Goal: Contribute content

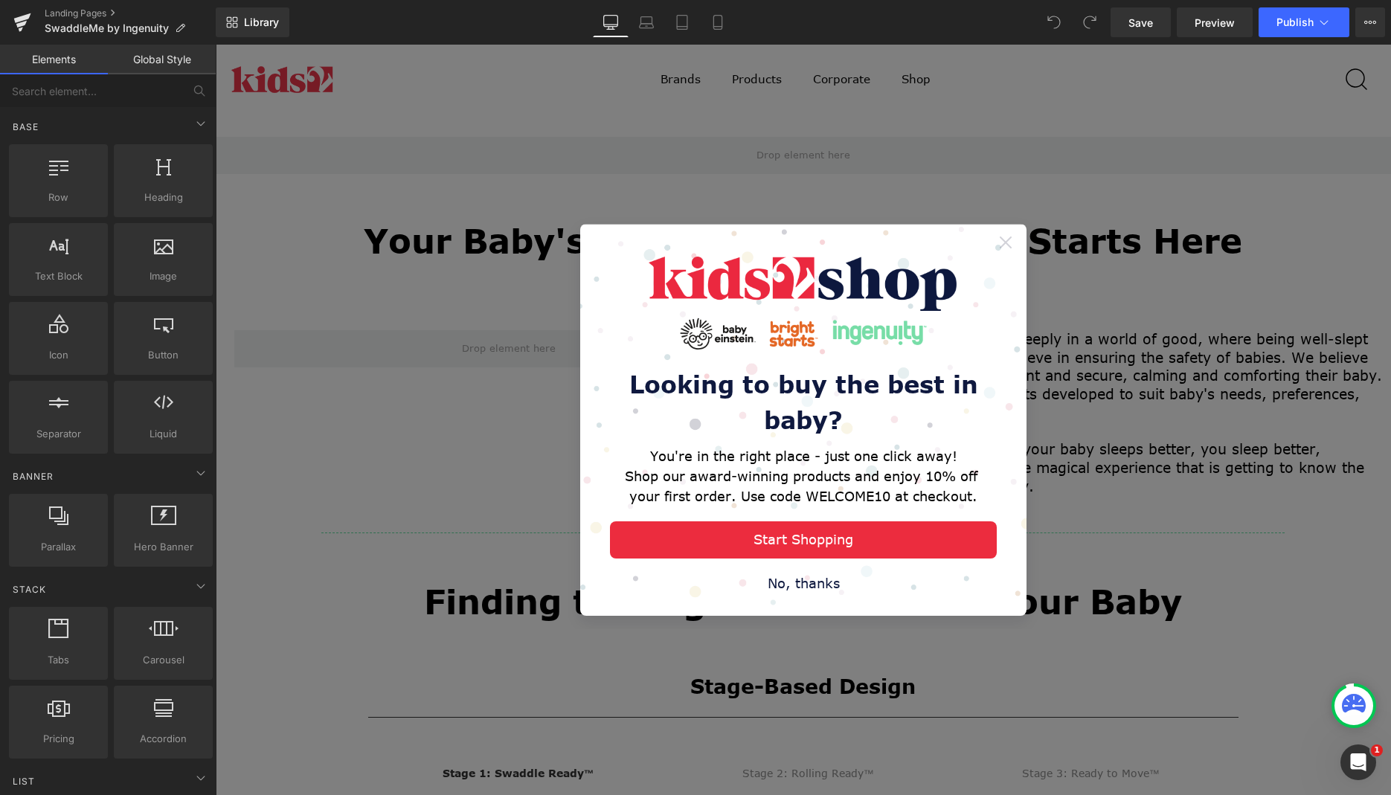
click at [999, 242] on icon at bounding box center [1005, 242] width 12 height 12
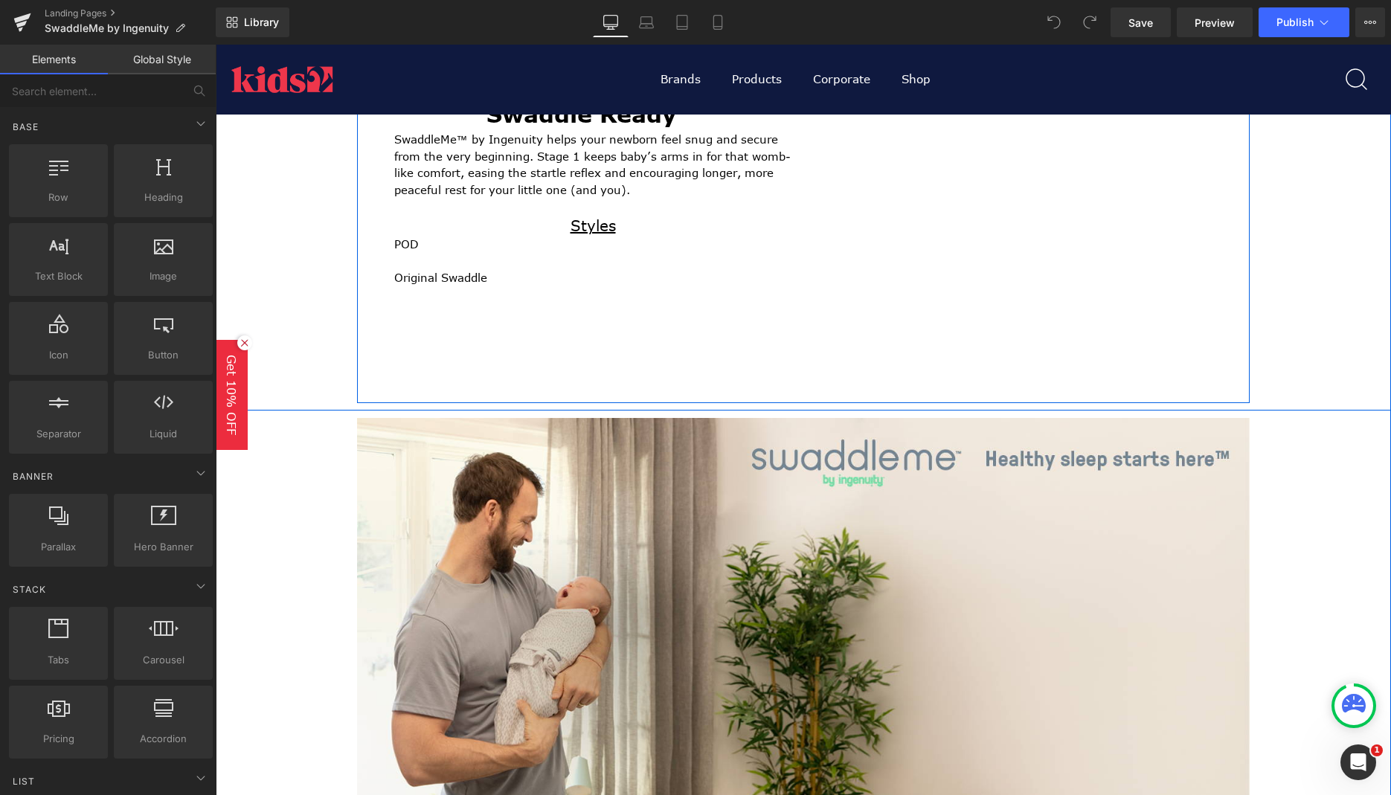
scroll to position [1066, 0]
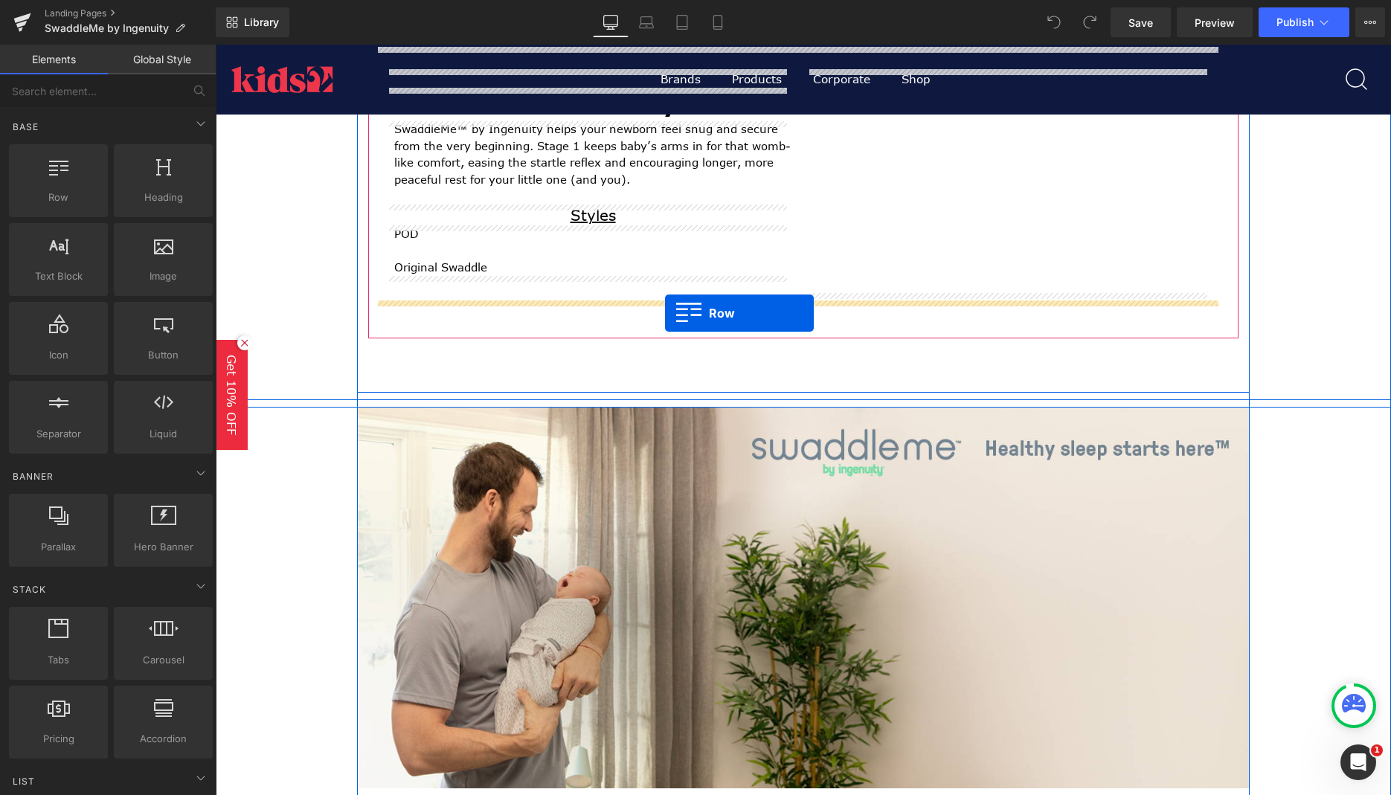
drag, startPoint x: 405, startPoint y: 205, endPoint x: 665, endPoint y: 313, distance: 281.7
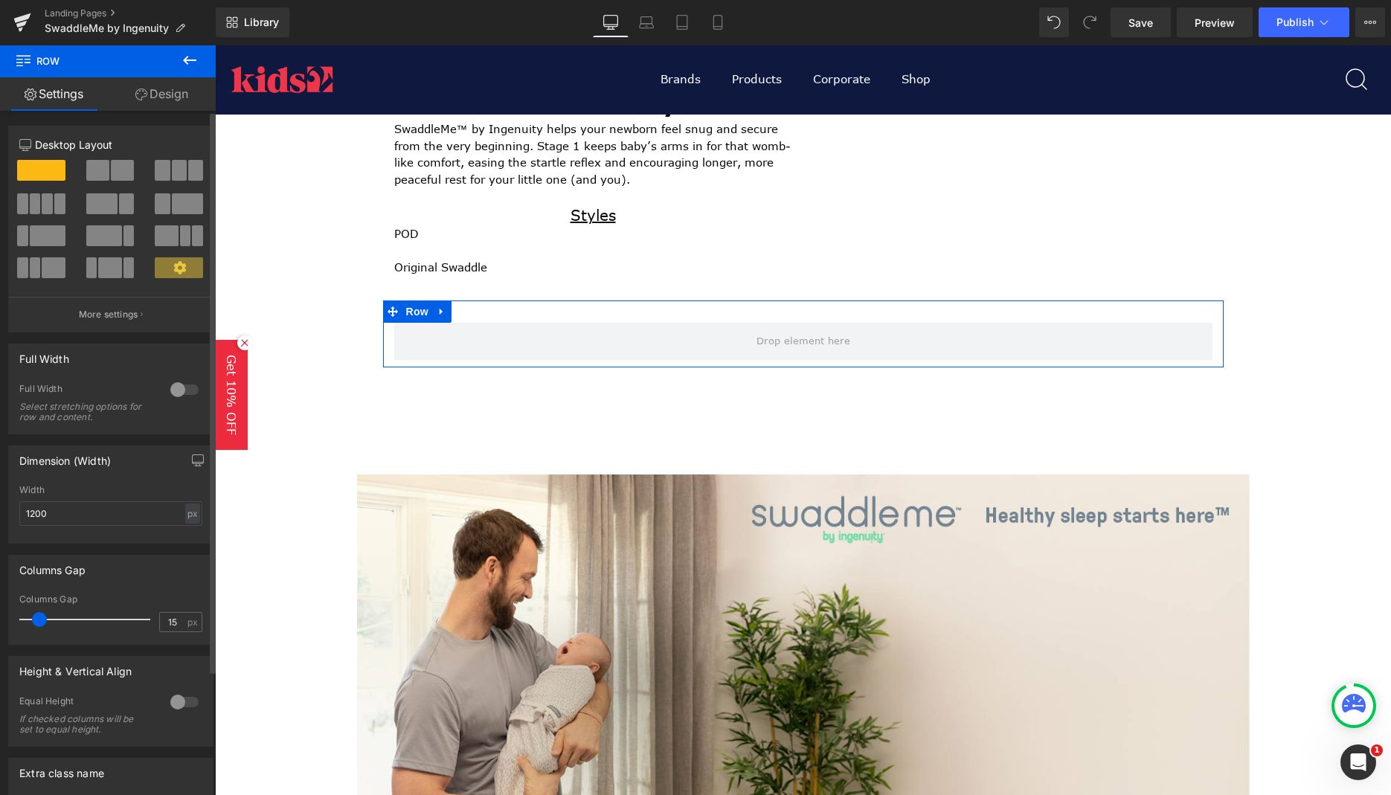
click at [112, 175] on span at bounding box center [122, 170] width 23 height 21
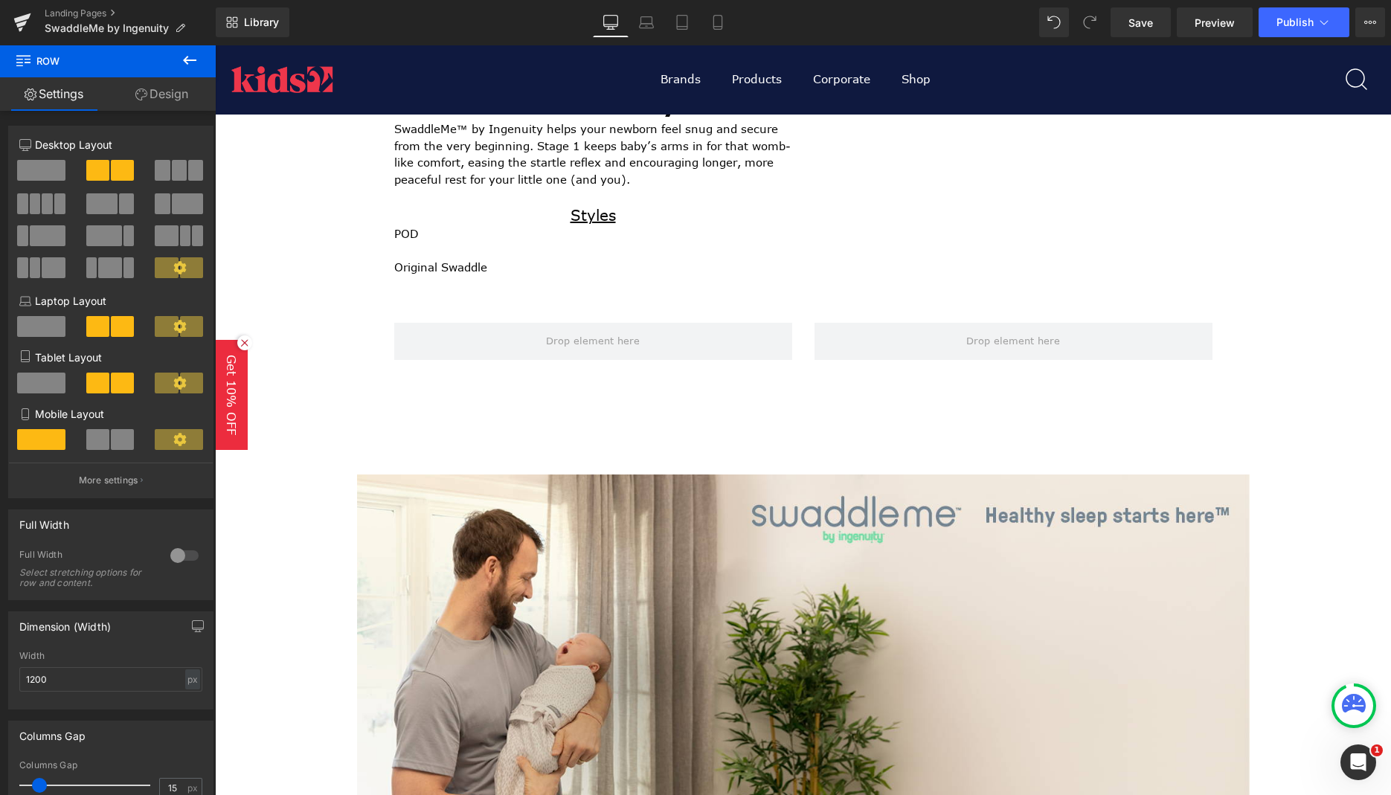
click at [187, 62] on icon at bounding box center [190, 60] width 18 height 18
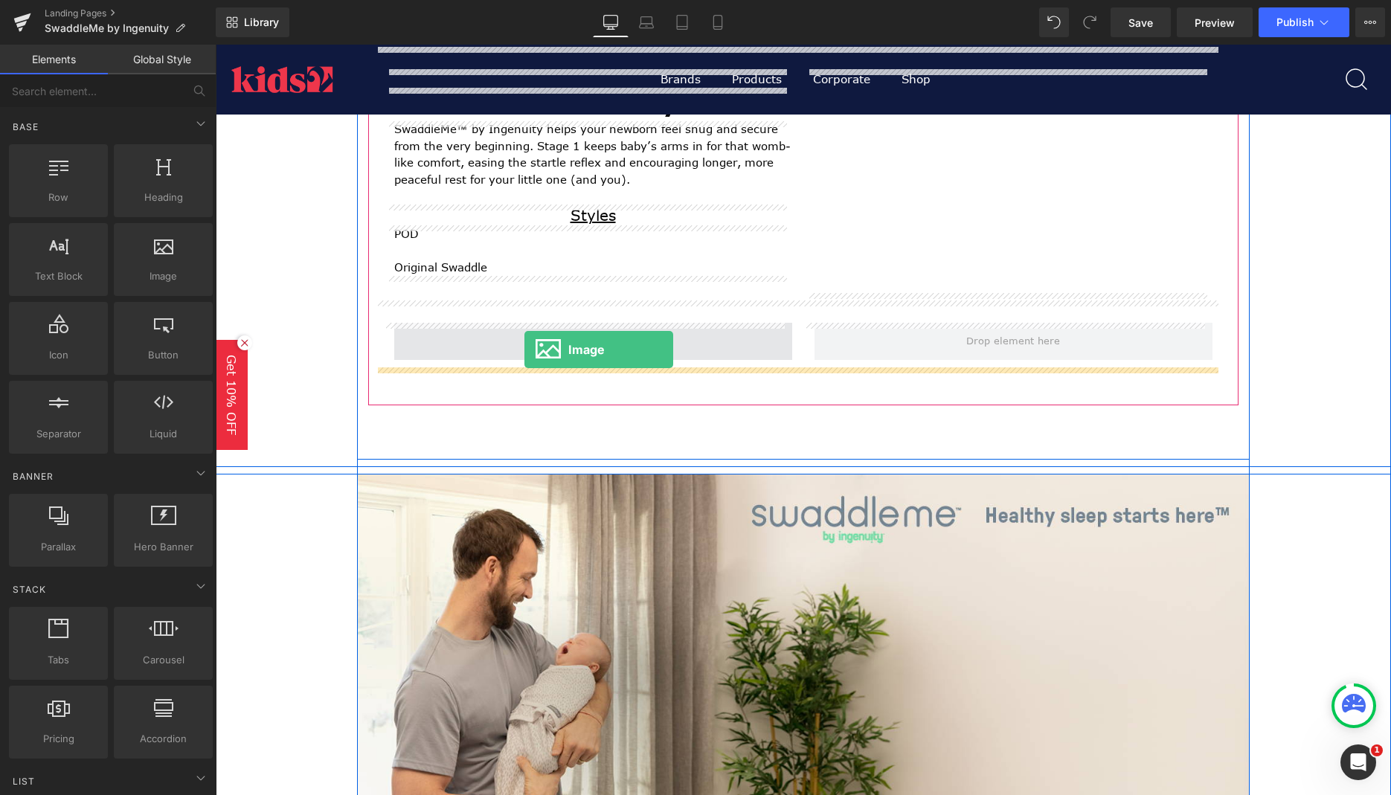
drag, startPoint x: 350, startPoint y: 320, endPoint x: 524, endPoint y: 349, distance: 176.5
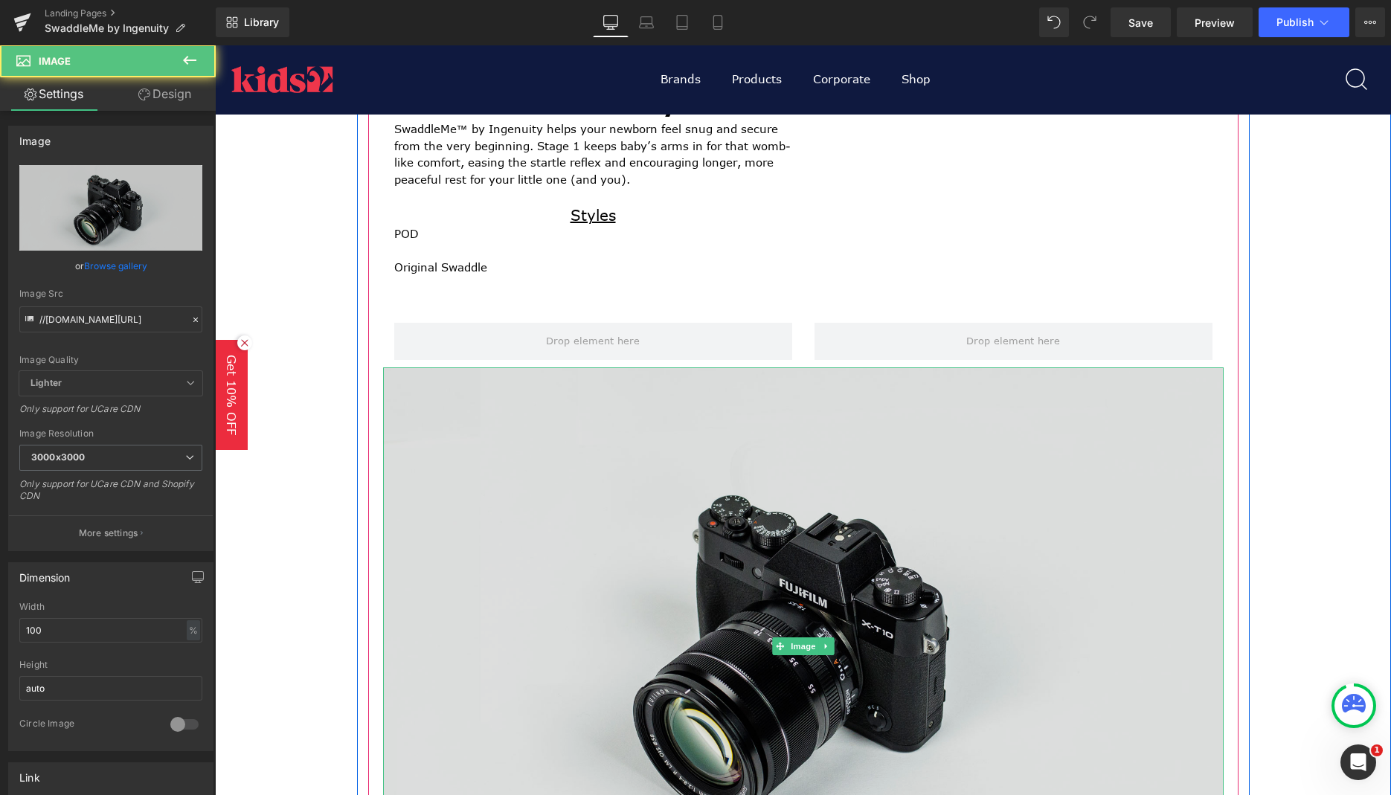
click at [579, 484] on img at bounding box center [803, 645] width 840 height 557
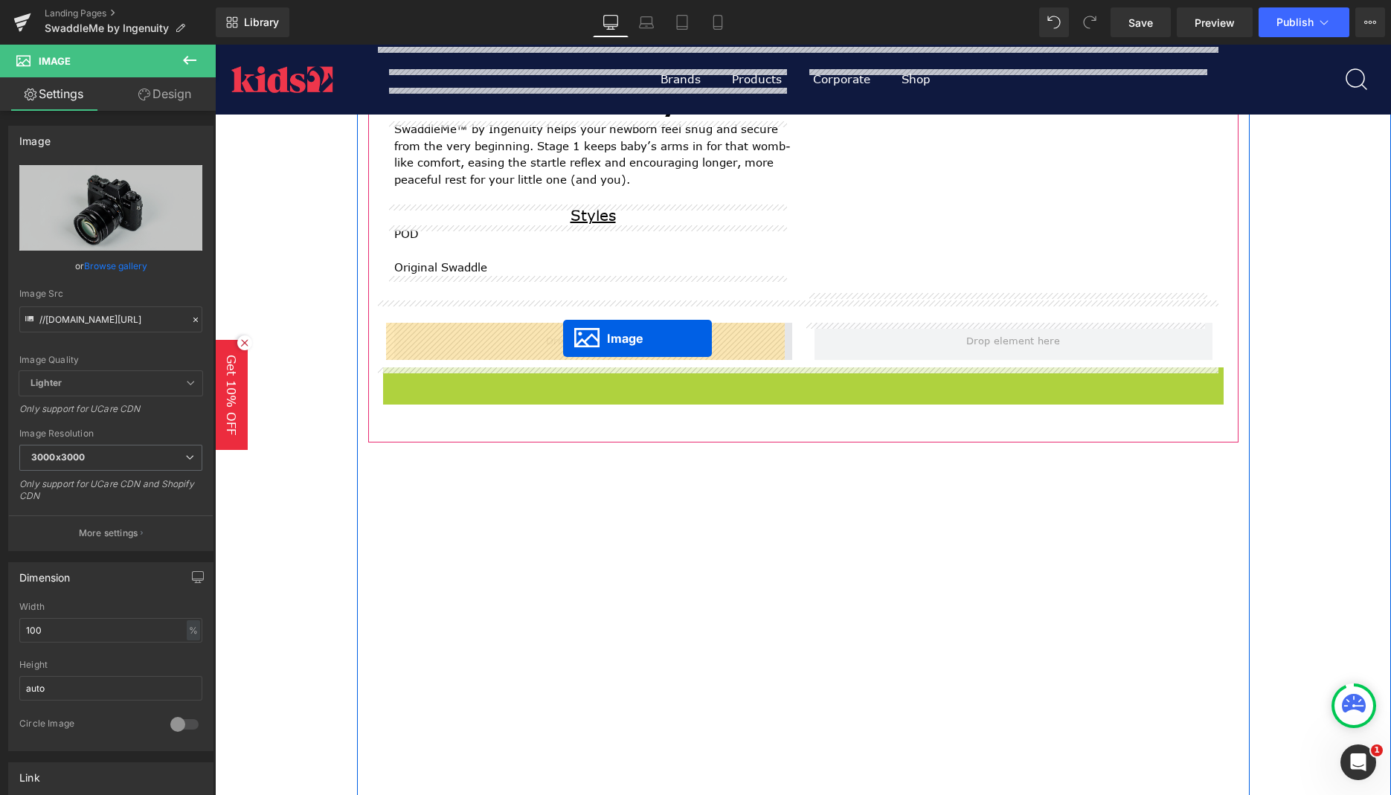
drag, startPoint x: 779, startPoint y: 647, endPoint x: 562, endPoint y: 338, distance: 376.9
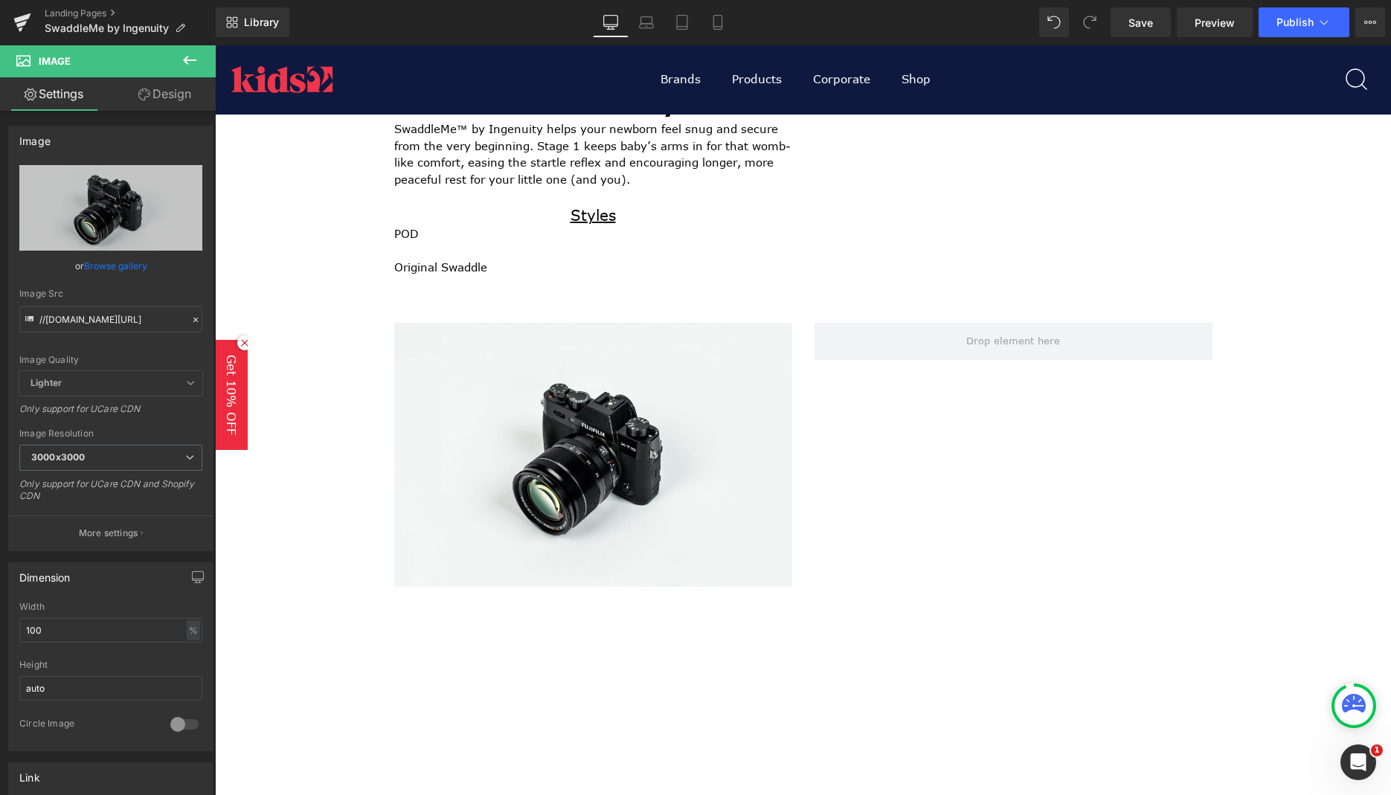
click at [186, 63] on icon at bounding box center [190, 60] width 18 height 18
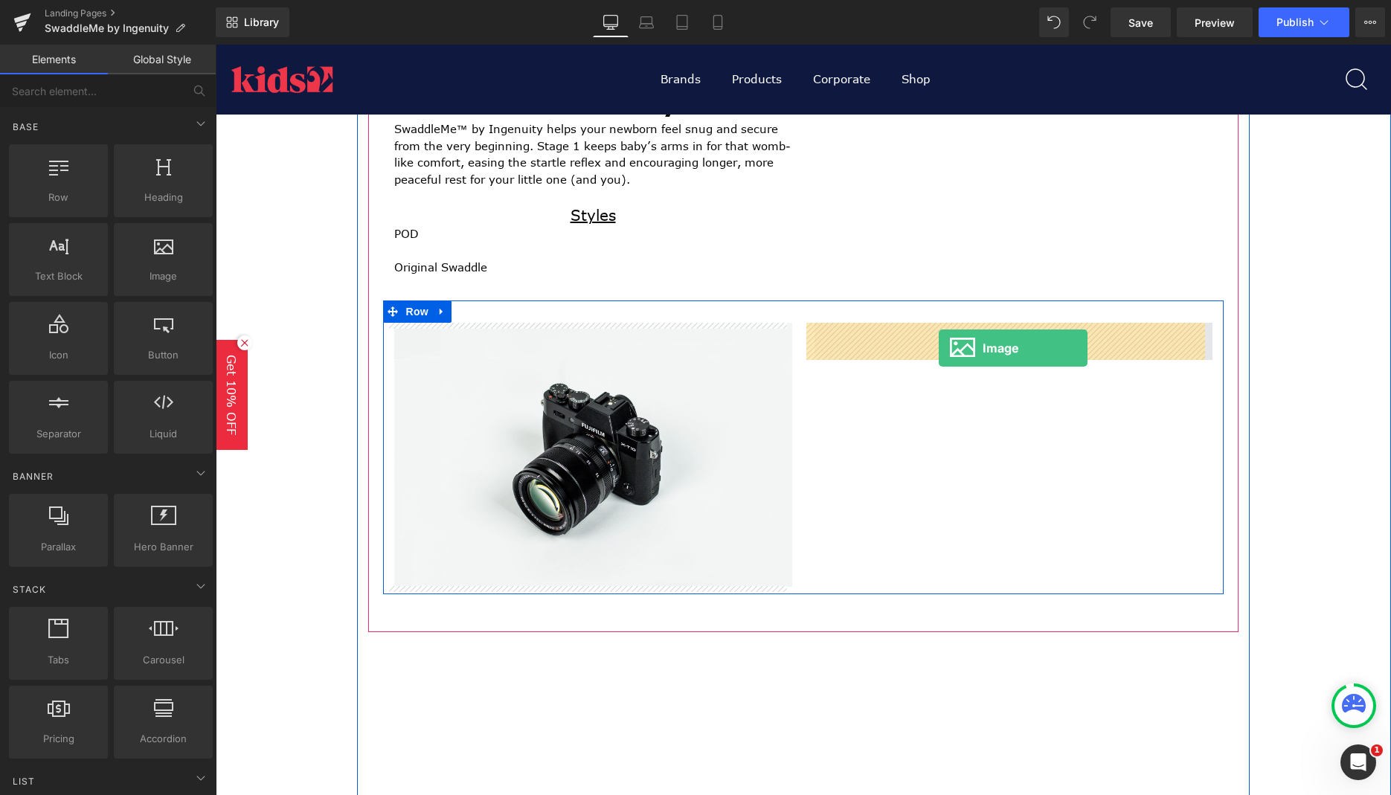
drag, startPoint x: 702, startPoint y: 386, endPoint x: 938, endPoint y: 349, distance: 239.4
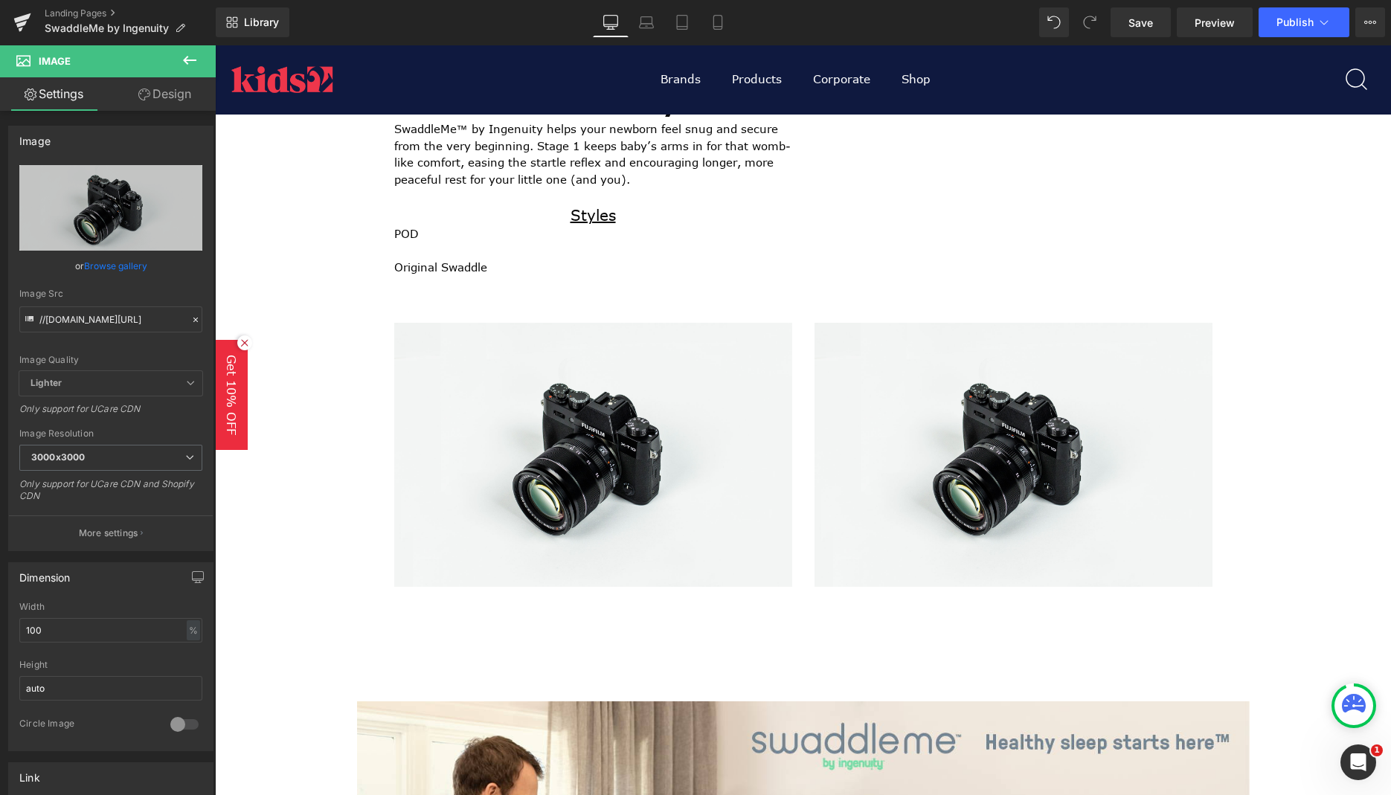
click at [193, 62] on icon at bounding box center [190, 60] width 18 height 18
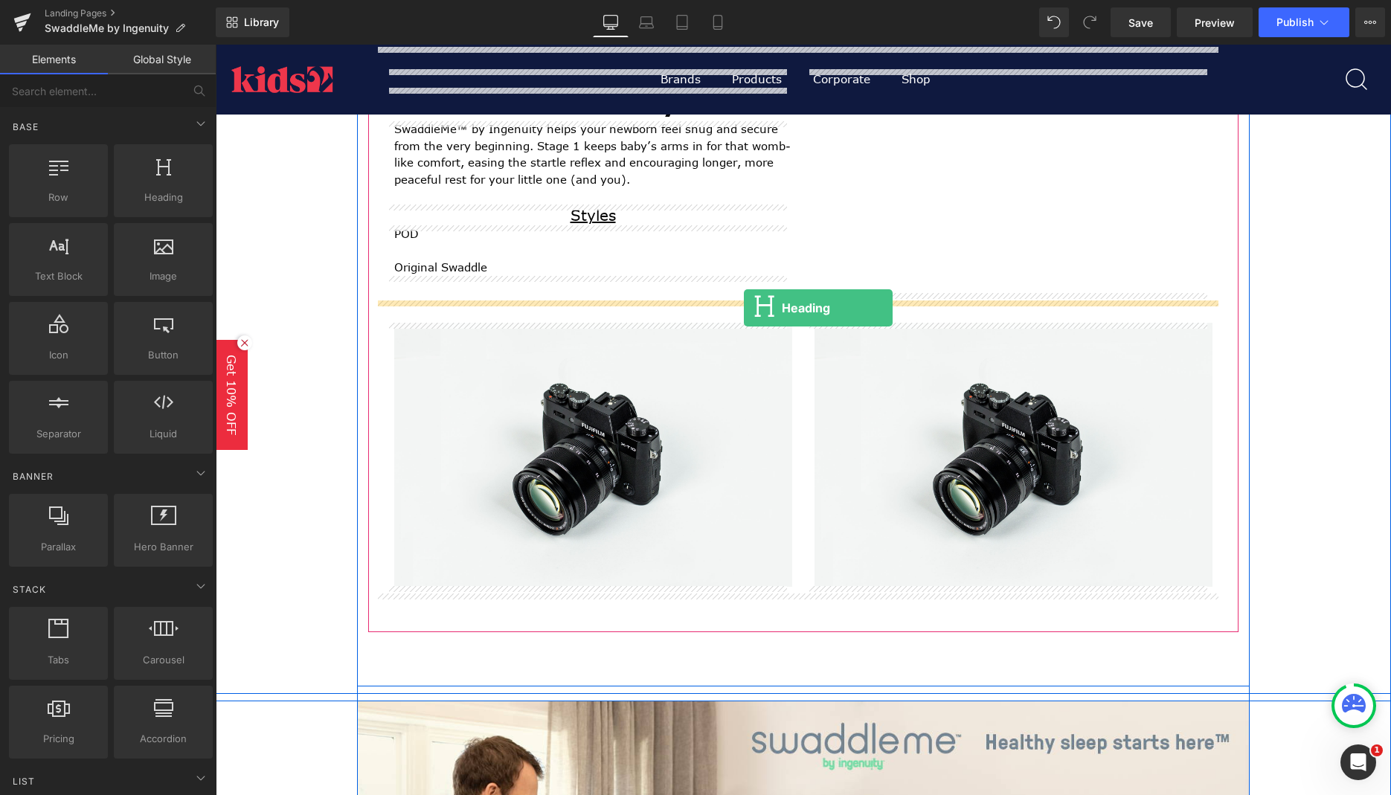
drag, startPoint x: 541, startPoint y: 216, endPoint x: 744, endPoint y: 308, distance: 222.0
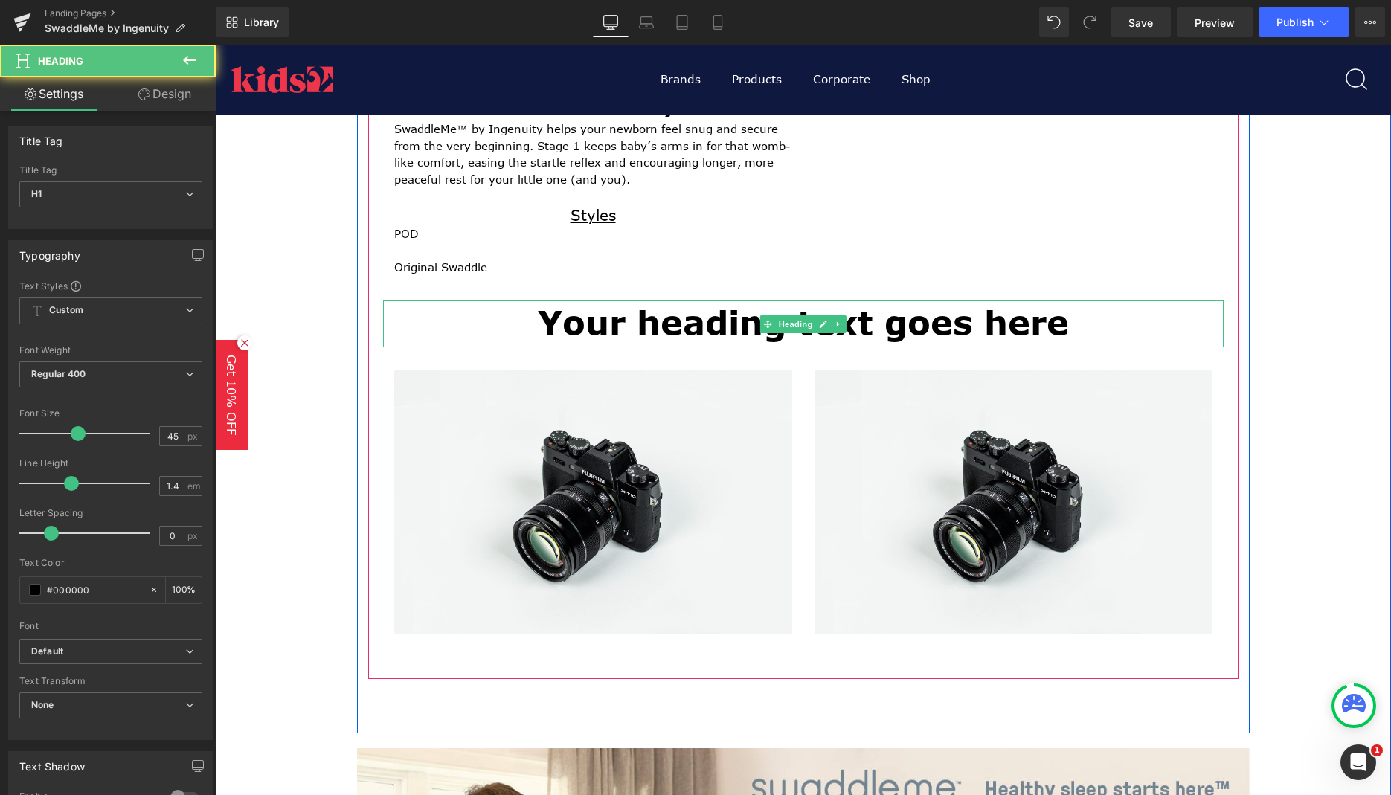
click at [745, 319] on h1 "Your heading text goes here" at bounding box center [803, 323] width 840 height 47
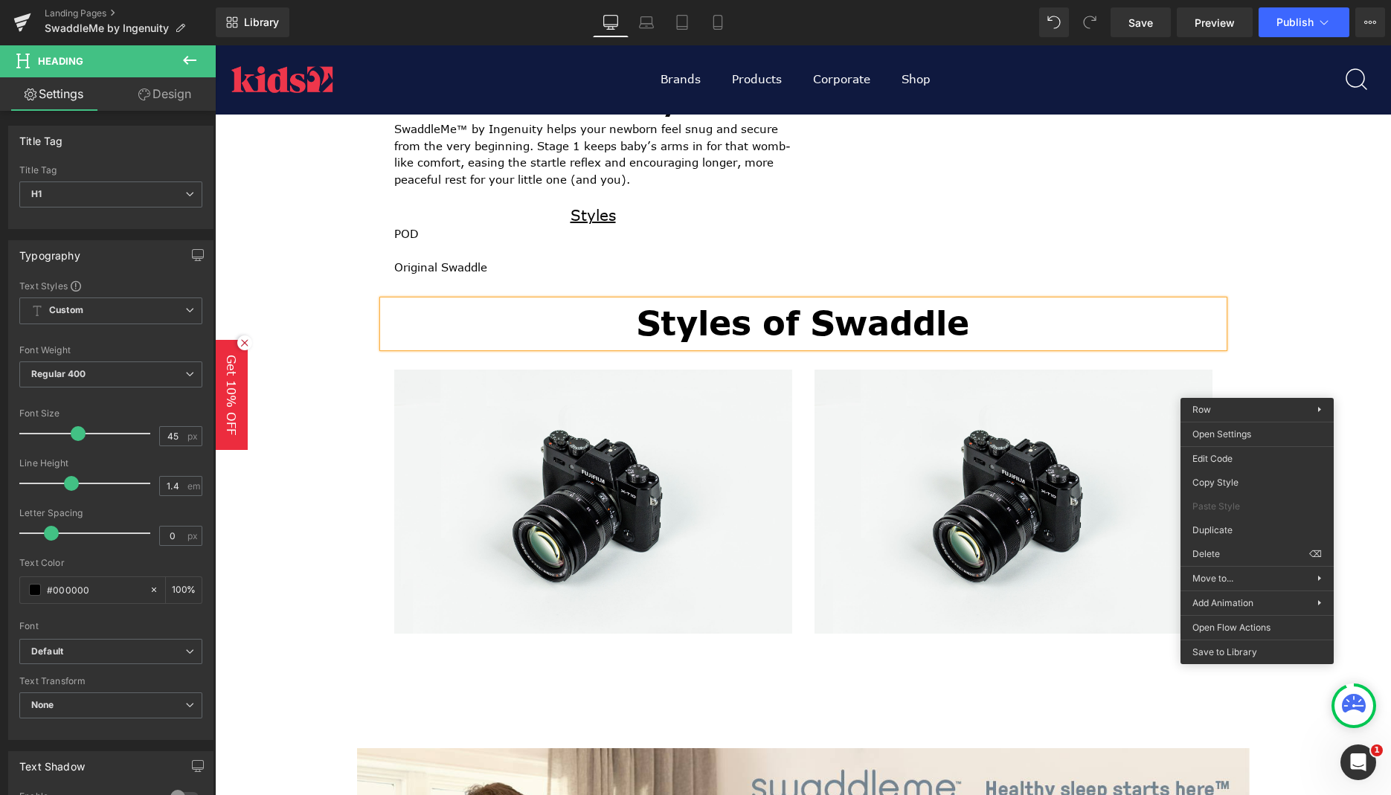
click at [1267, 316] on div "Finding the Right Swaddle for Your Baby Heading Stage-Based Design Heading Sepa…" at bounding box center [803, 123] width 1176 height 1220
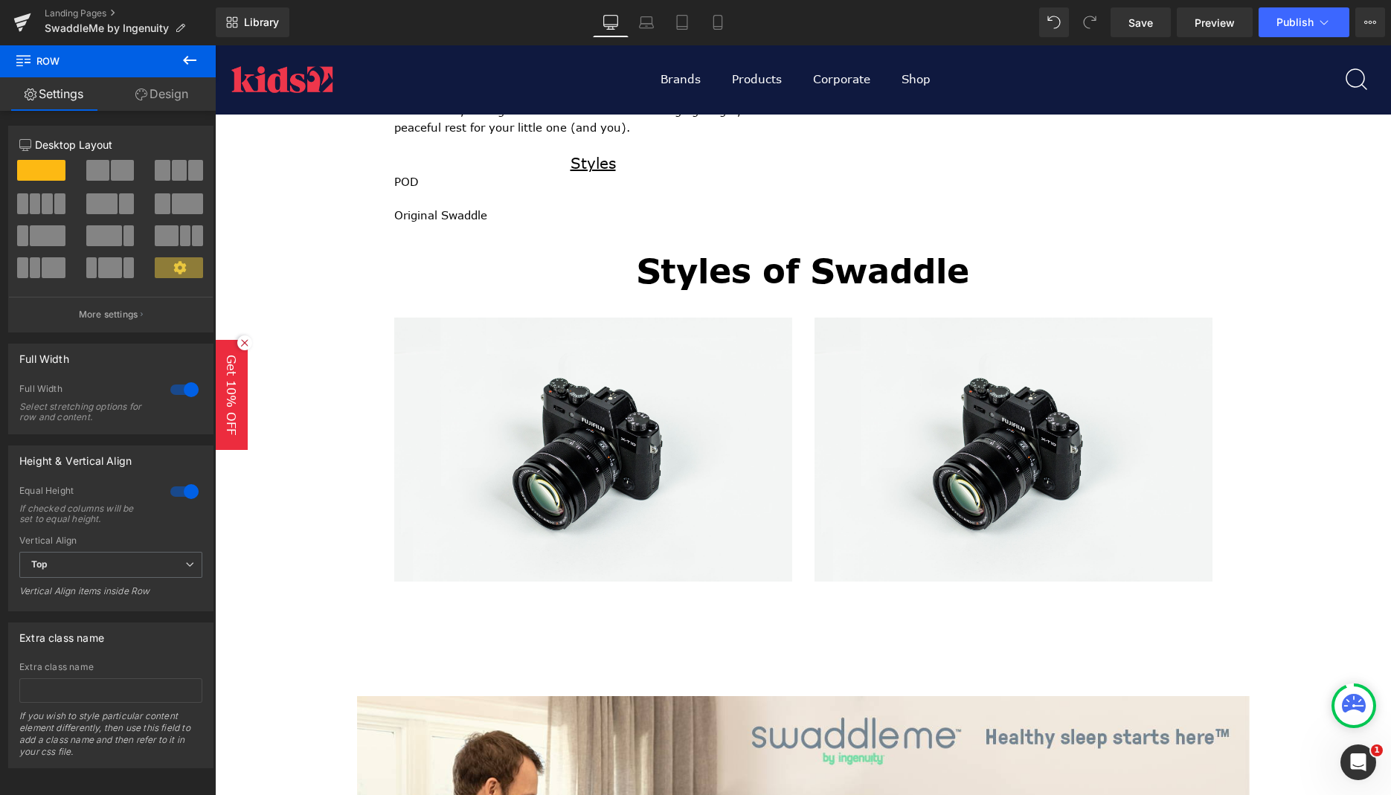
scroll to position [1116, 0]
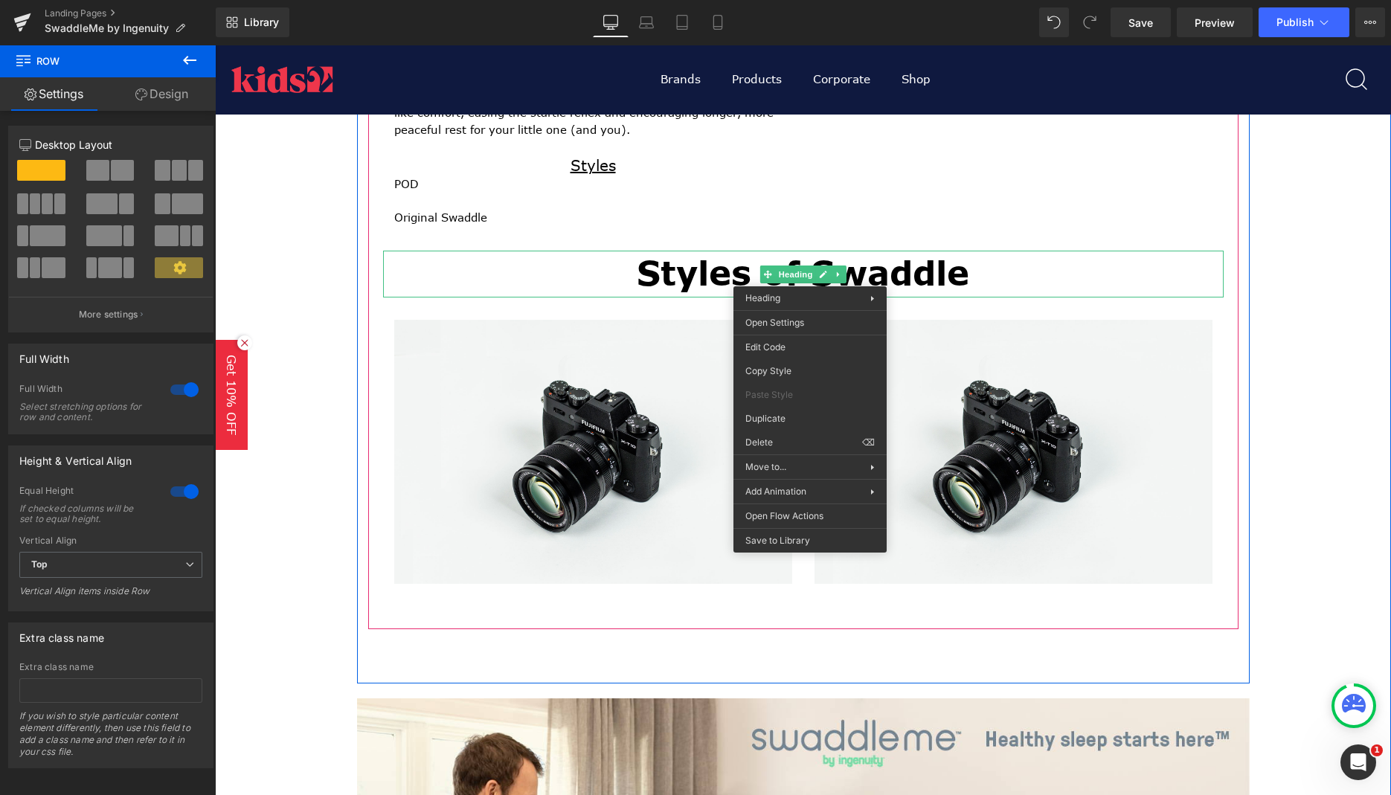
click at [940, 271] on h1 "Styles of Swaddle" at bounding box center [803, 274] width 840 height 47
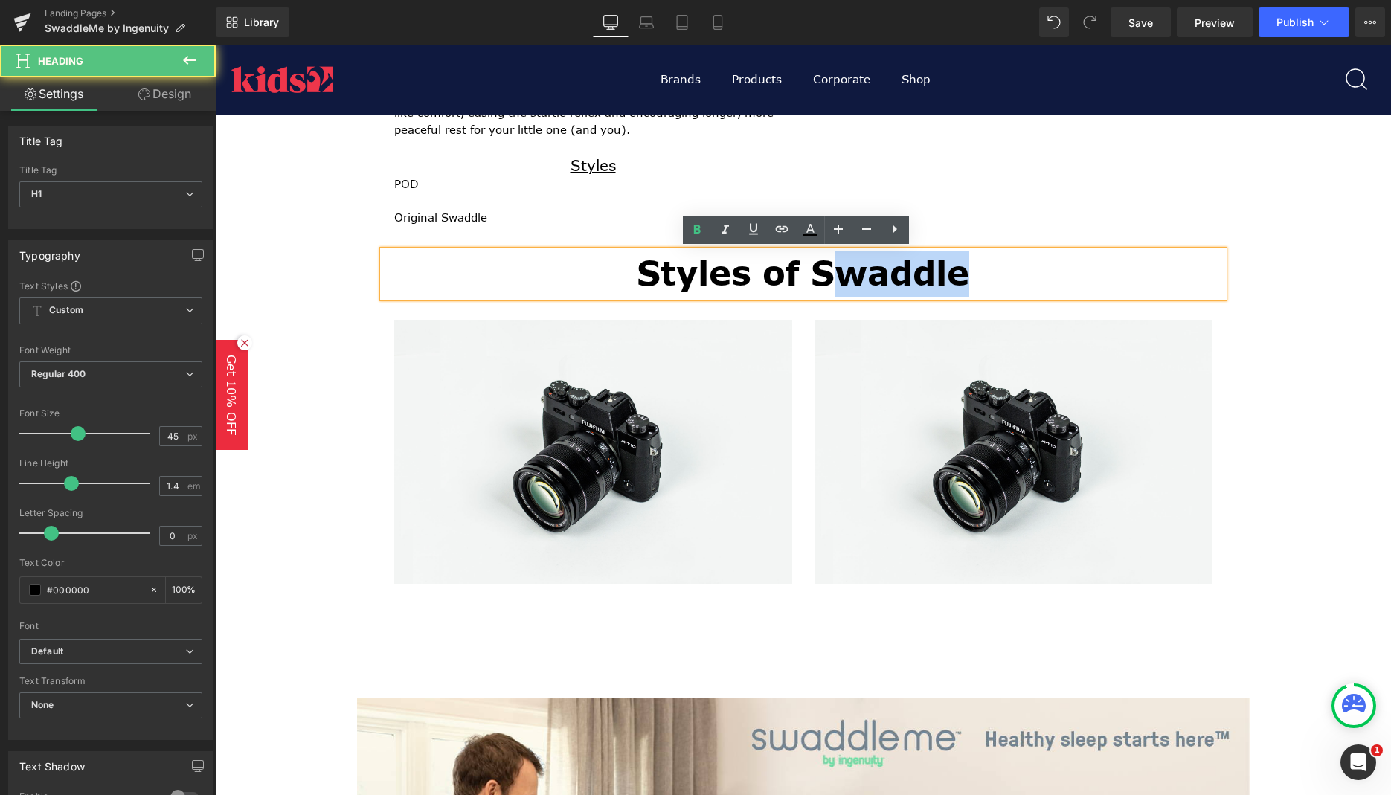
drag, startPoint x: 962, startPoint y: 275, endPoint x: 826, endPoint y: 262, distance: 136.7
click at [826, 262] on h1 "Styles of Swaddle" at bounding box center [803, 274] width 840 height 47
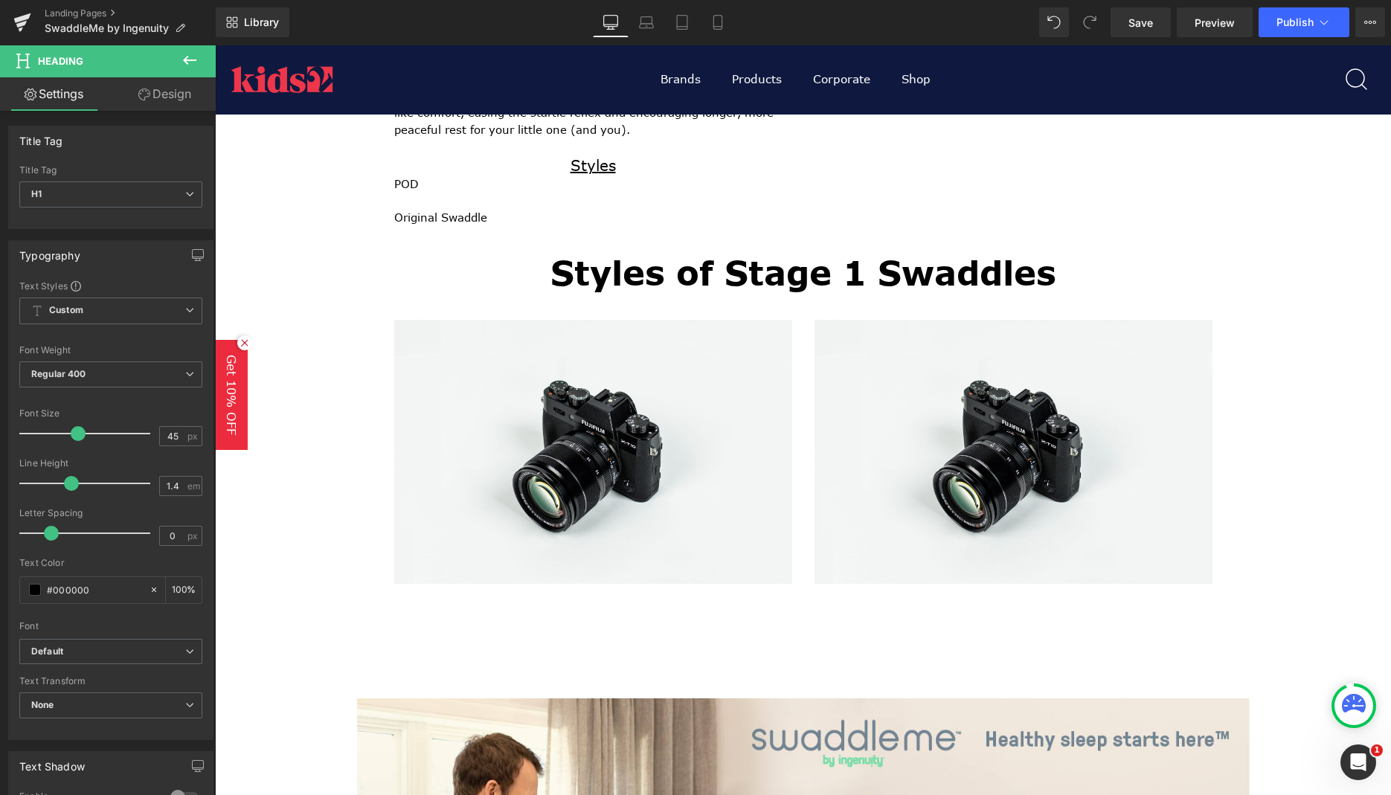
click at [188, 56] on icon at bounding box center [190, 60] width 18 height 18
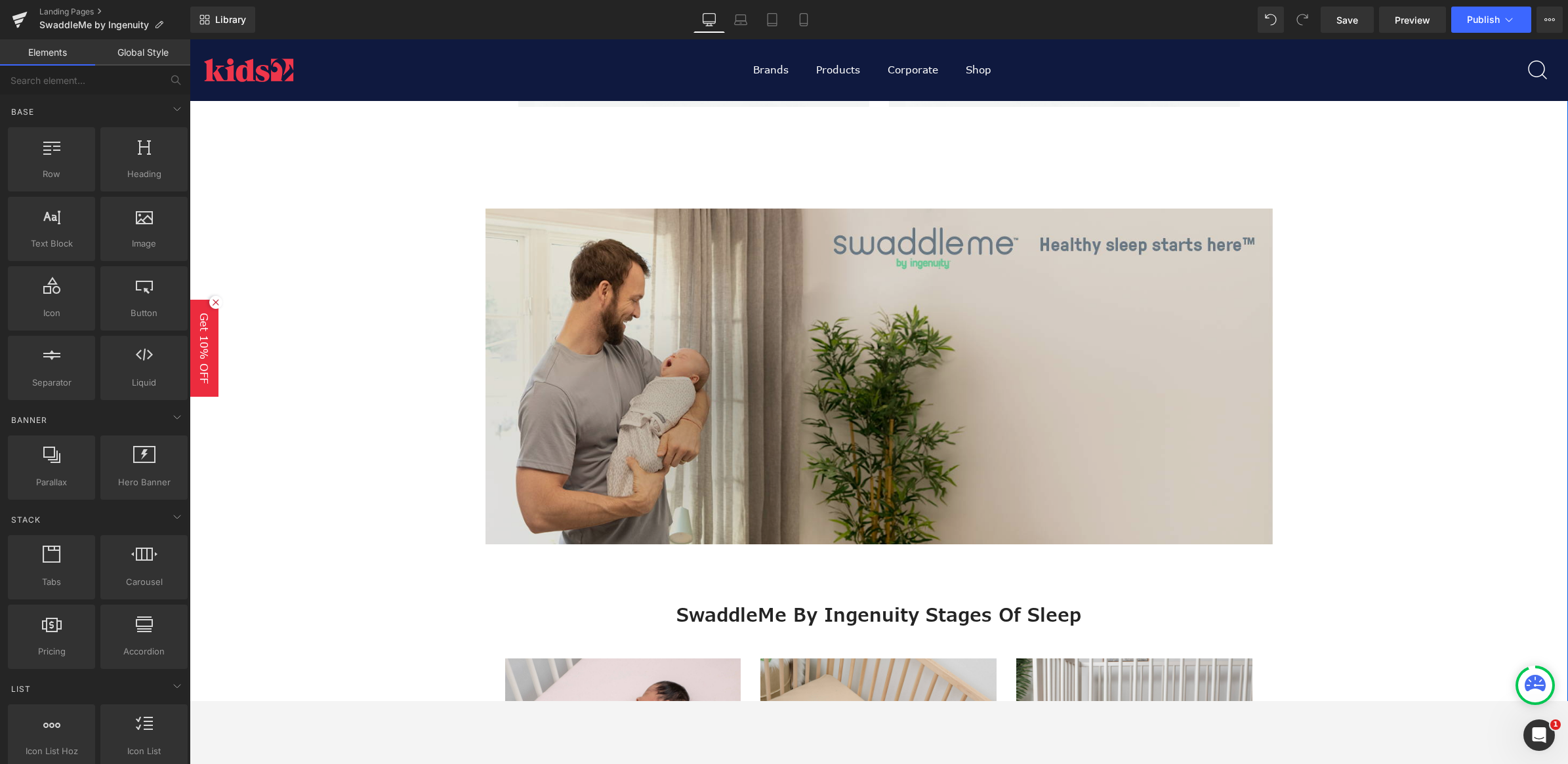
scroll to position [1477, 0]
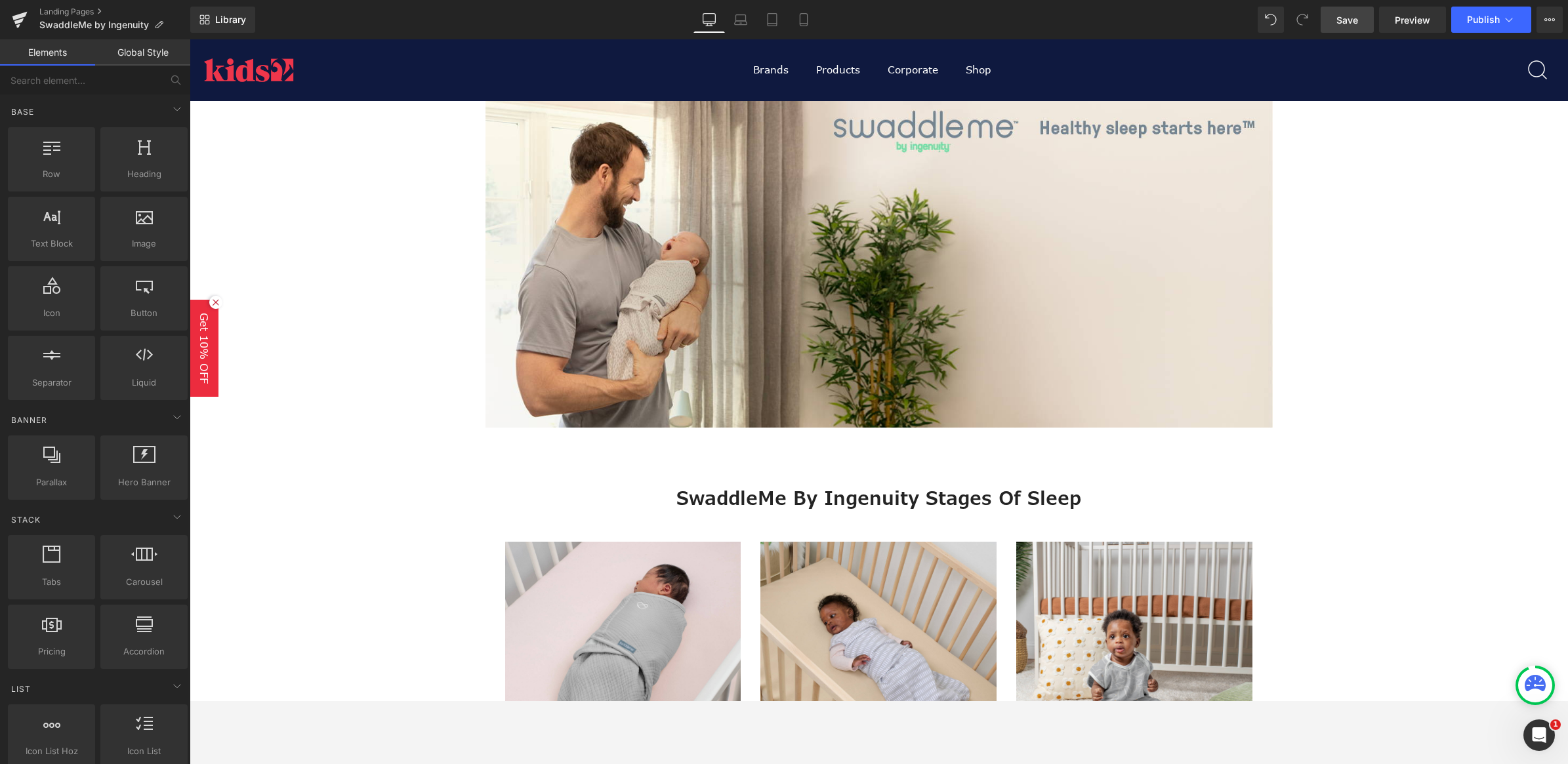
click at [1227, 15] on link "Save" at bounding box center [1347, 19] width 53 height 26
click at [1227, 17] on link "Preview" at bounding box center [1413, 19] width 67 height 26
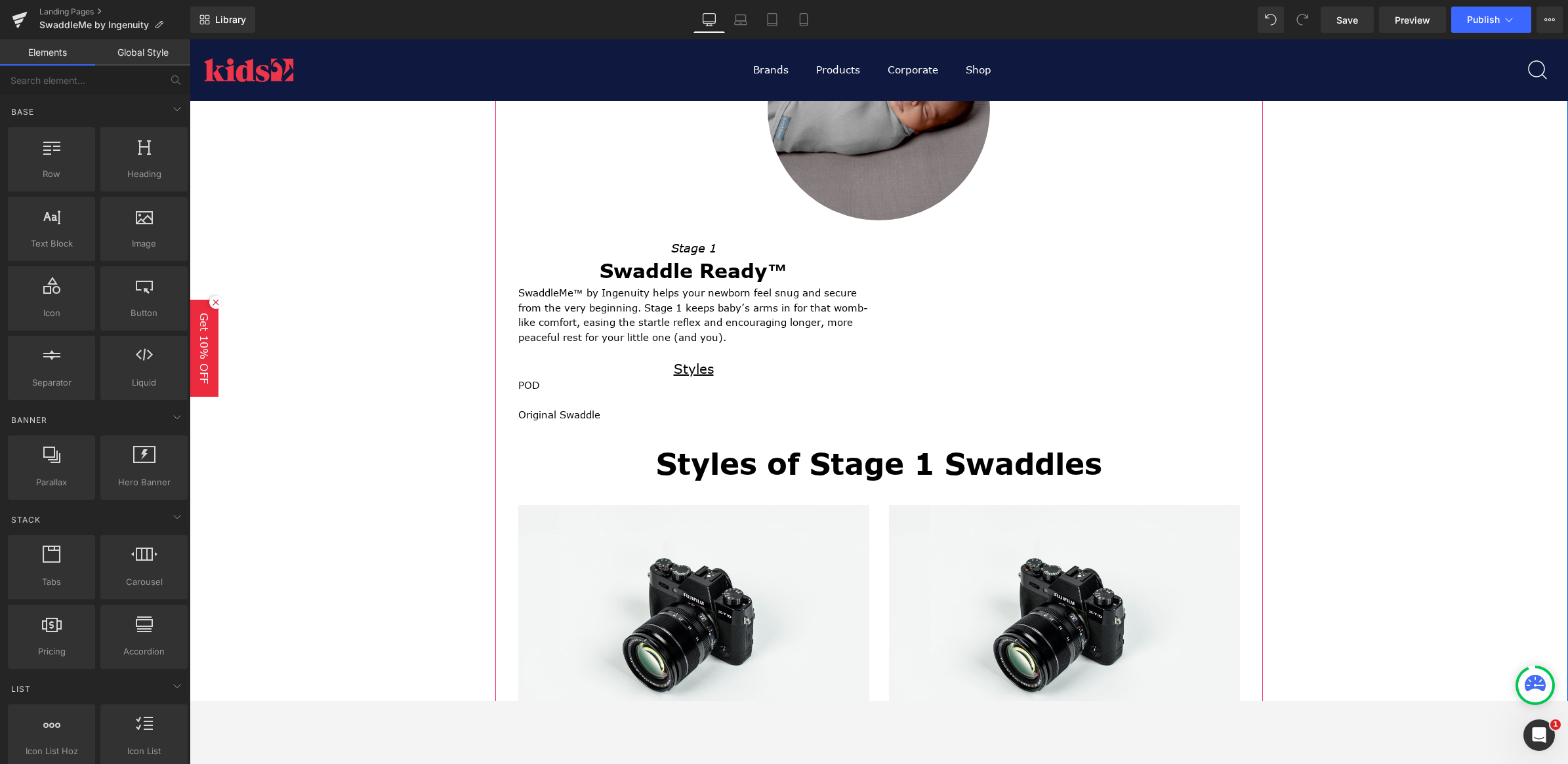
scroll to position [738, 0]
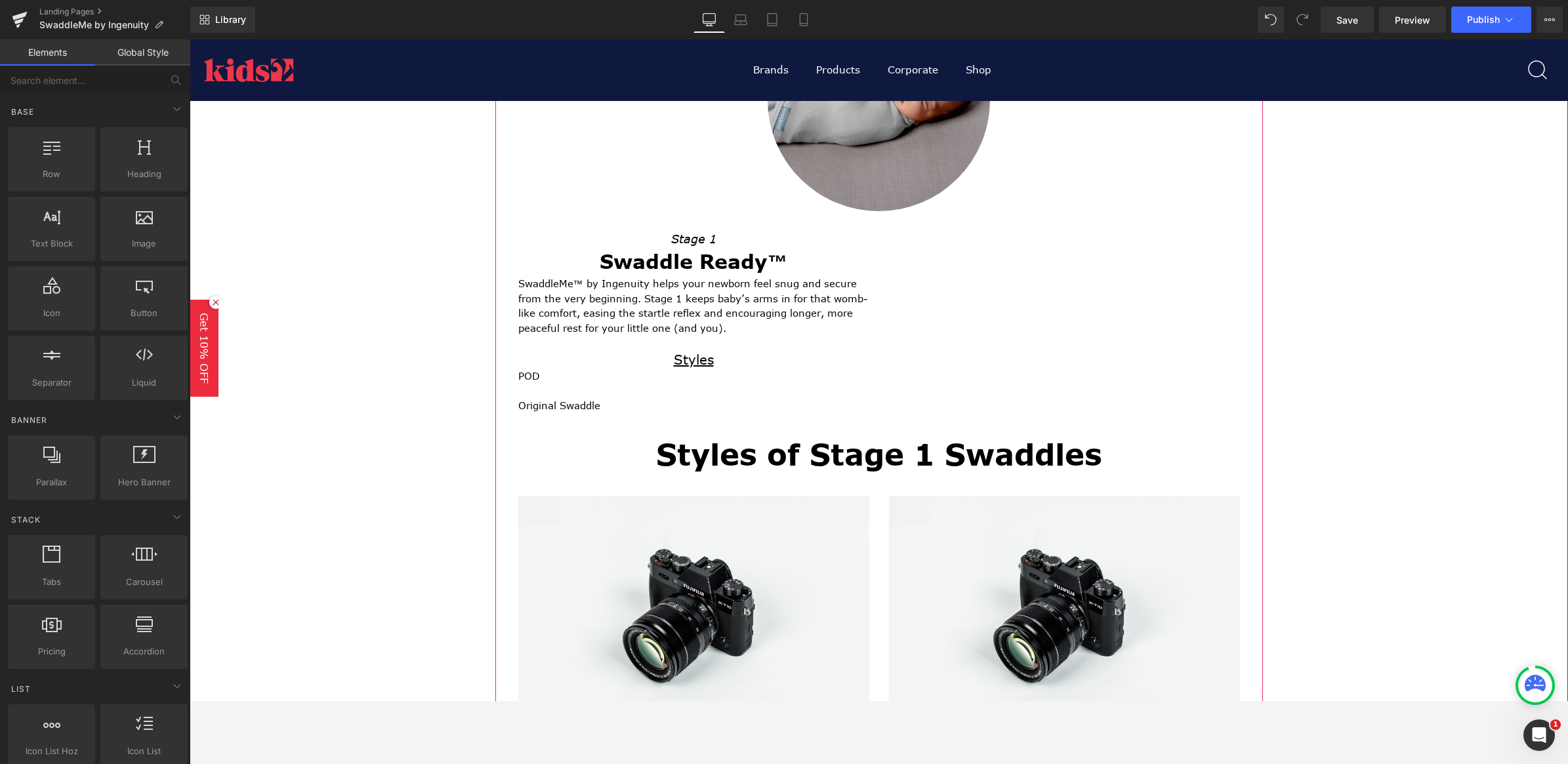
click at [792, 470] on h1 "Styles of Stage 1 Swaddles" at bounding box center [879, 455] width 741 height 41
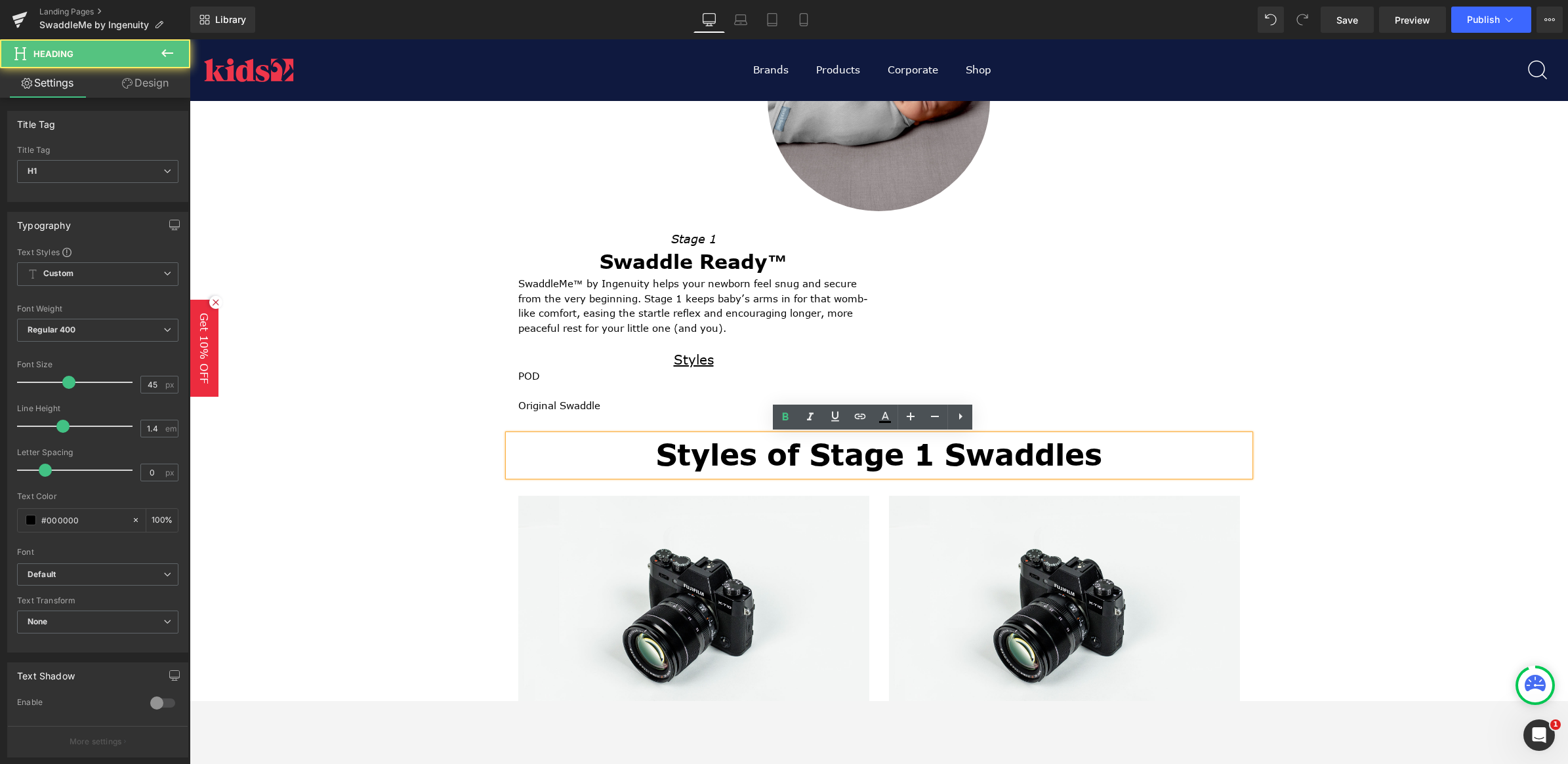
click at [876, 464] on h1 "Styles of Stage 1 Swaddles" at bounding box center [879, 455] width 741 height 41
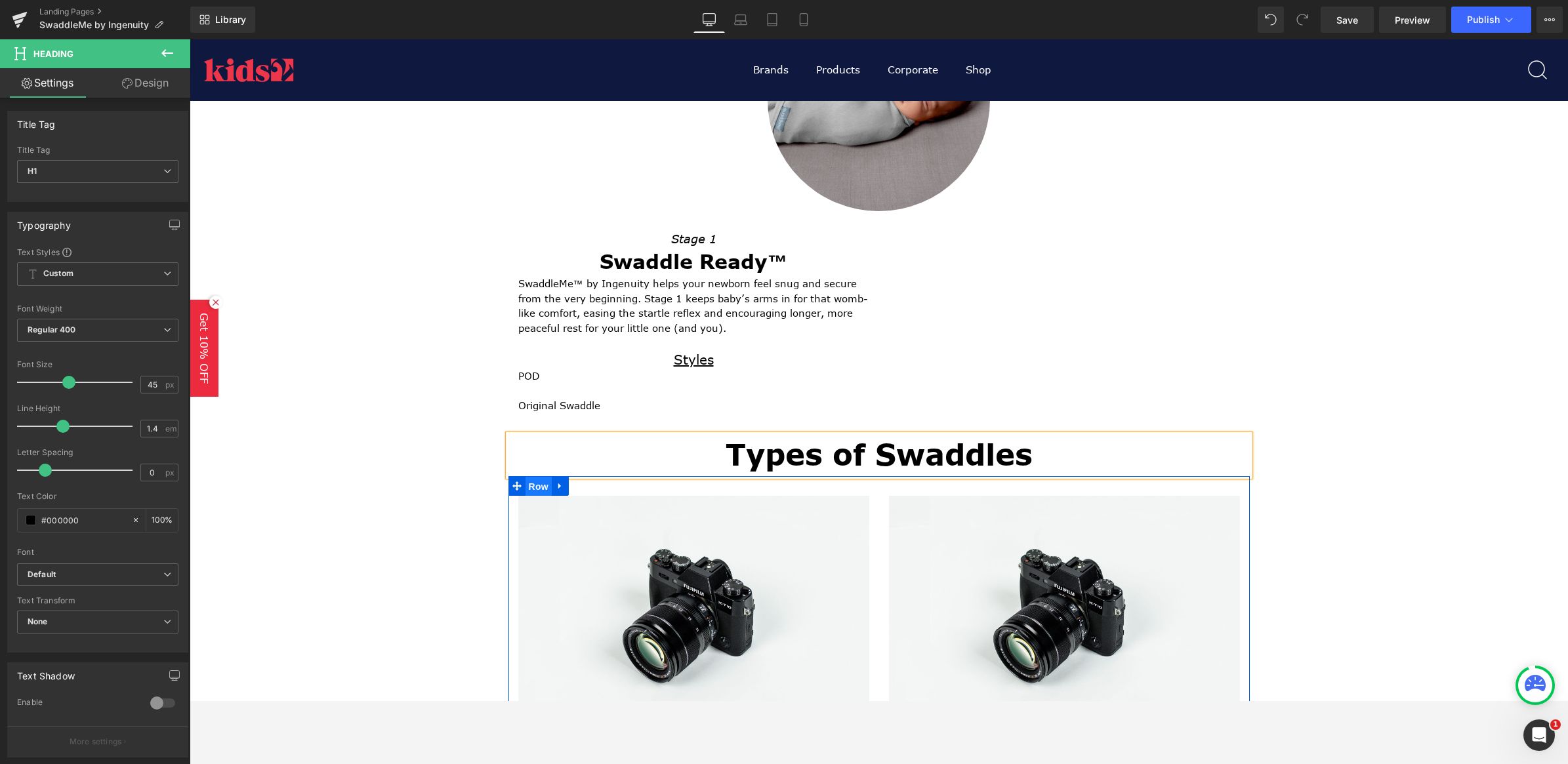
click at [532, 487] on span "Row" at bounding box center [539, 487] width 26 height 19
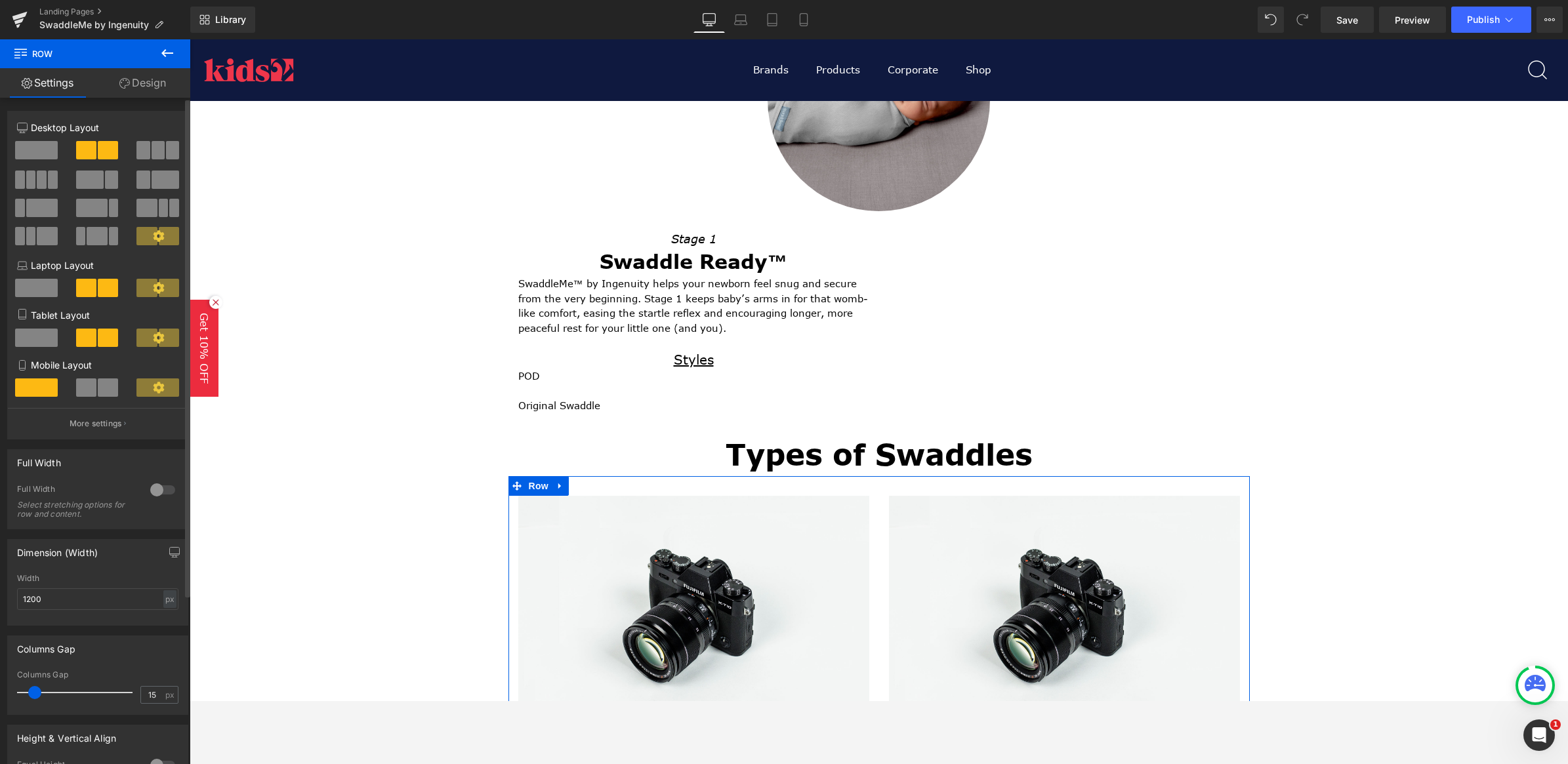
click at [34, 178] on button at bounding box center [37, 179] width 44 height 19
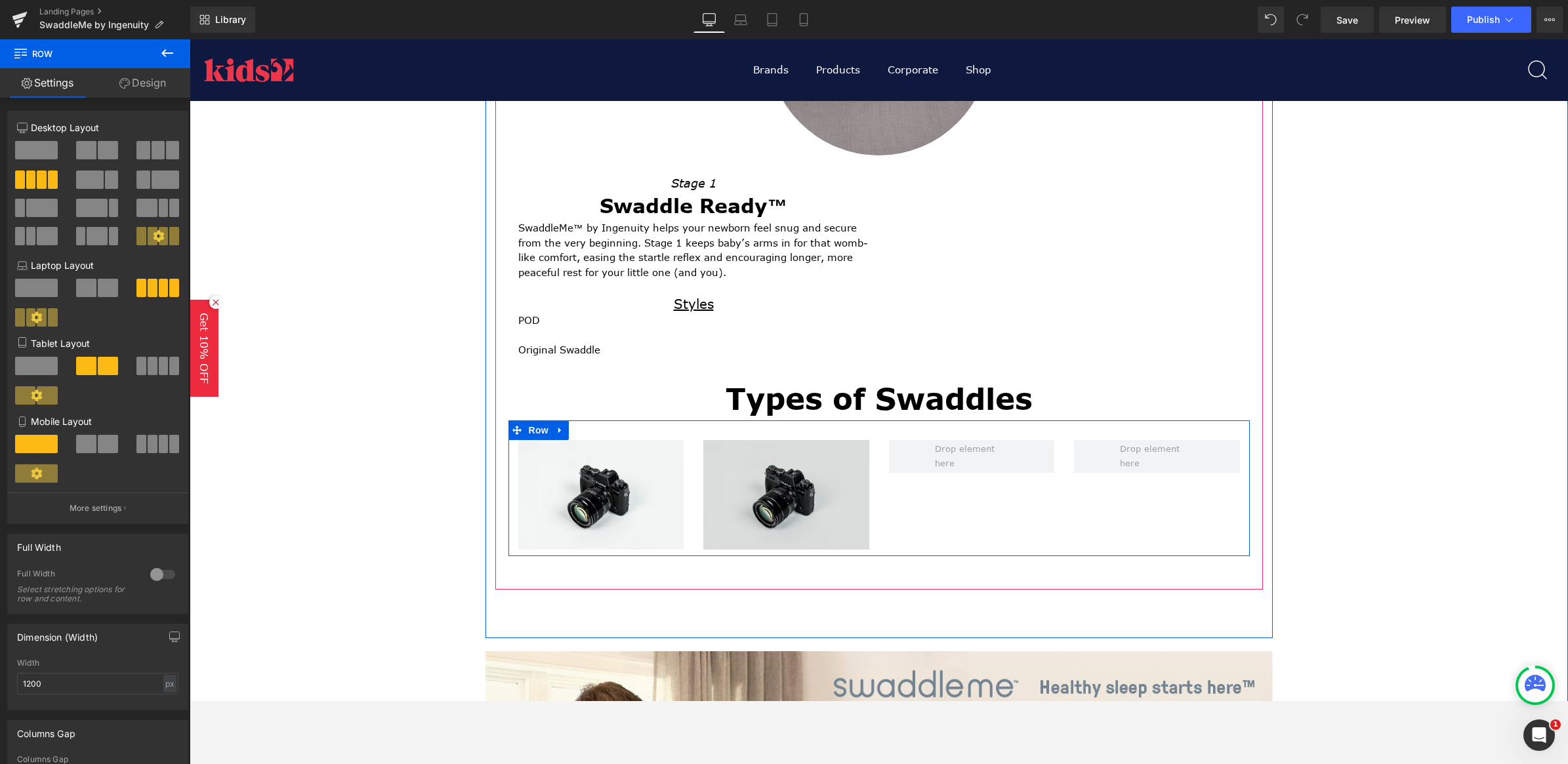
scroll to position [820, 0]
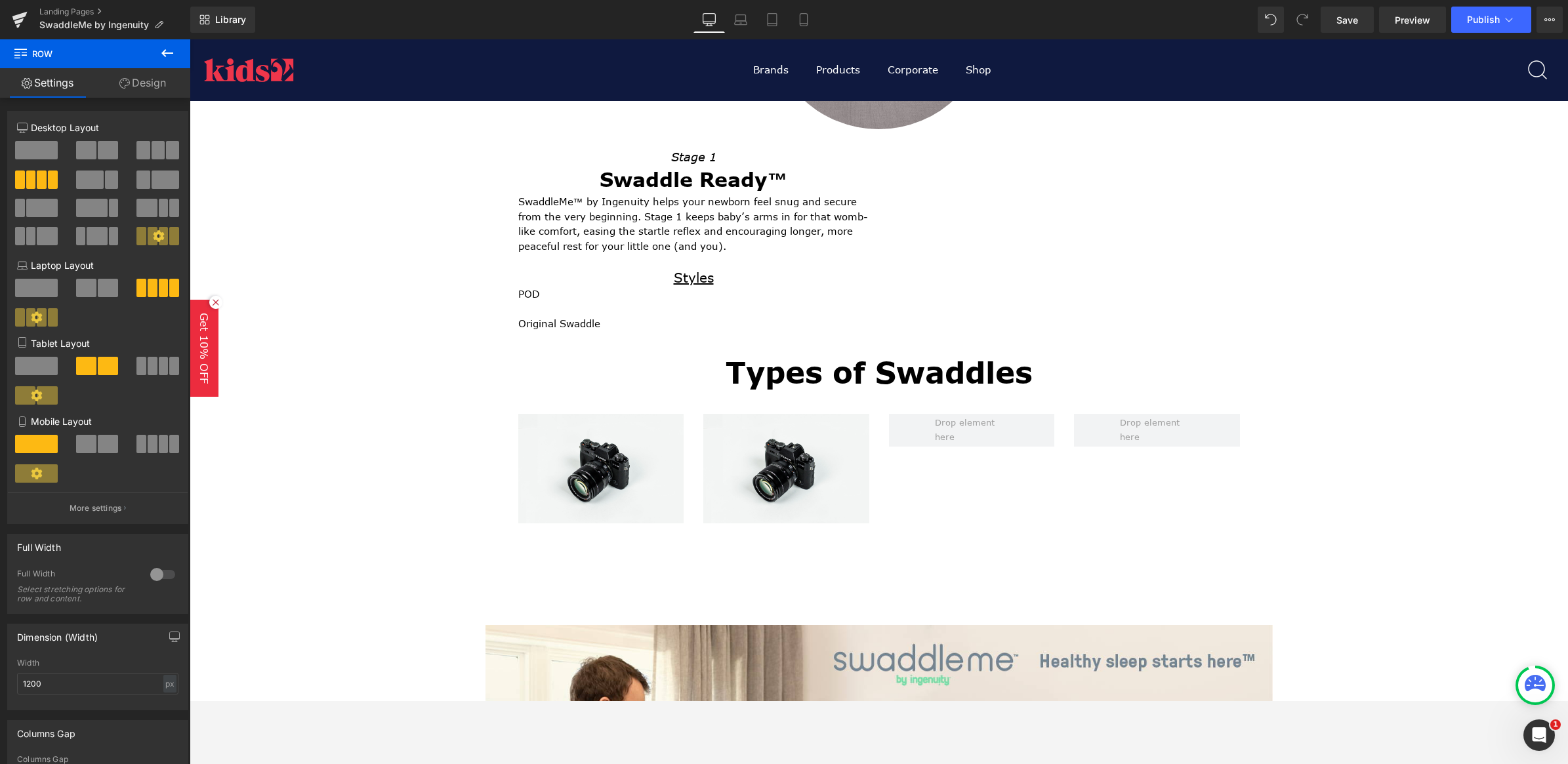
click at [162, 48] on icon at bounding box center [168, 53] width 16 height 16
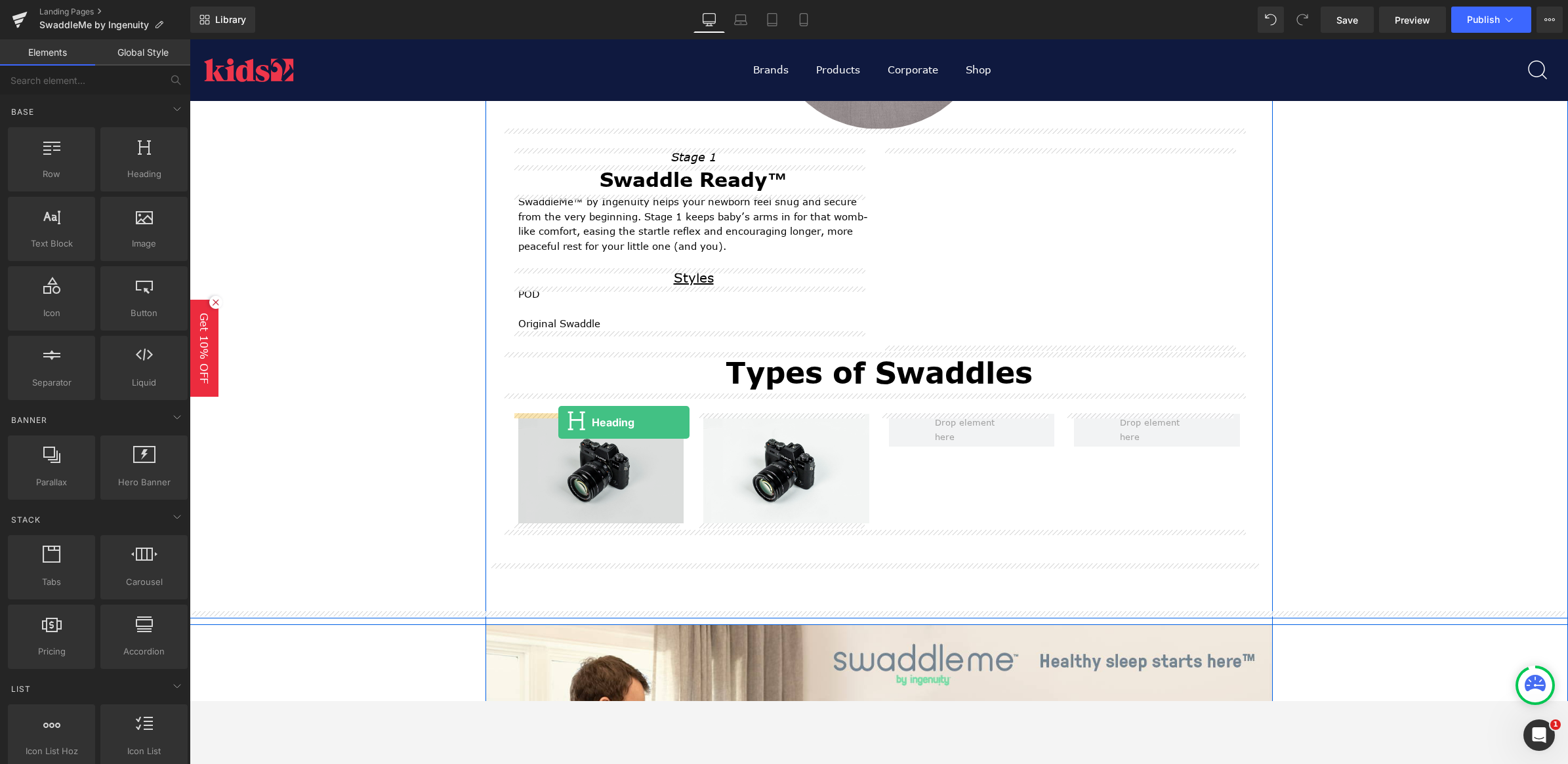
drag, startPoint x: 326, startPoint y: 198, endPoint x: 559, endPoint y: 422, distance: 323.2
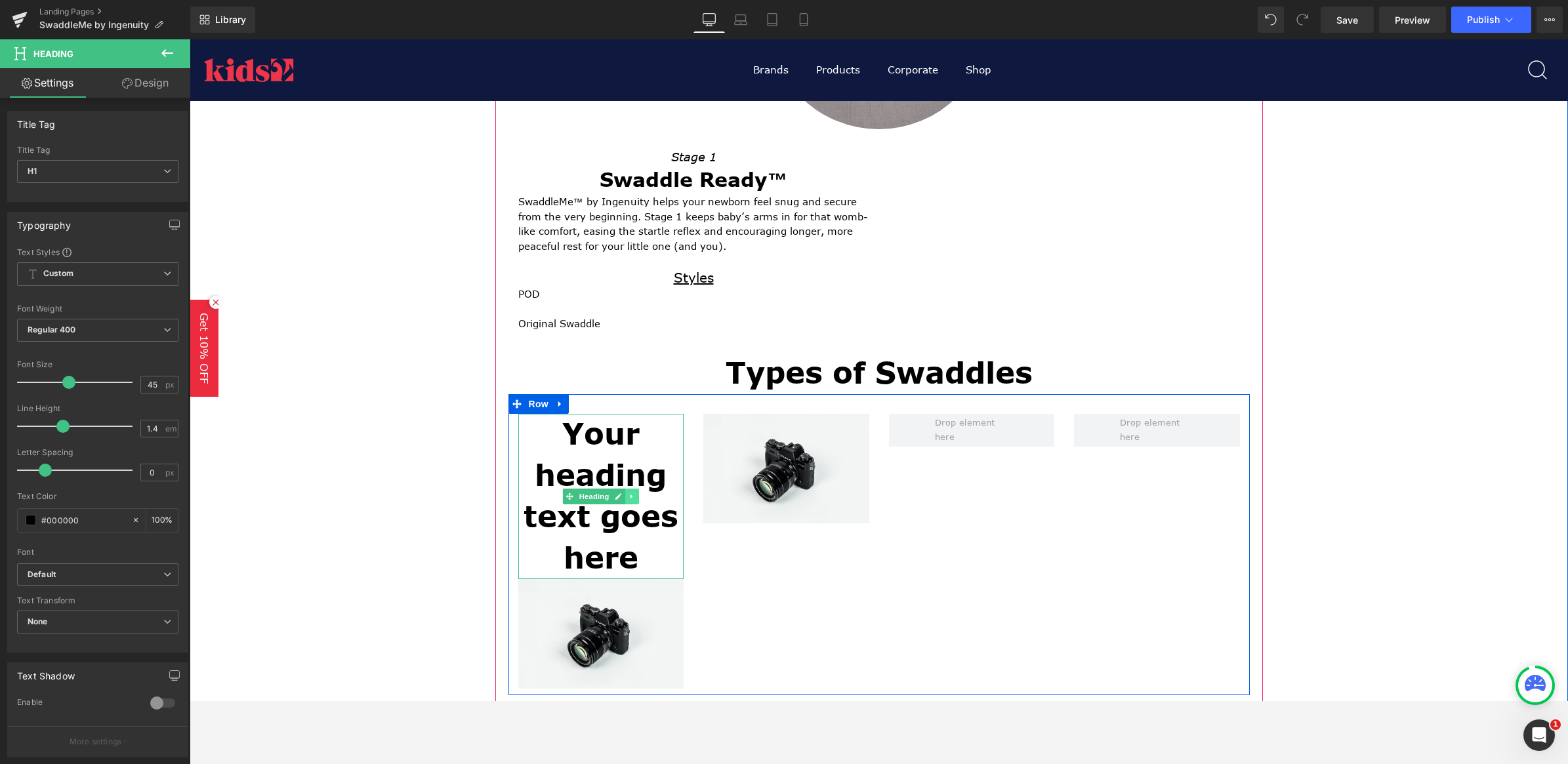
click at [628, 498] on icon at bounding box center [632, 496] width 7 height 8
click at [643, 553] on h1 "Your heading text goes here" at bounding box center [601, 496] width 166 height 165
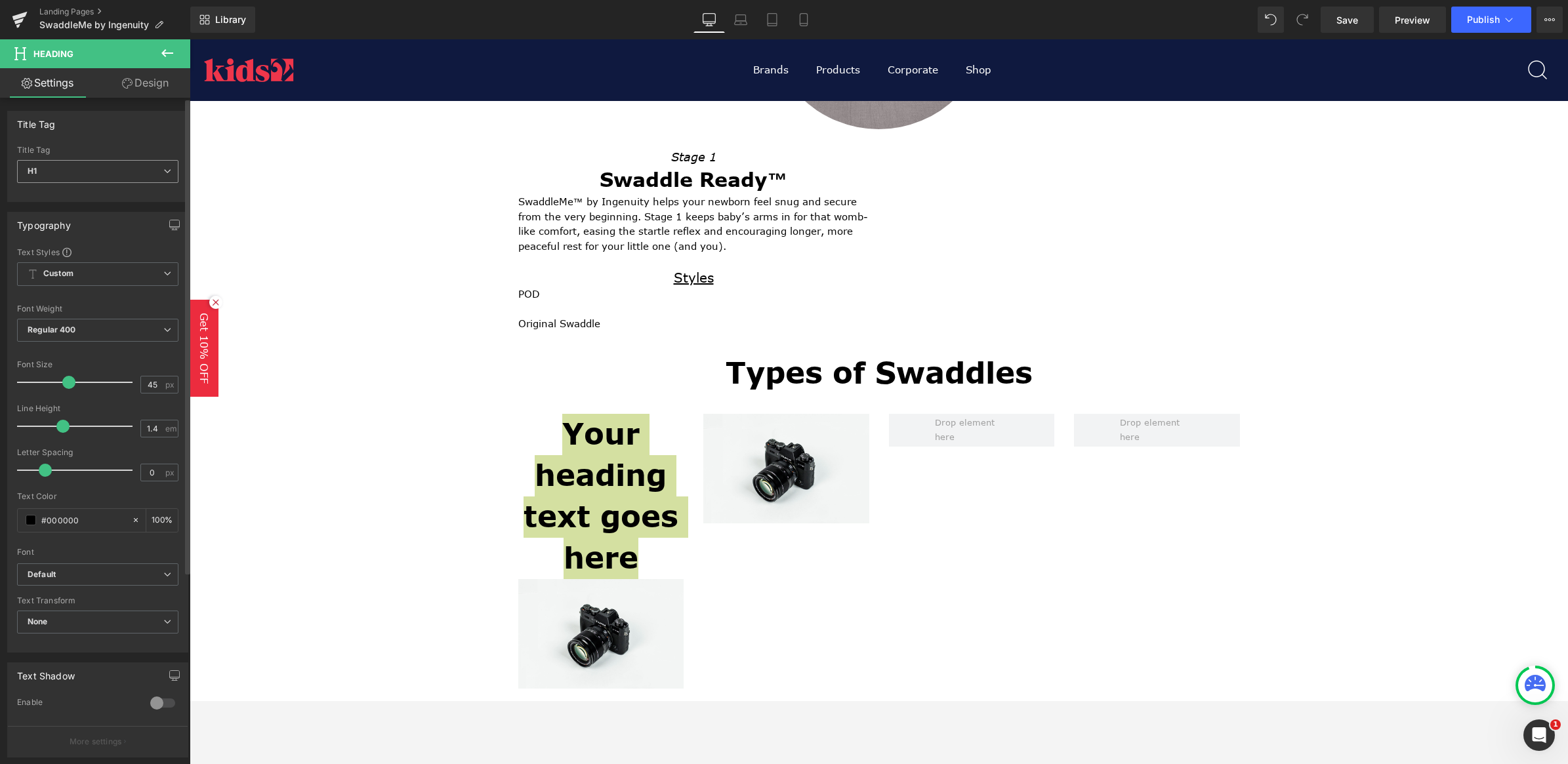
click at [149, 164] on span "H1" at bounding box center [97, 171] width 161 height 23
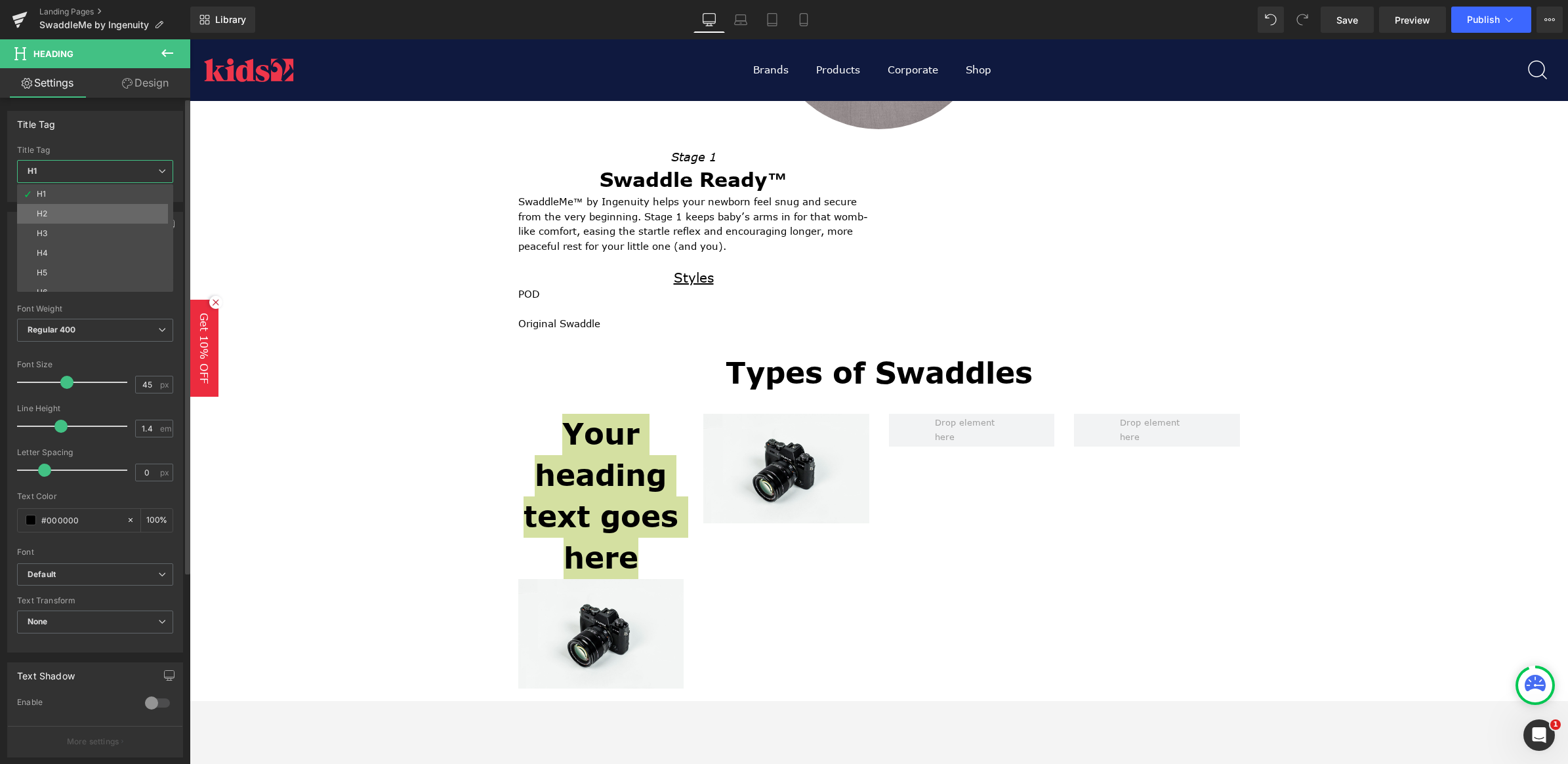
click at [89, 216] on li "H2" at bounding box center [98, 213] width 162 height 19
type input "27"
type input "100"
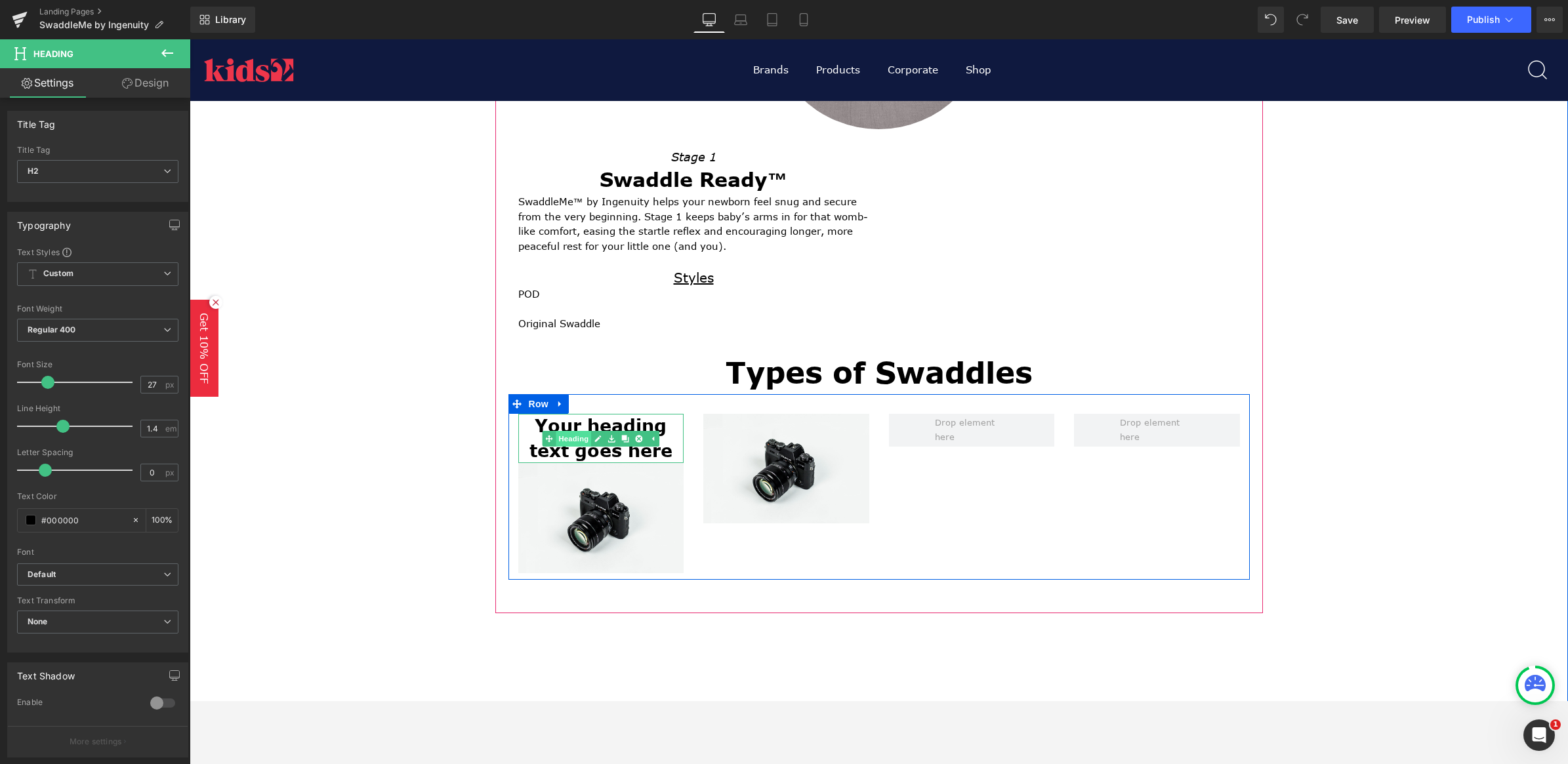
click at [568, 435] on link "Heading" at bounding box center [566, 439] width 49 height 16
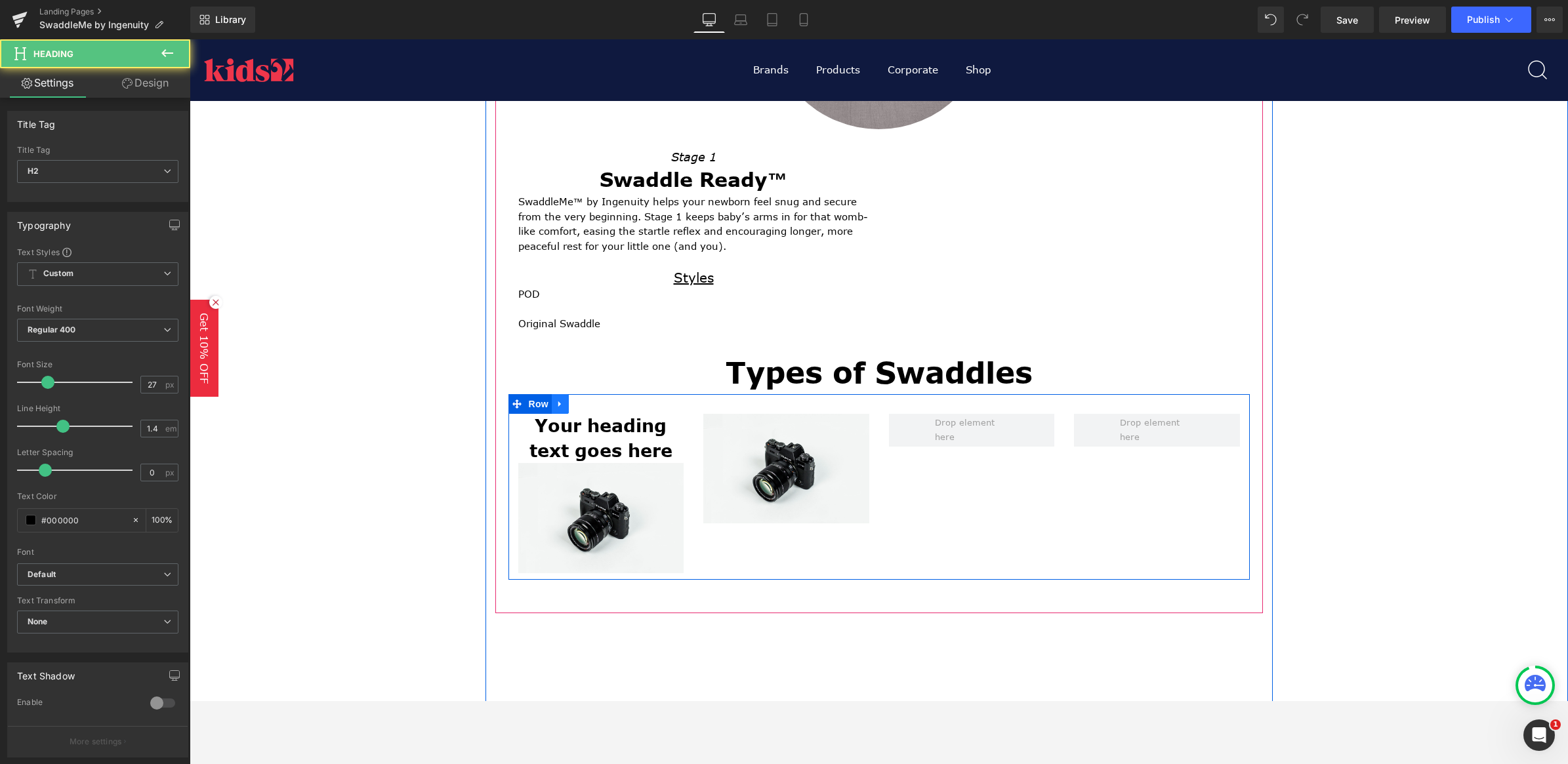
click at [551, 405] on link at bounding box center [559, 404] width 17 height 19
click at [573, 404] on icon at bounding box center [577, 404] width 9 height 9
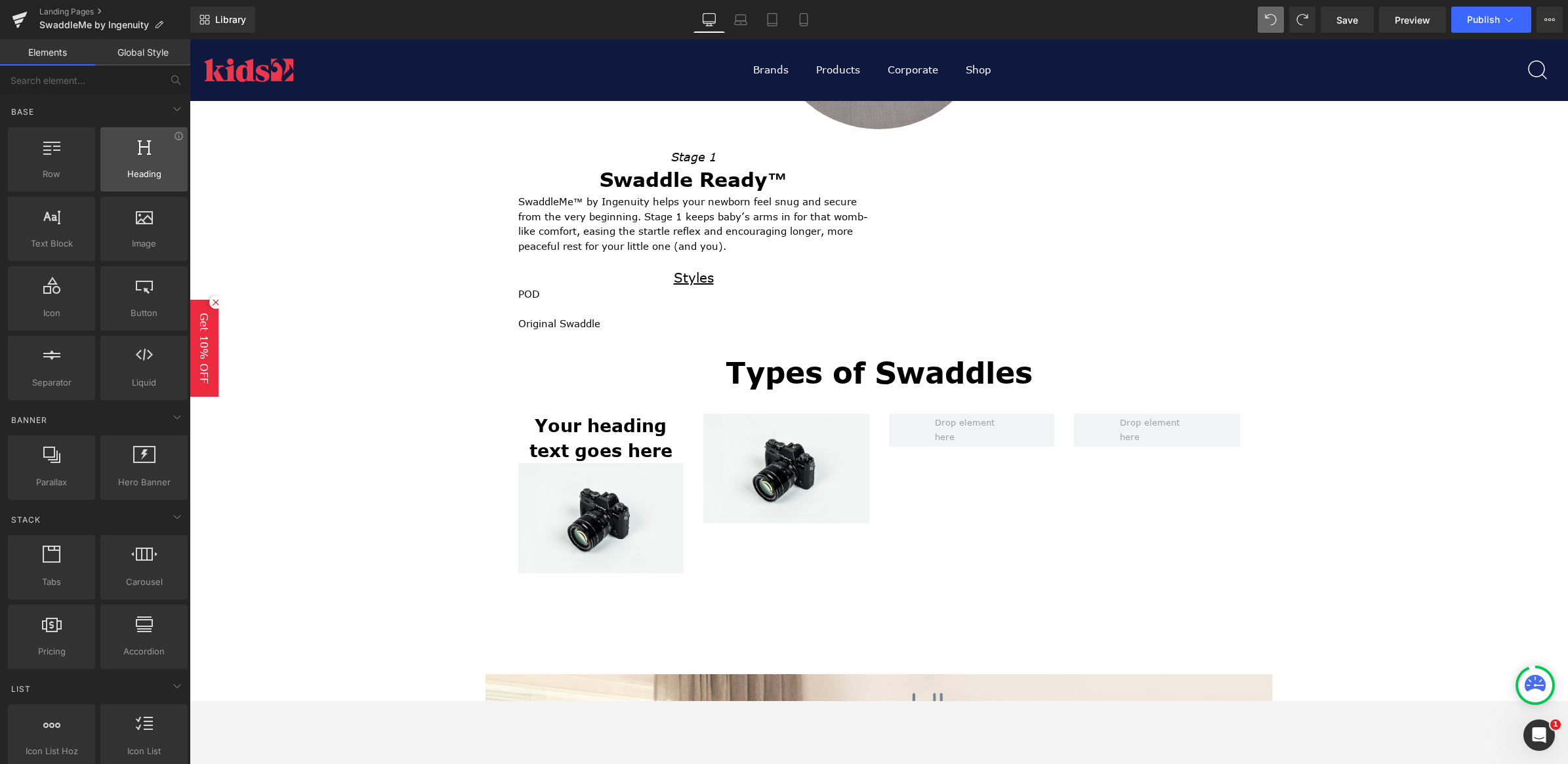
click at [147, 160] on div at bounding box center [144, 152] width 79 height 29
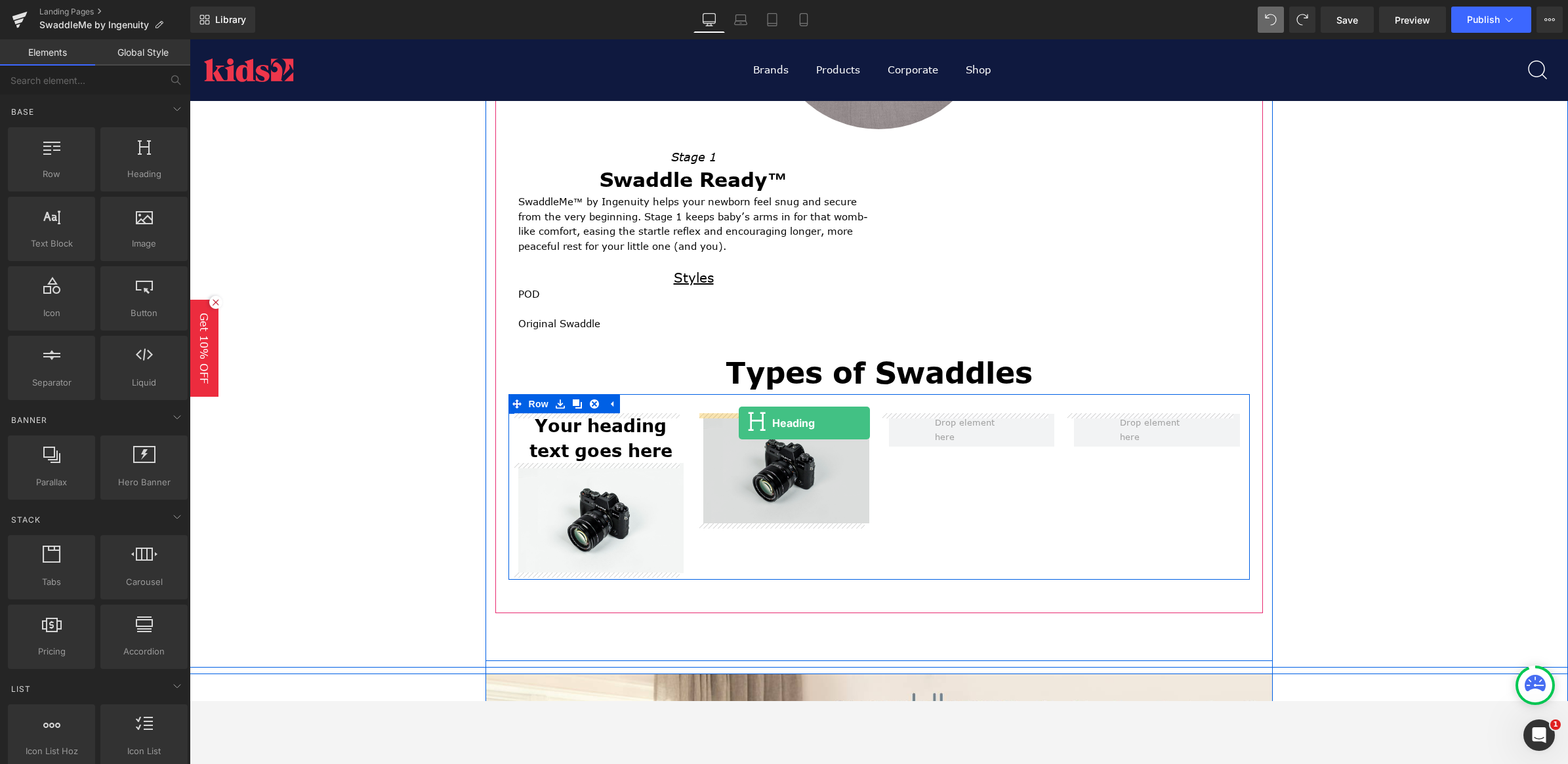
drag, startPoint x: 332, startPoint y: 201, endPoint x: 739, endPoint y: 423, distance: 463.6
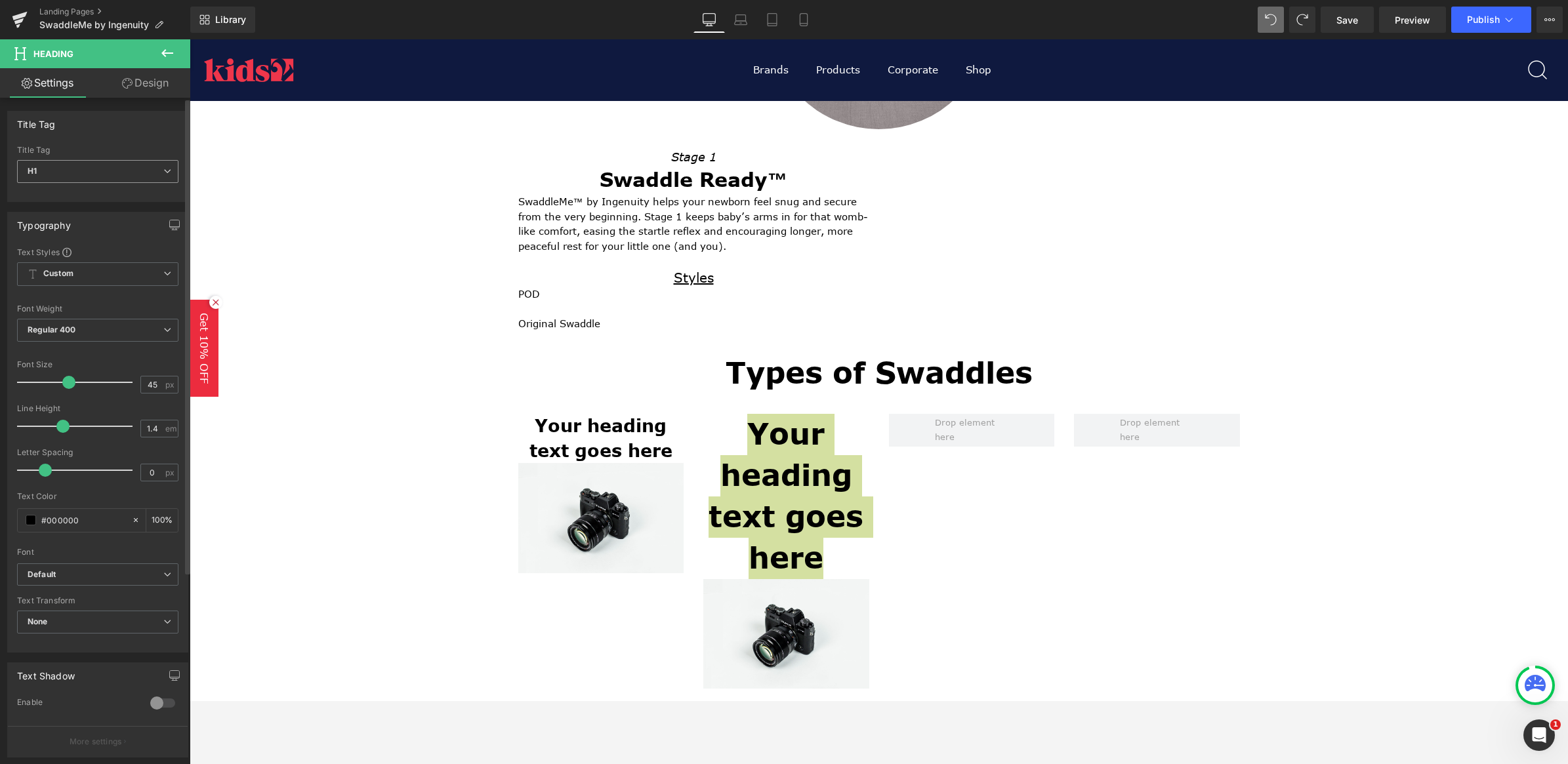
click at [138, 166] on span "H1" at bounding box center [97, 171] width 161 height 23
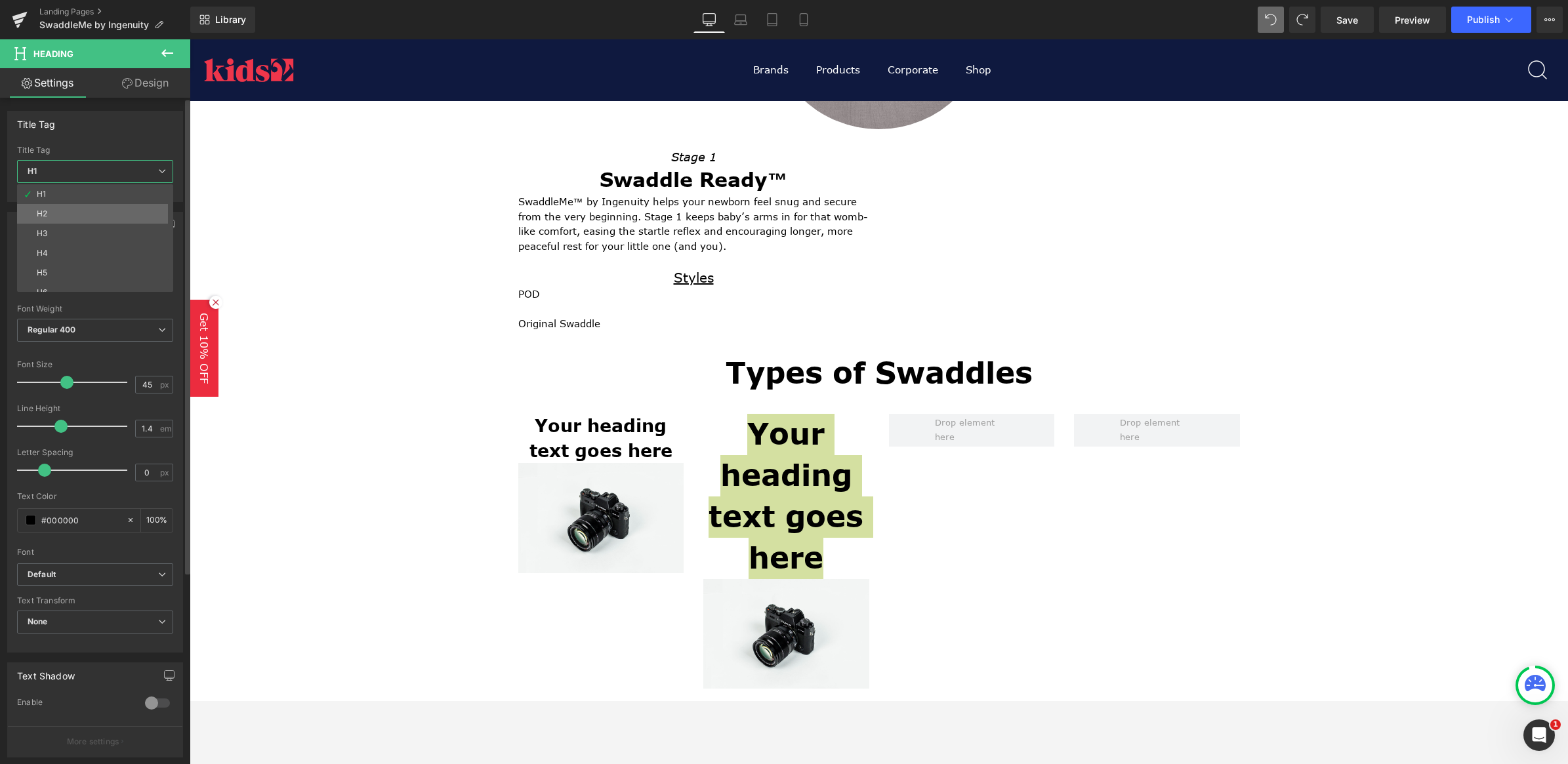
click at [109, 211] on li "H2" at bounding box center [98, 213] width 162 height 19
type input "27"
type input "100"
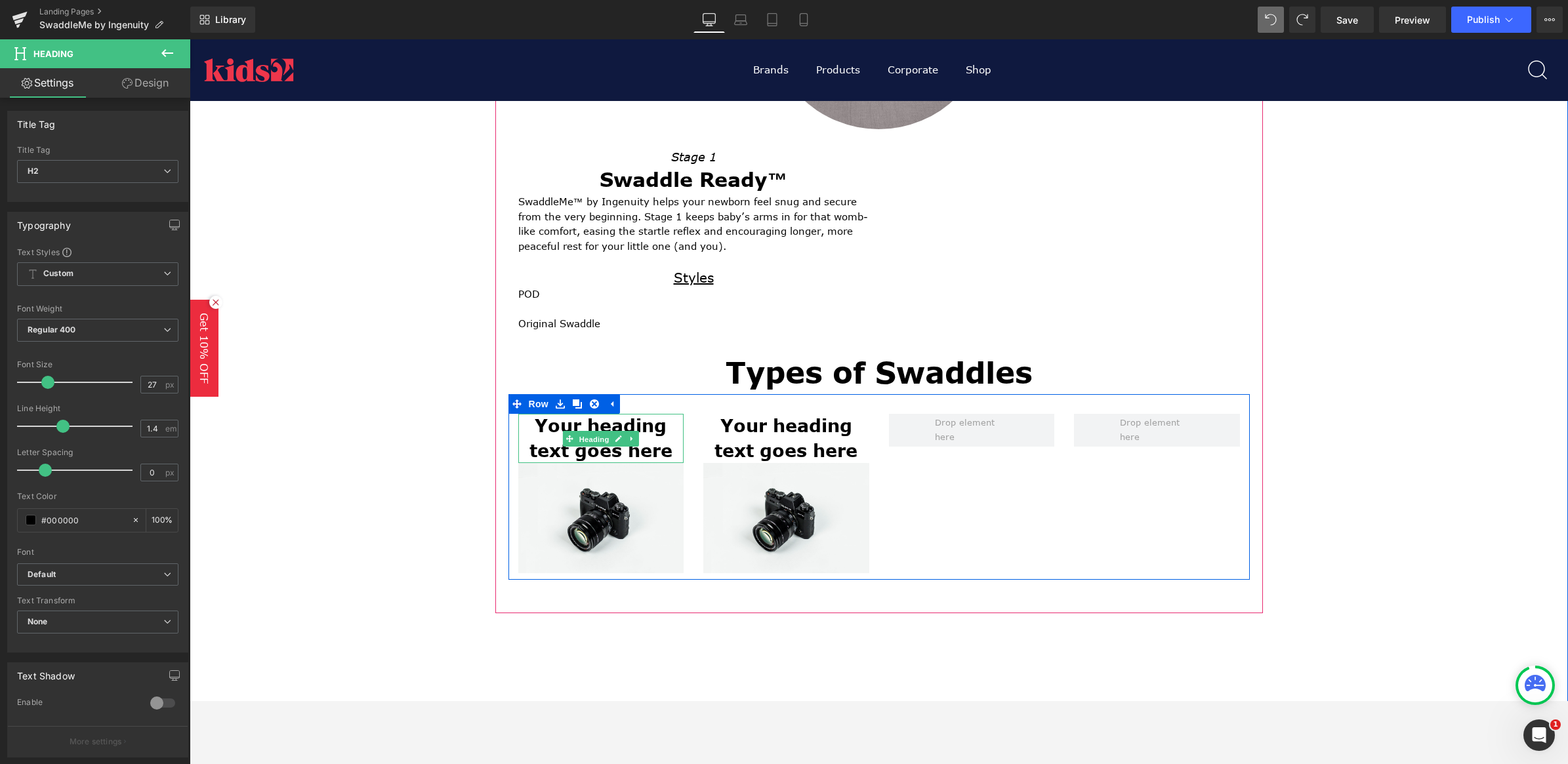
click at [576, 441] on span "Heading" at bounding box center [594, 439] width 35 height 16
click at [656, 438] on h2 "Your heading text goes here" at bounding box center [601, 438] width 166 height 50
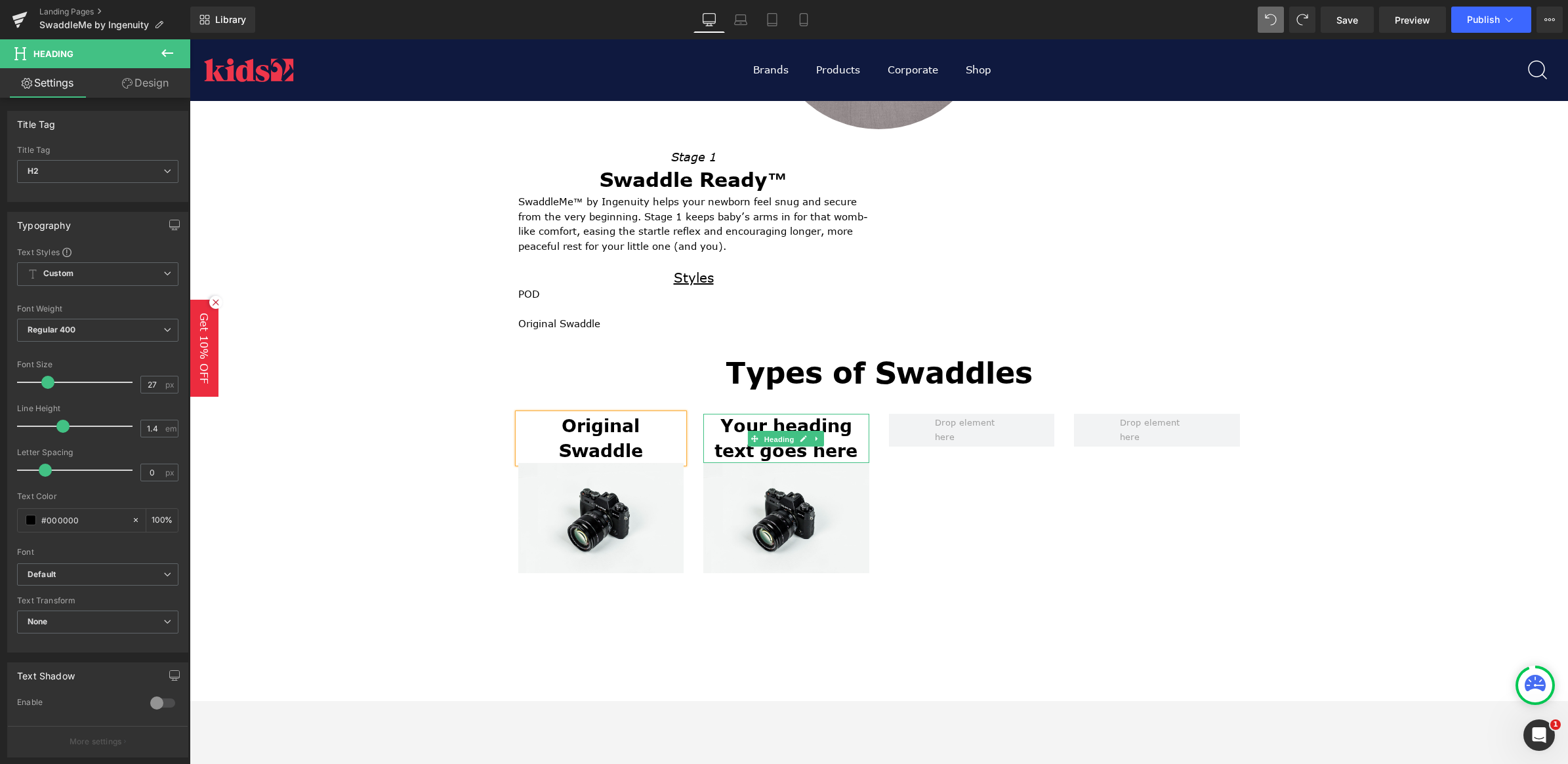
click at [788, 434] on span "Heading" at bounding box center [779, 439] width 35 height 16
click at [856, 452] on h2 "Your heading text goes here" at bounding box center [786, 438] width 166 height 50
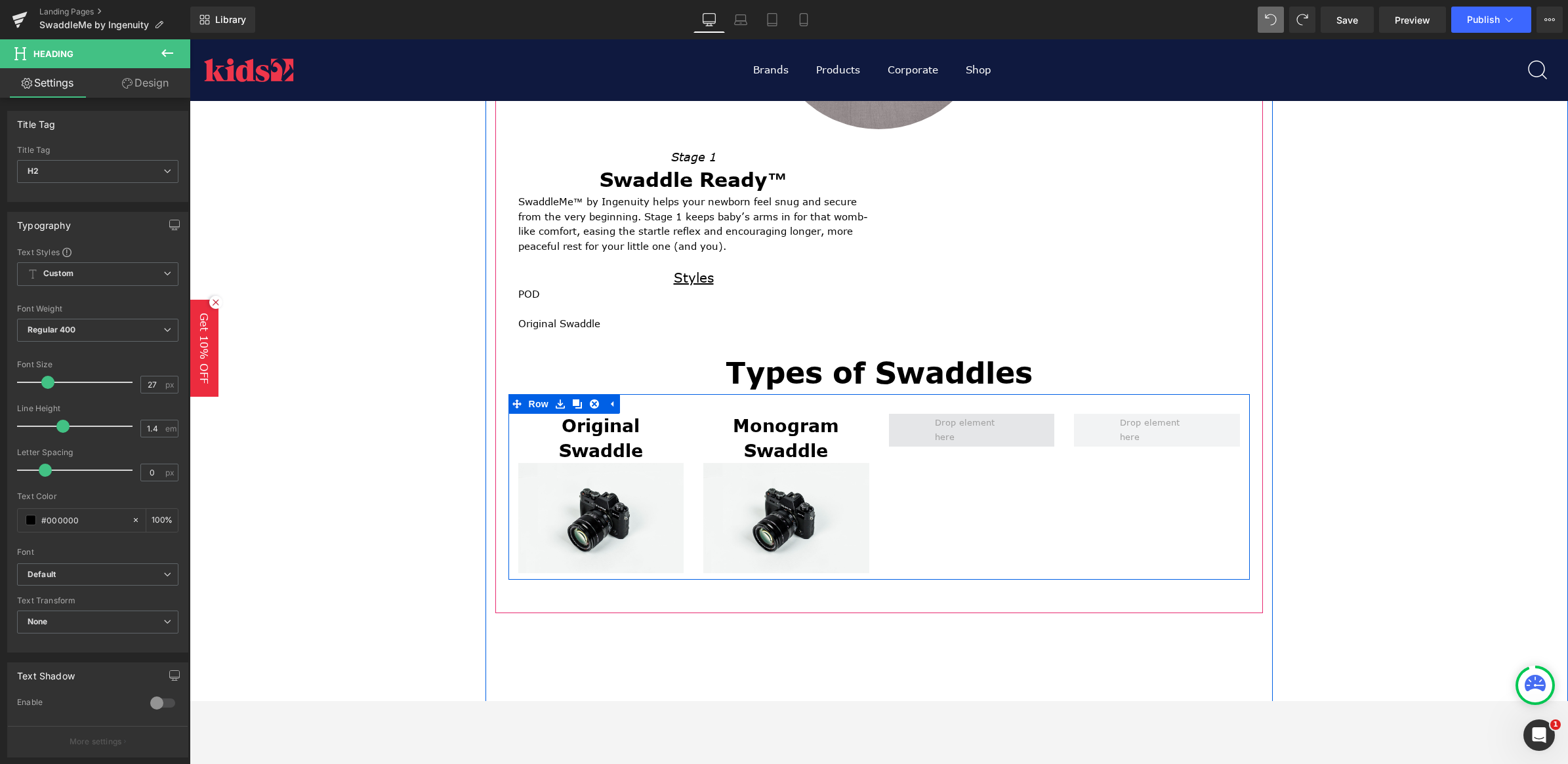
click at [965, 428] on span at bounding box center [972, 430] width 83 height 36
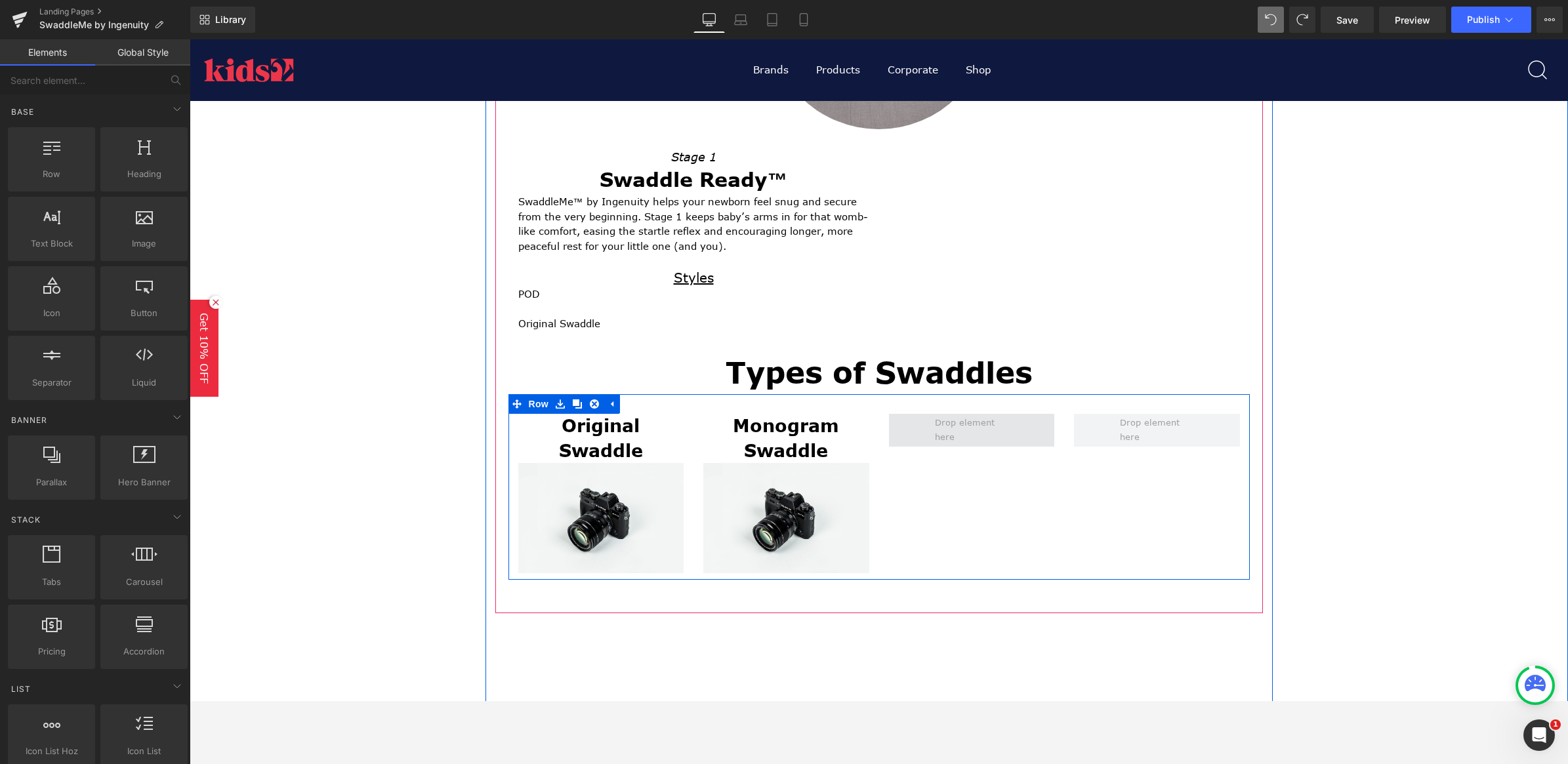
click at [965, 428] on span at bounding box center [972, 430] width 83 height 36
drag, startPoint x: 314, startPoint y: 210, endPoint x: 986, endPoint y: 421, distance: 704.3
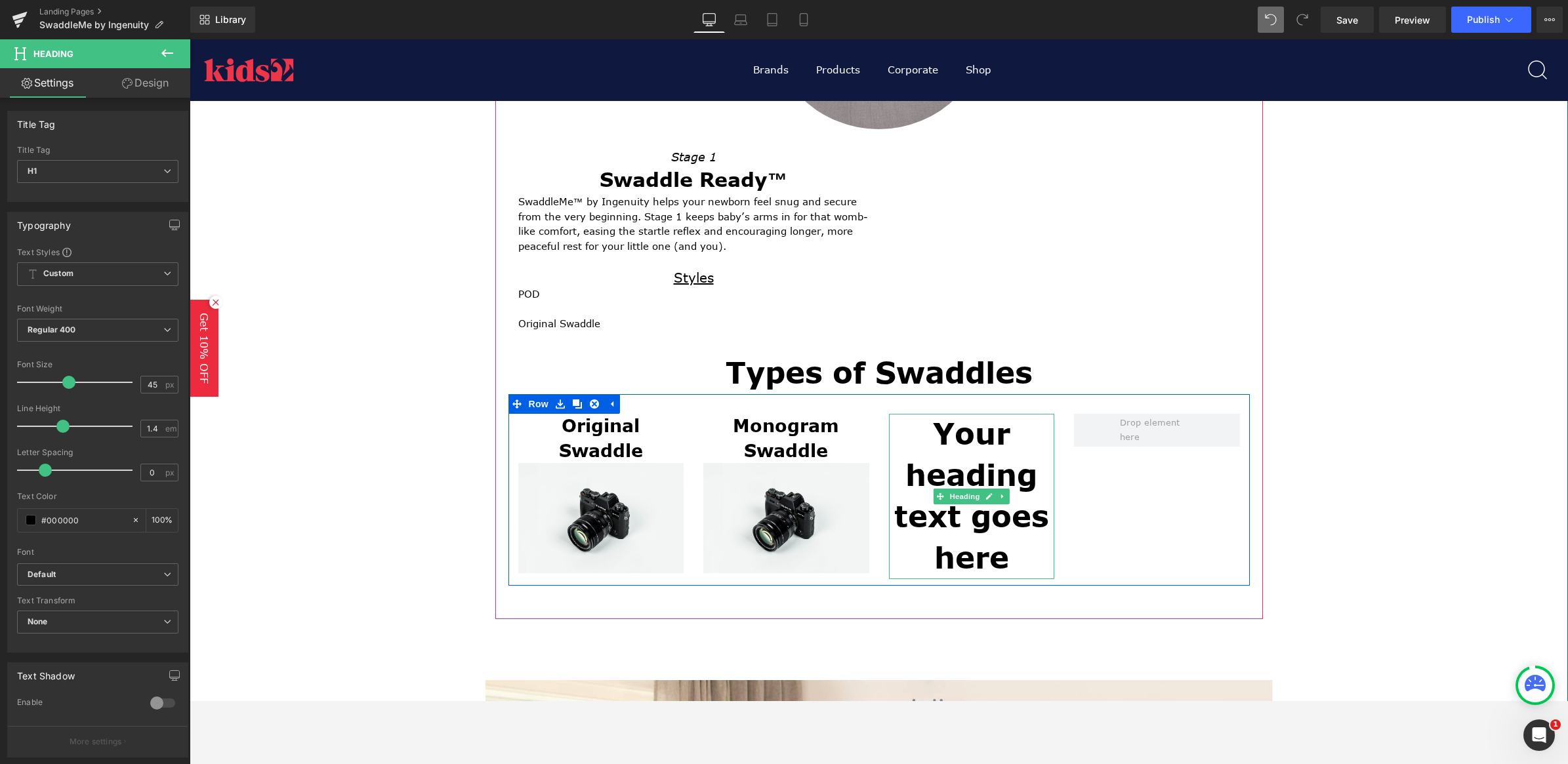
click at [973, 464] on h1 "Your heading text goes here" at bounding box center [972, 496] width 166 height 165
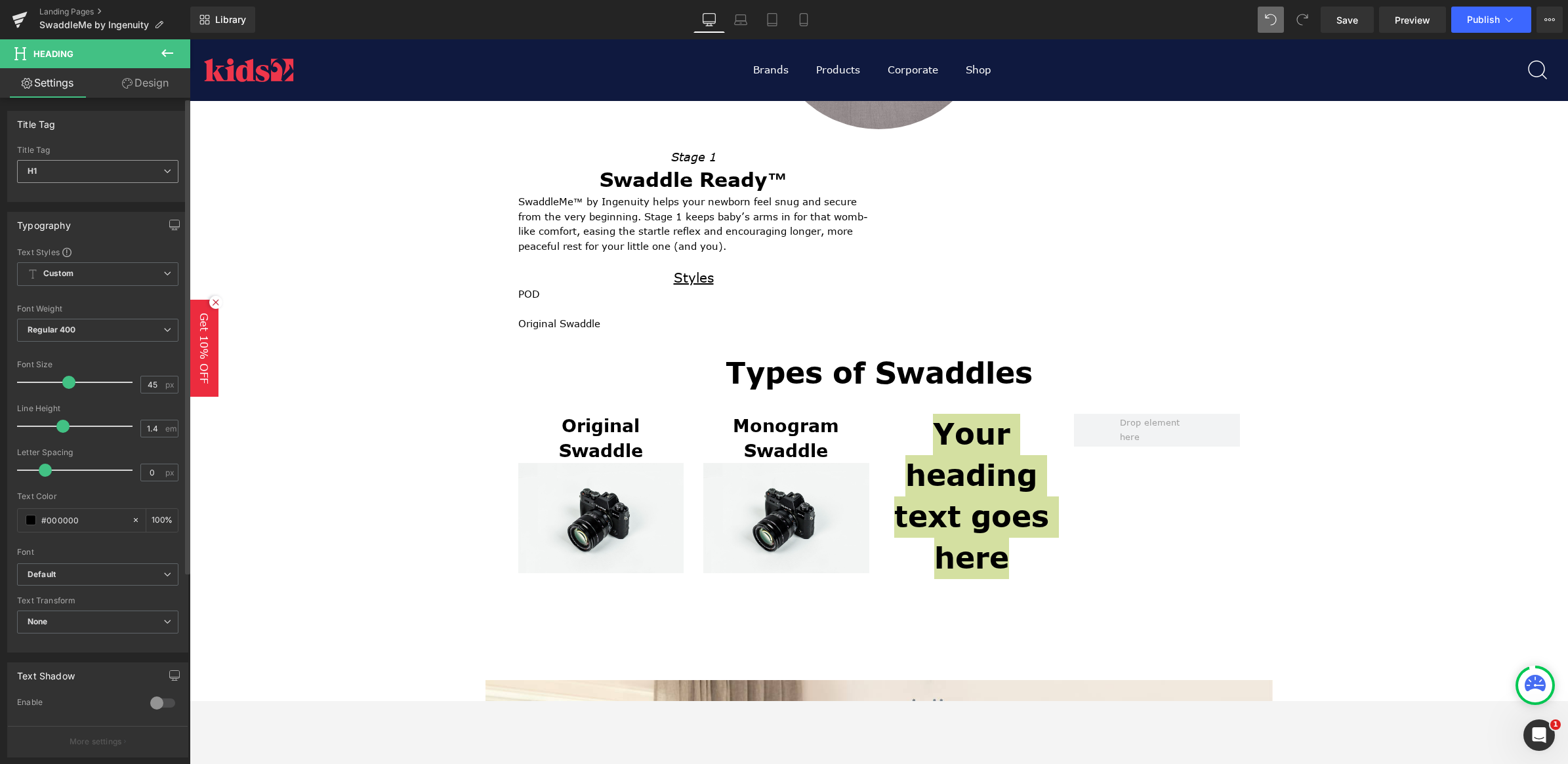
click at [163, 172] on icon at bounding box center [167, 171] width 8 height 8
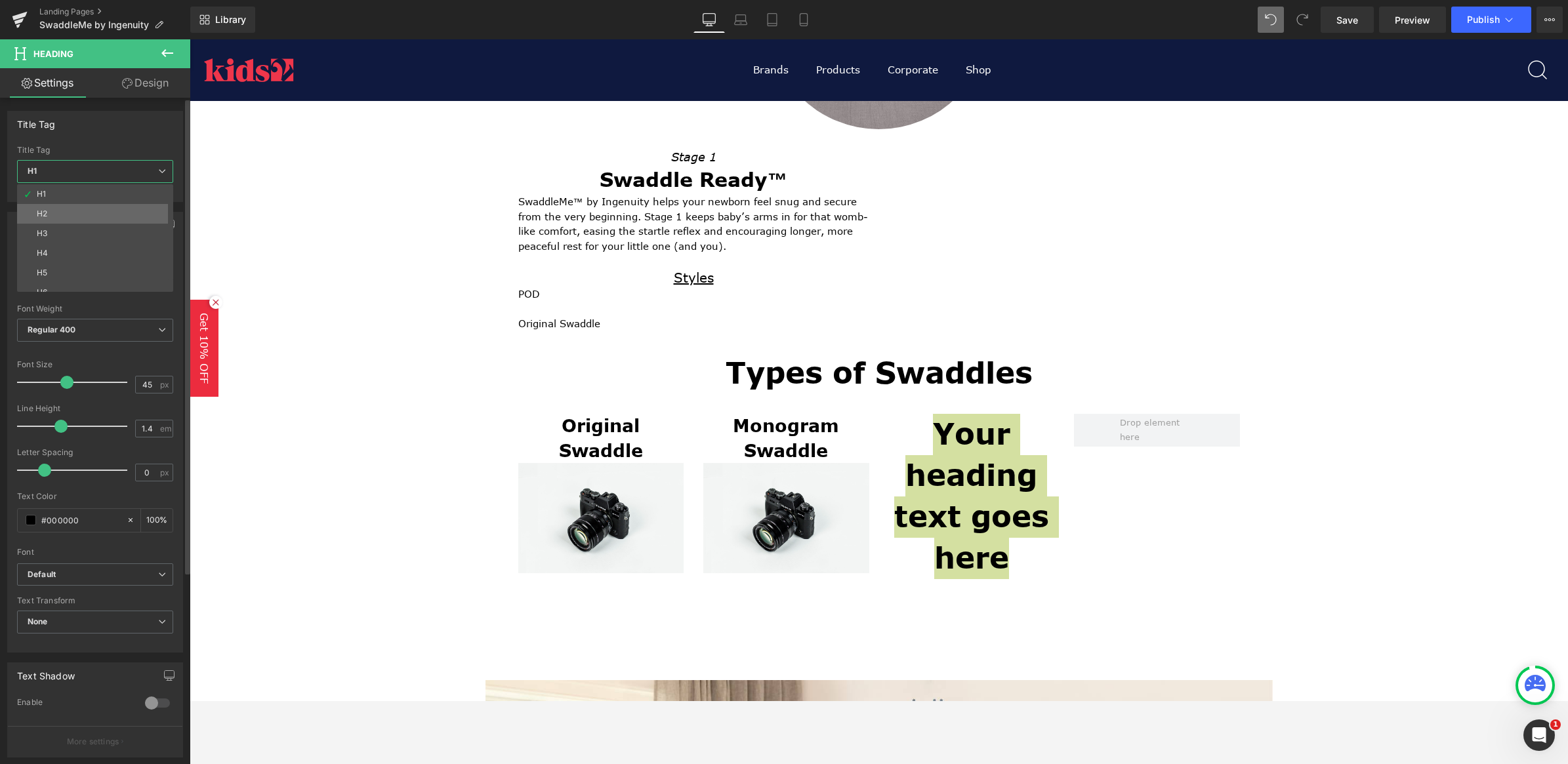
click at [128, 217] on li "H2" at bounding box center [98, 213] width 162 height 19
type input "27"
type input "100"
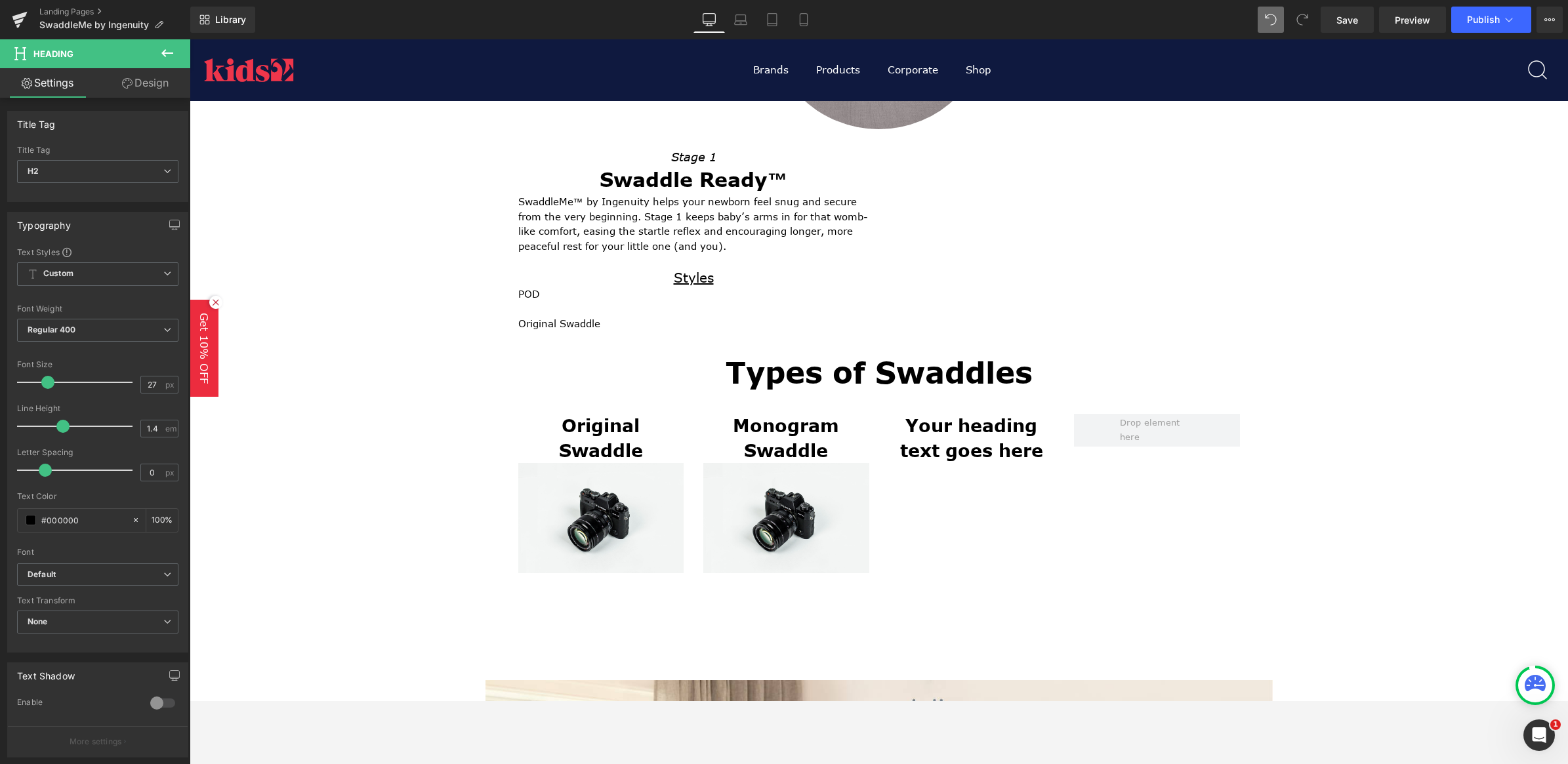
click at [170, 55] on icon at bounding box center [168, 53] width 16 height 16
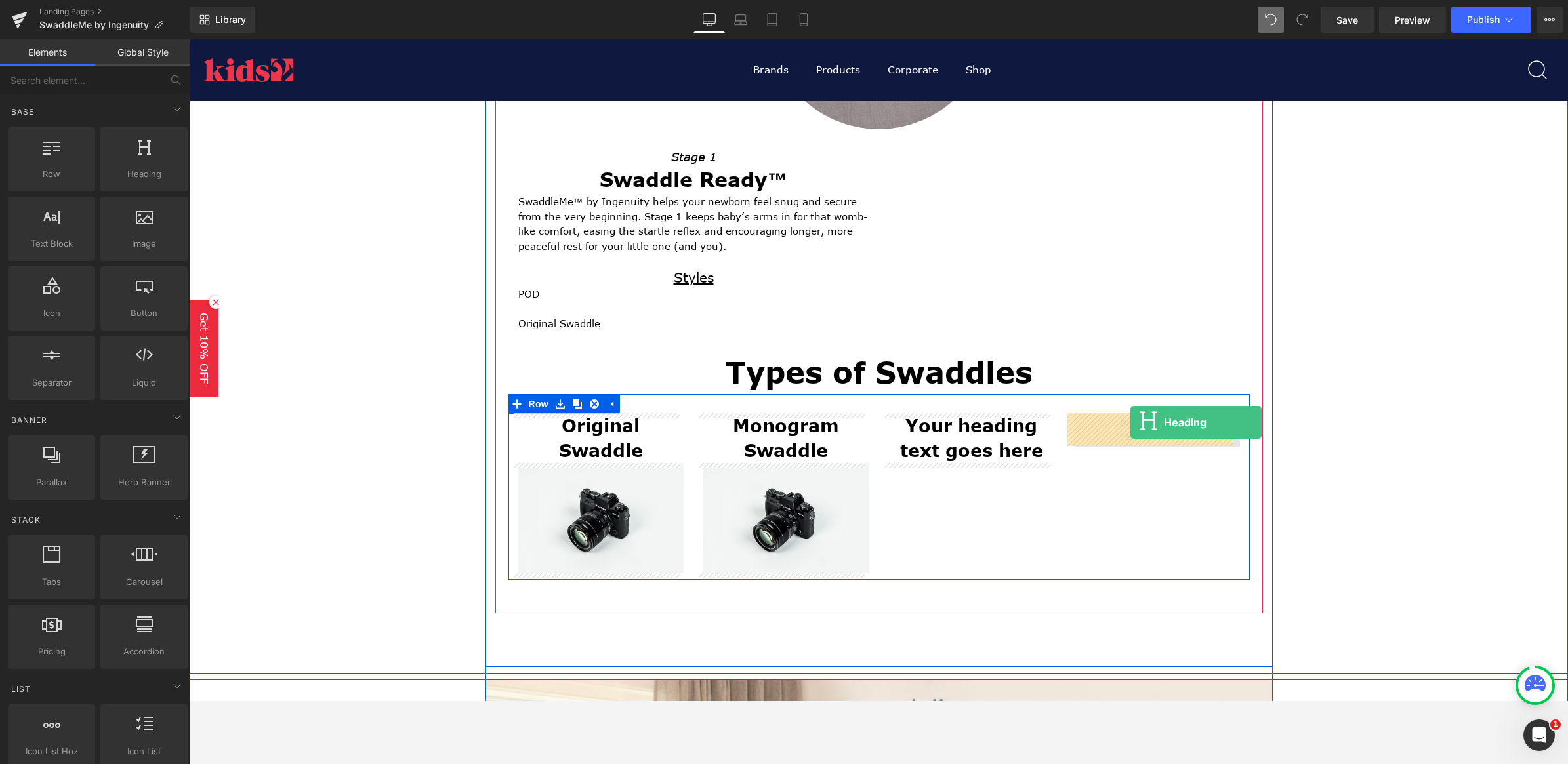
drag, startPoint x: 395, startPoint y: 265, endPoint x: 1130, endPoint y: 427, distance: 752.6
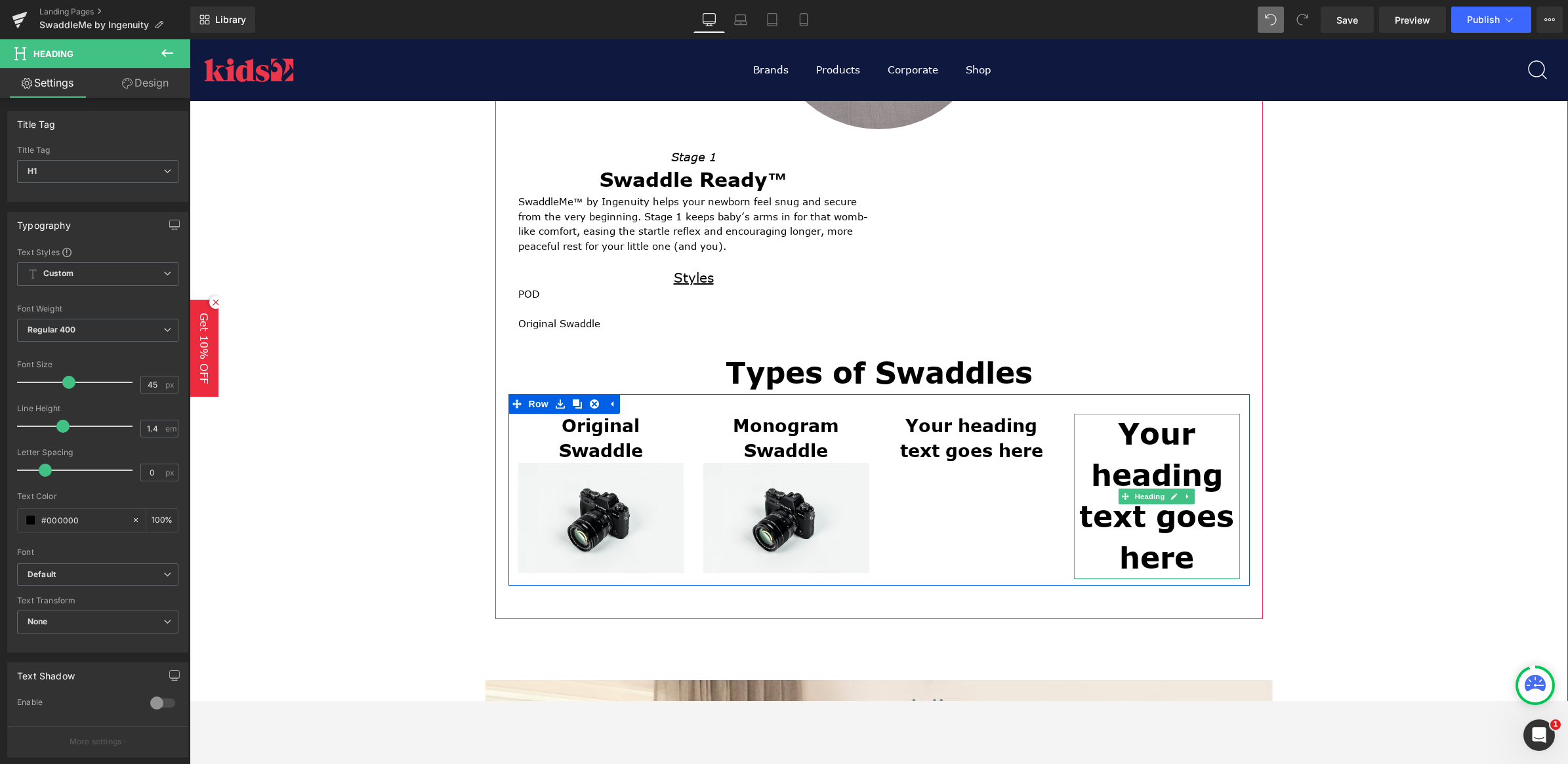
click at [1149, 462] on h1 "Your heading text goes here" at bounding box center [1157, 496] width 166 height 165
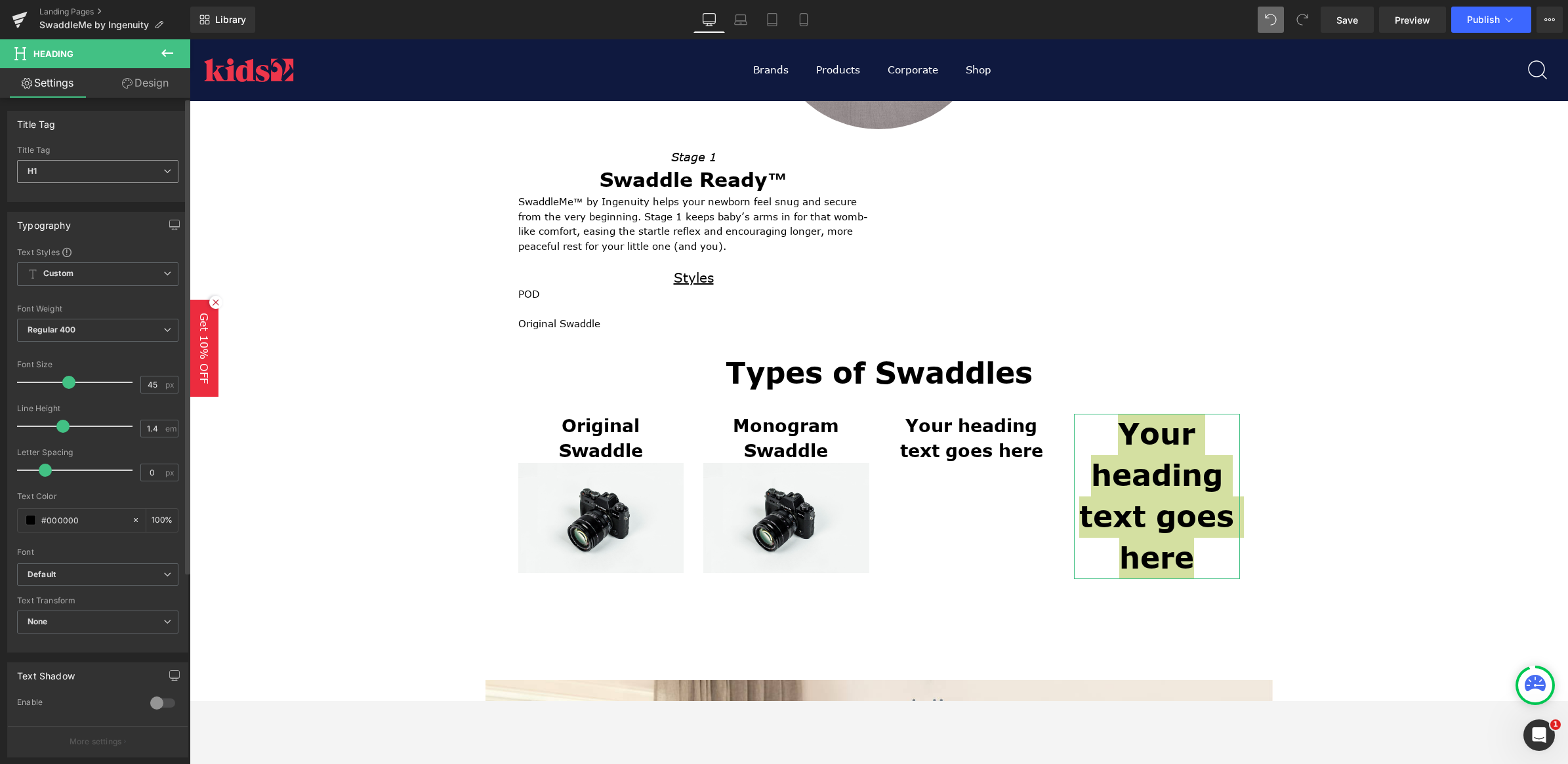
click at [136, 164] on span "H1" at bounding box center [97, 171] width 161 height 23
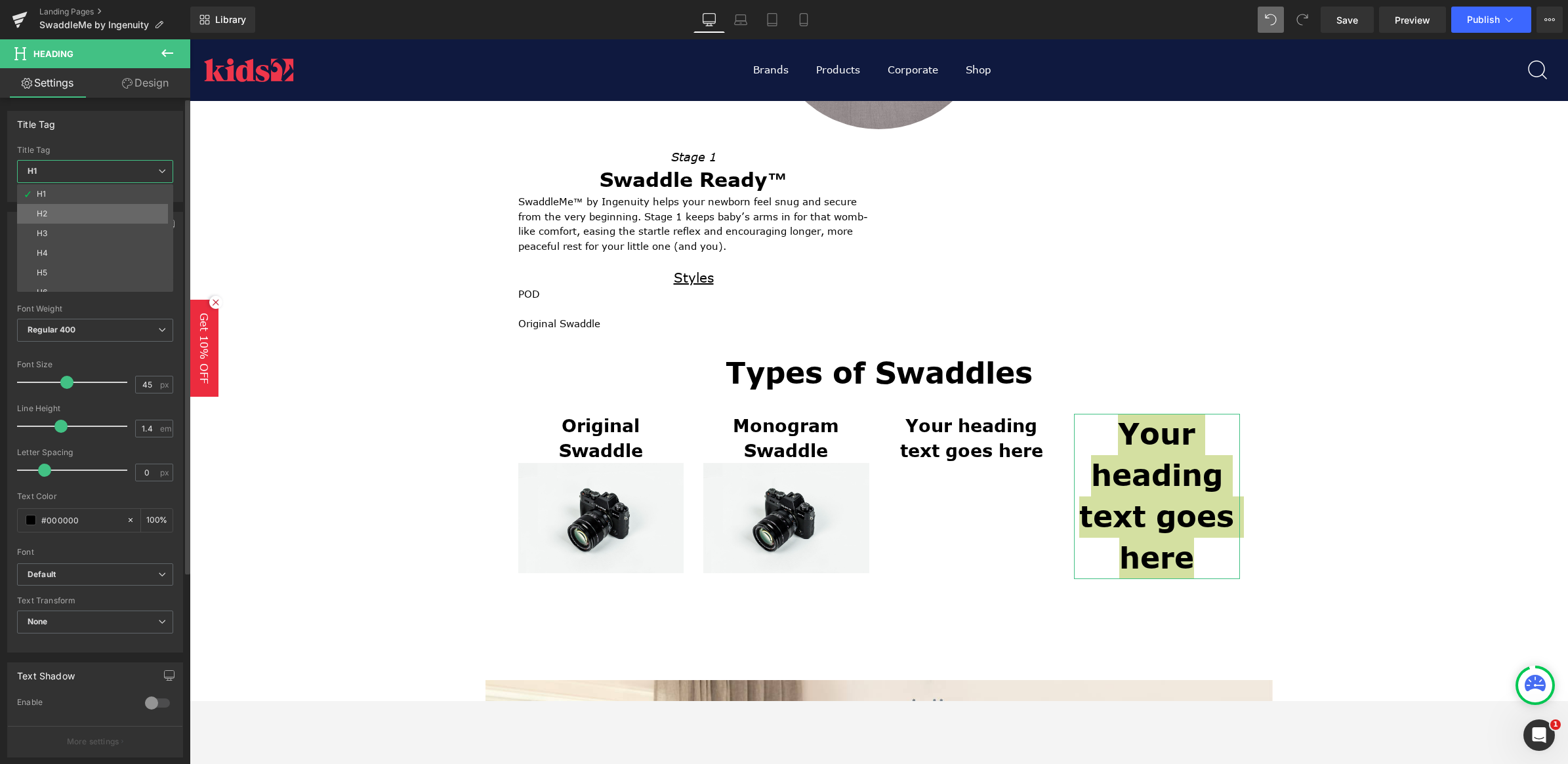
click at [119, 208] on li "H2" at bounding box center [98, 213] width 162 height 19
type input "27"
type input "100"
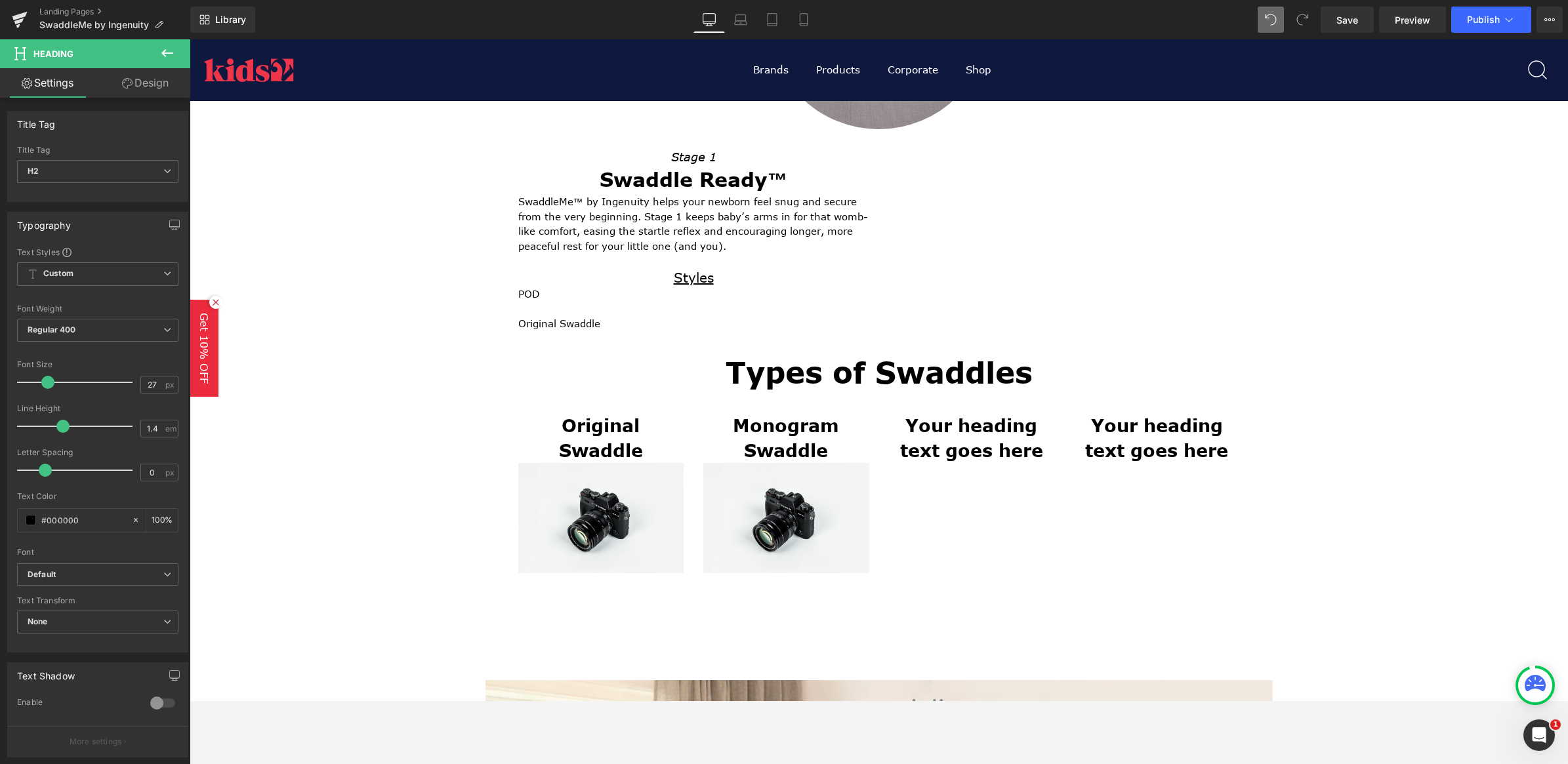
click at [168, 53] on icon at bounding box center [167, 53] width 11 height 8
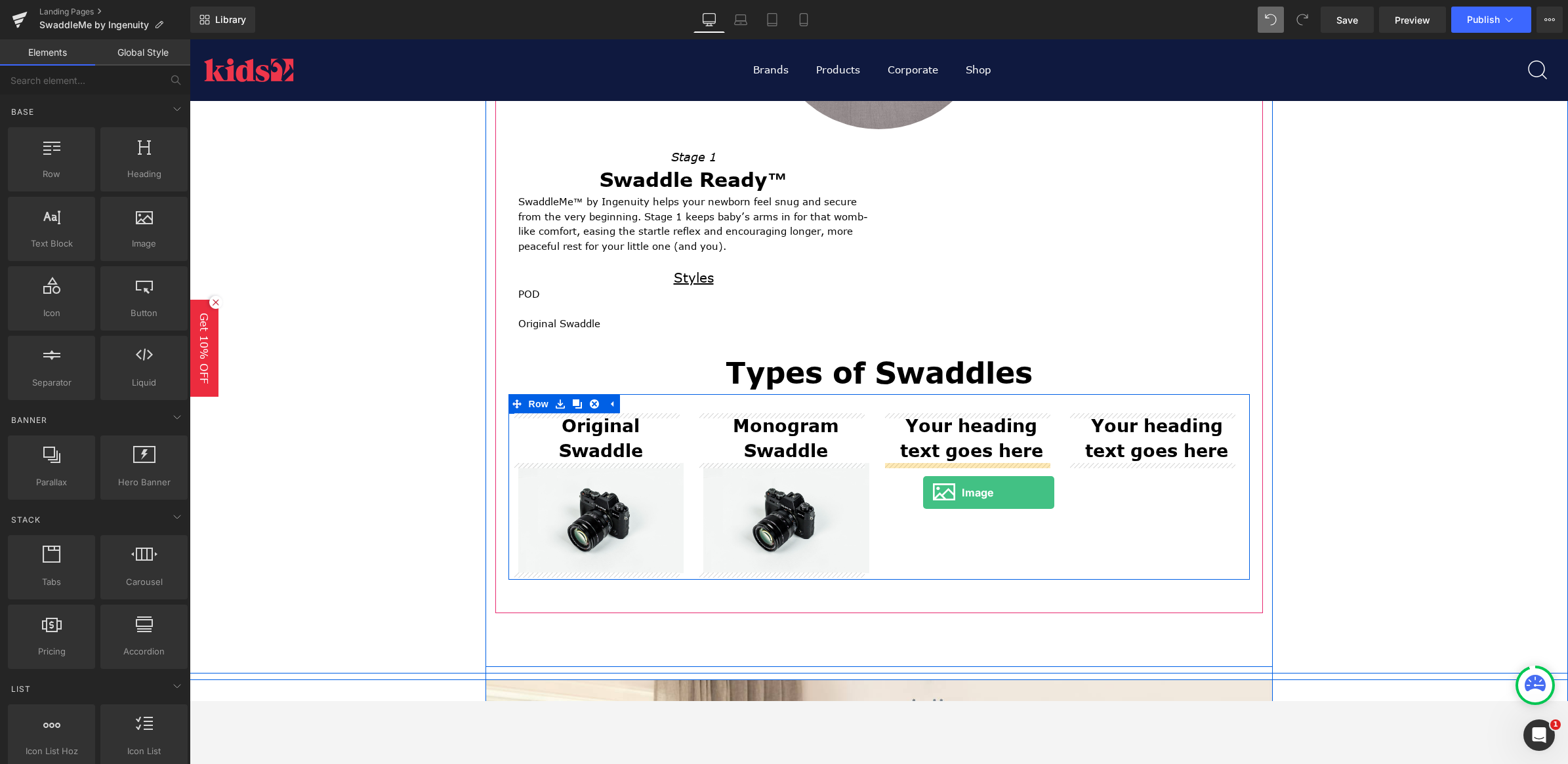
drag, startPoint x: 375, startPoint y: 317, endPoint x: 923, endPoint y: 492, distance: 575.3
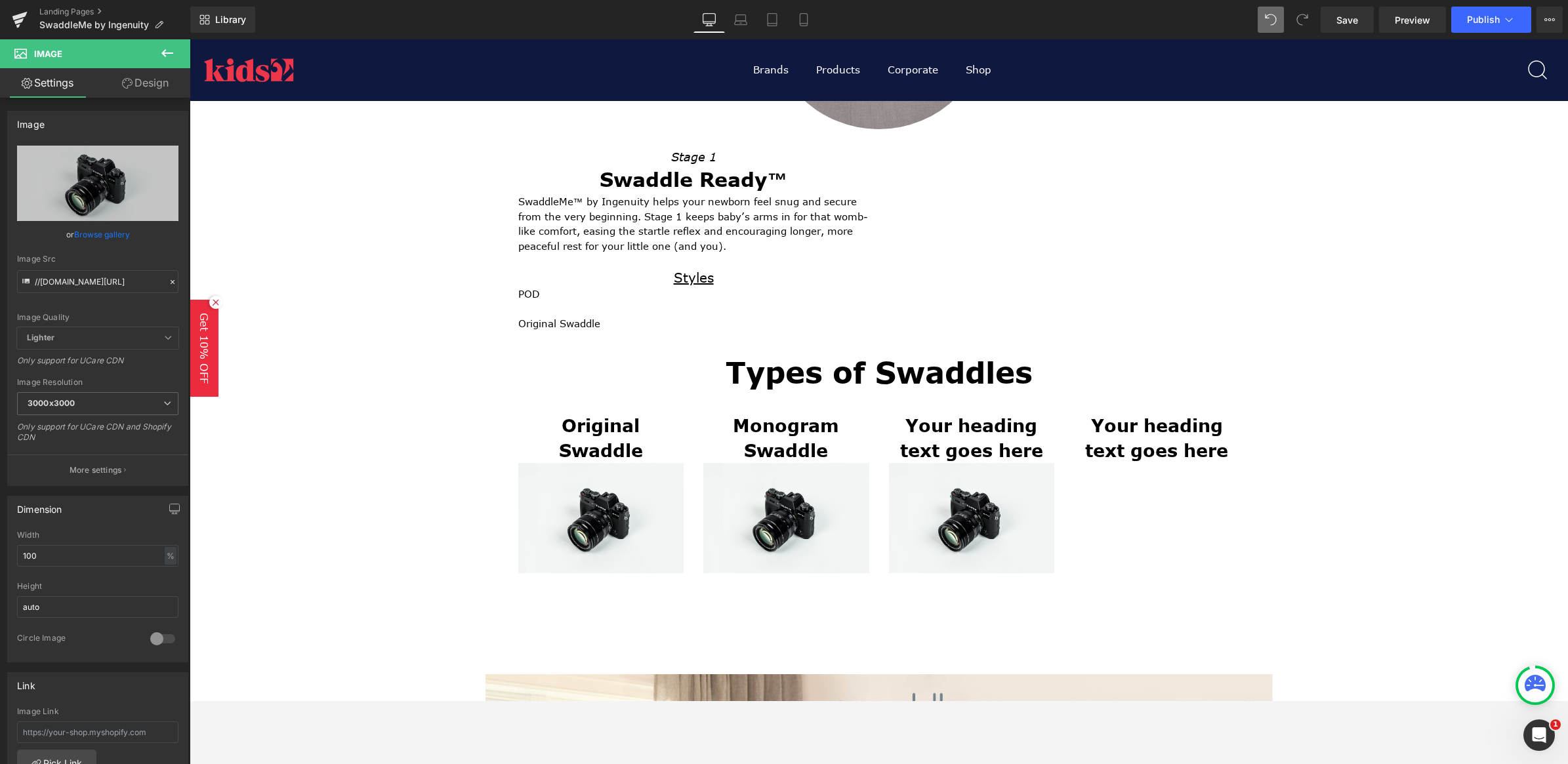
click at [169, 45] on icon at bounding box center [168, 53] width 16 height 16
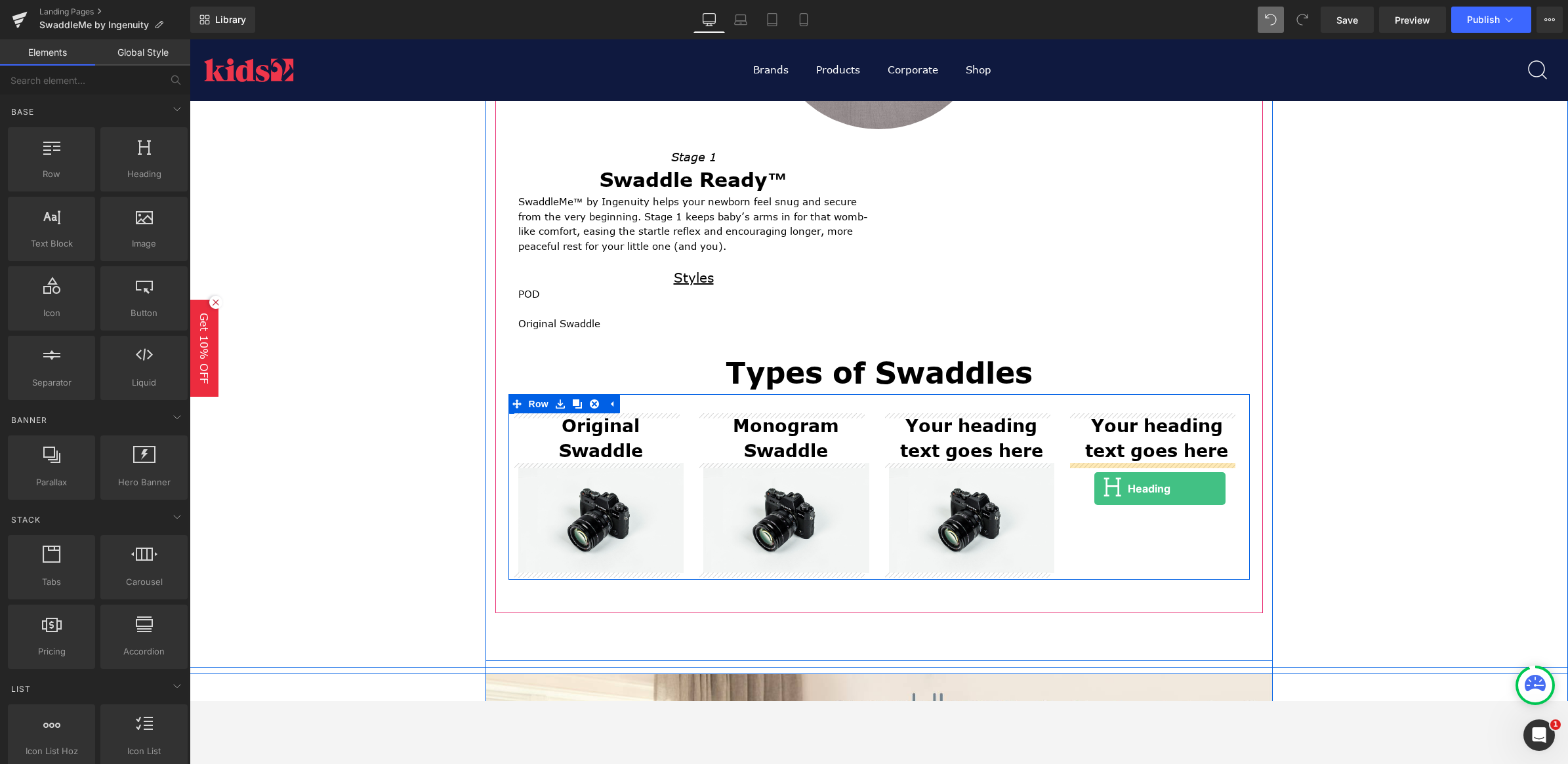
drag, startPoint x: 351, startPoint y: 211, endPoint x: 1094, endPoint y: 489, distance: 793.3
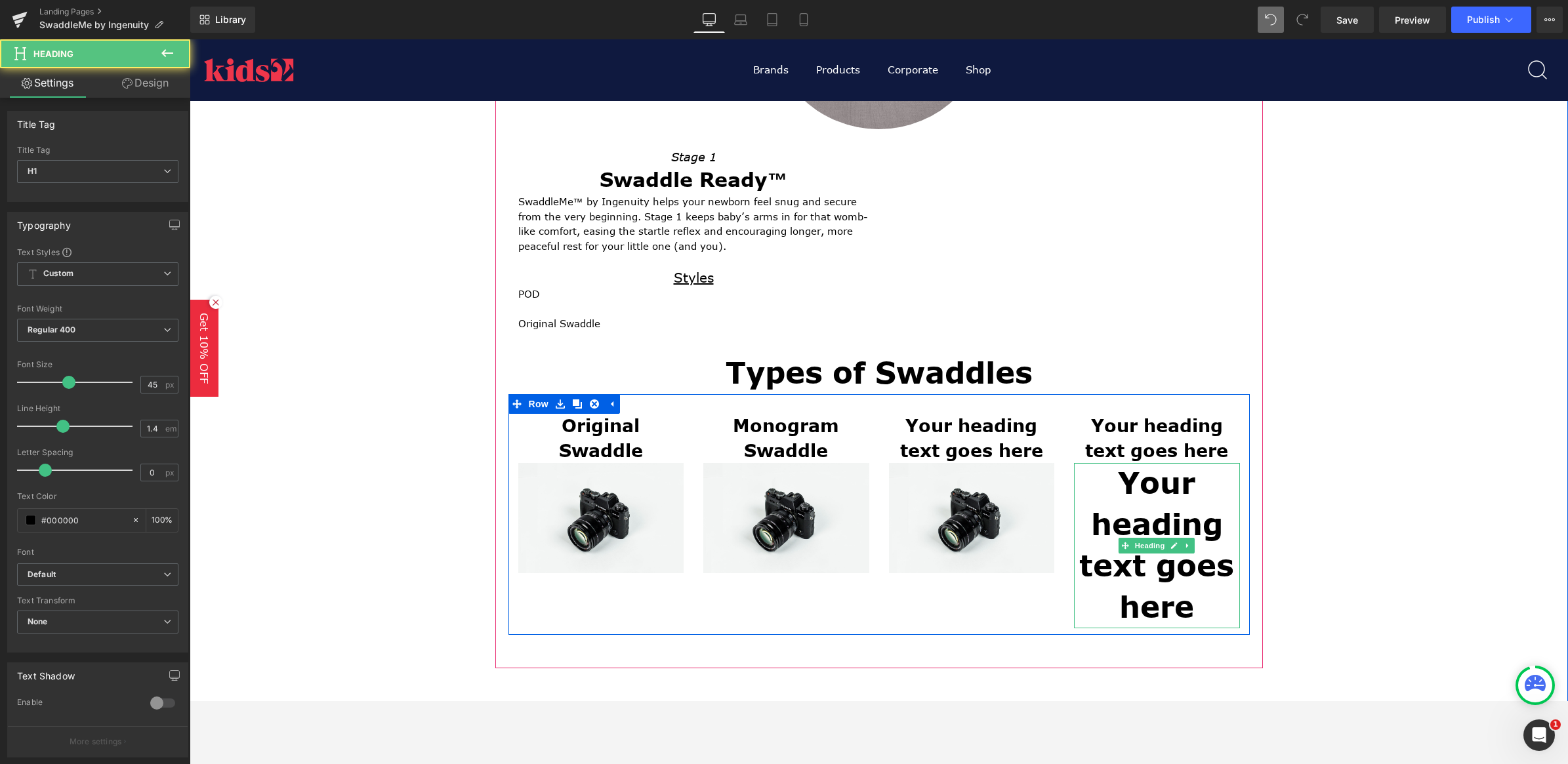
click at [1212, 499] on h1 "Your heading text goes here" at bounding box center [1157, 545] width 166 height 165
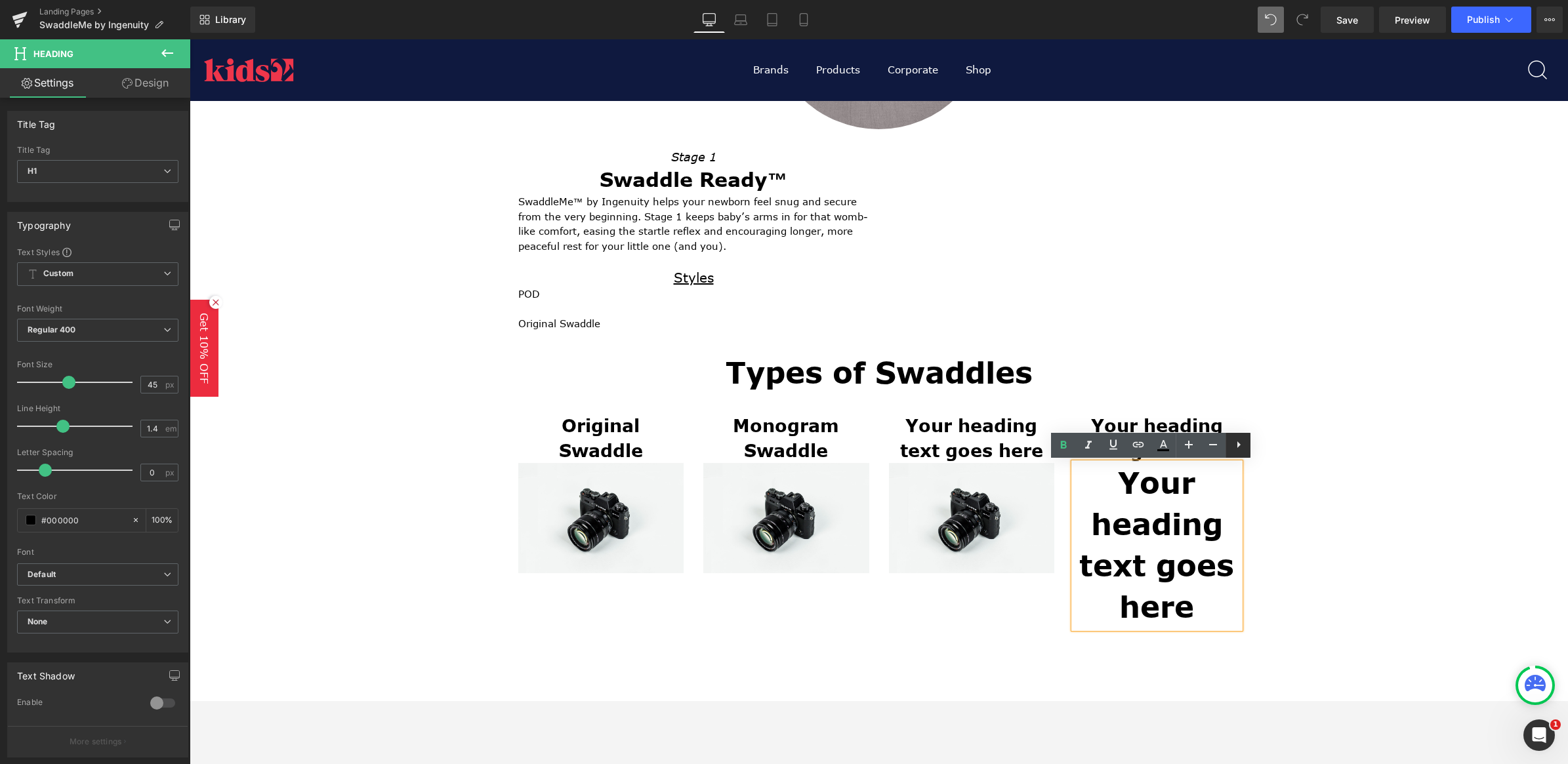
click at [1227, 444] on icon at bounding box center [1239, 445] width 16 height 16
drag, startPoint x: 1327, startPoint y: 483, endPoint x: 1427, endPoint y: 504, distance: 102.2
click at [1227, 483] on div "Finding the Right Swaddle for Your Baby Heading Stage-Based Design Heading Sepa…" at bounding box center [879, 188] width 1378 height 1059
click at [1148, 543] on h1 "Your heading text goes here" at bounding box center [1157, 545] width 166 height 165
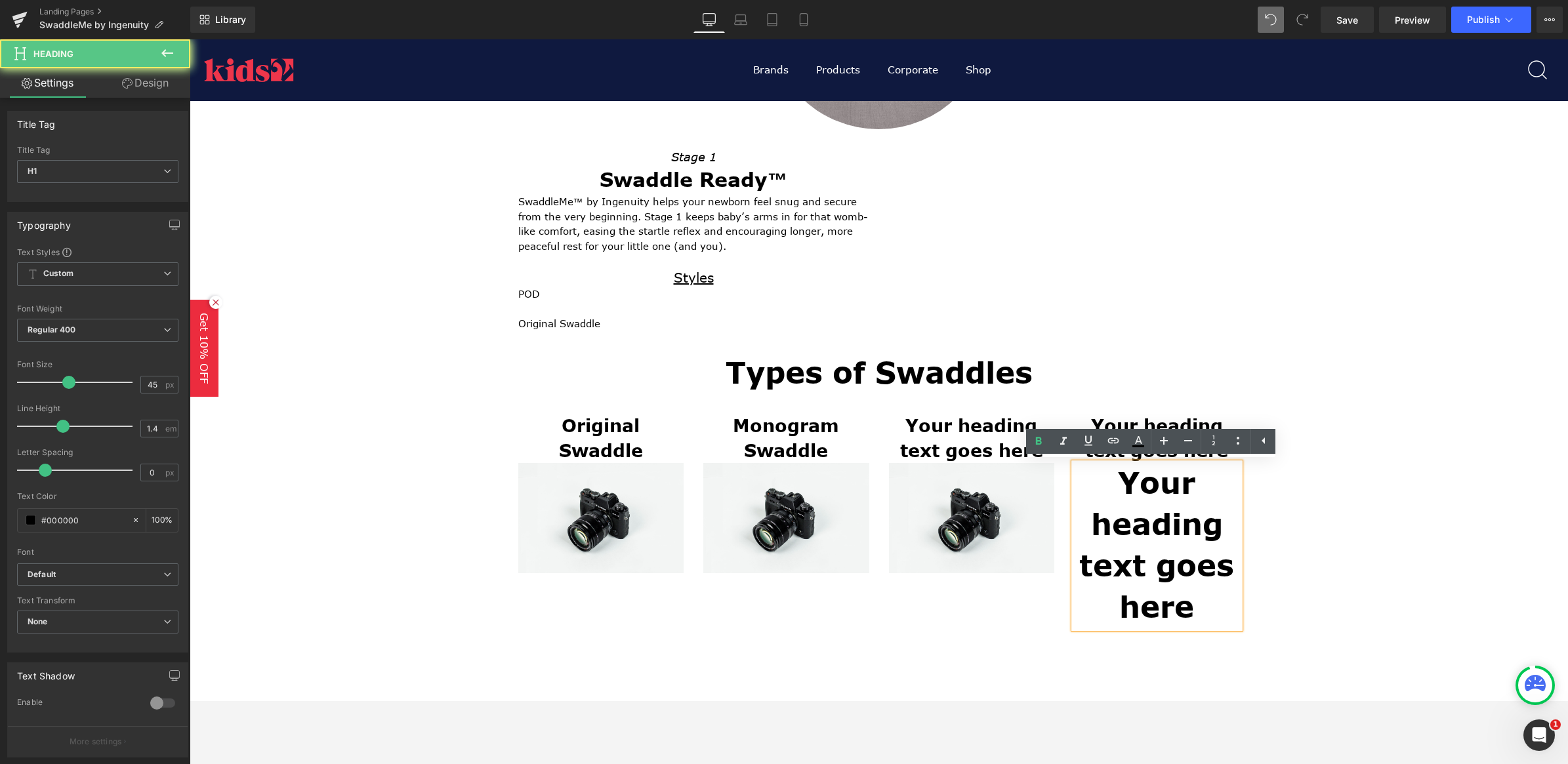
click at [1227, 504] on div "Finding the Right Swaddle for Your Baby Heading Stage-Based Design Heading Sepa…" at bounding box center [879, 188] width 1378 height 1059
click at [1158, 521] on h1 "Your heading text goes here" at bounding box center [1157, 545] width 166 height 165
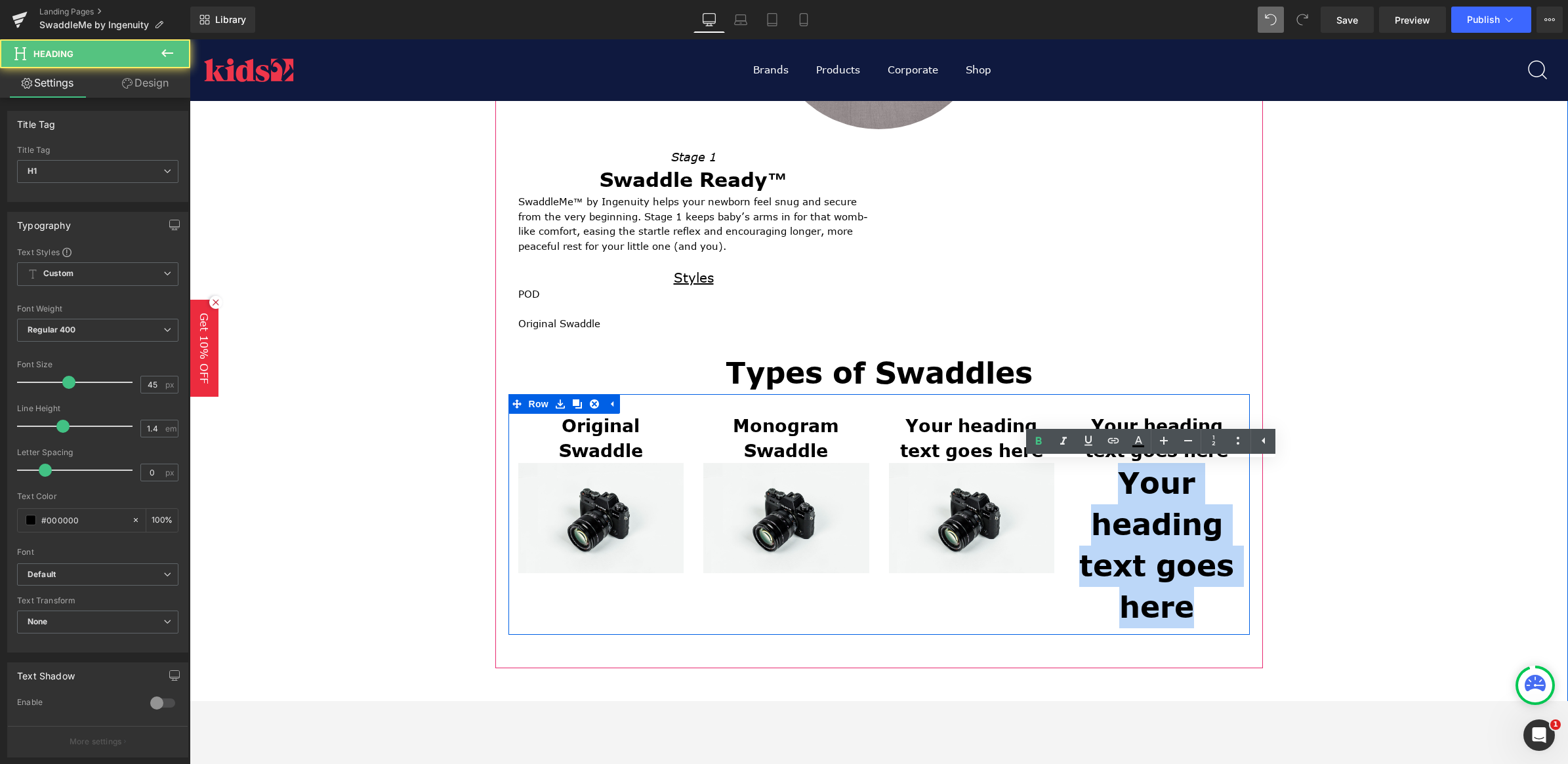
drag, startPoint x: 1195, startPoint y: 618, endPoint x: 1087, endPoint y: 454, distance: 196.4
click at [1087, 454] on div "Your heading text goes here Heading Your heading text goes here Heading" at bounding box center [1157, 521] width 185 height 215
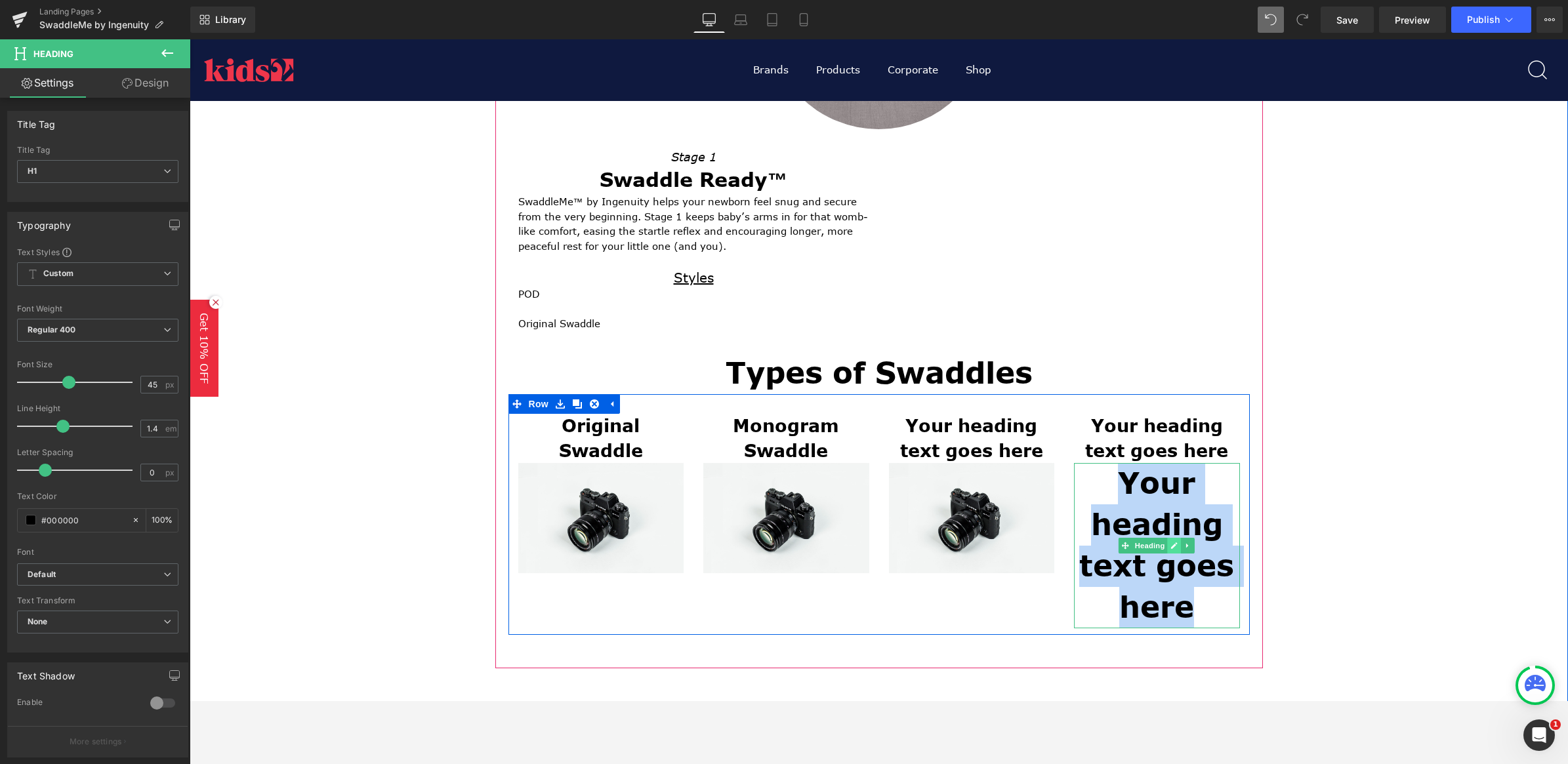
click at [1171, 544] on icon at bounding box center [1174, 546] width 6 height 6
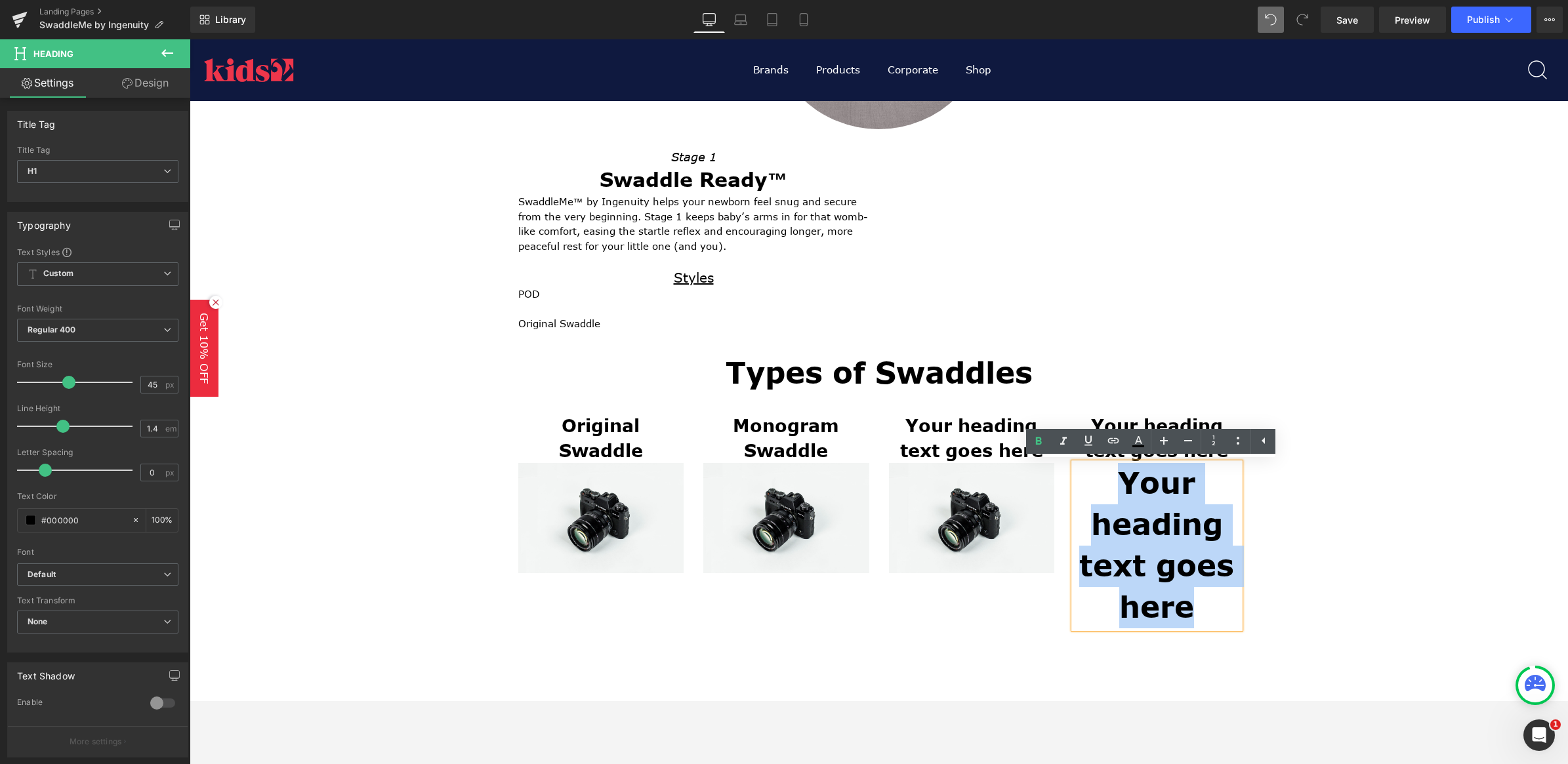
click at [1081, 469] on h1 "Your heading text goes here" at bounding box center [1157, 545] width 166 height 165
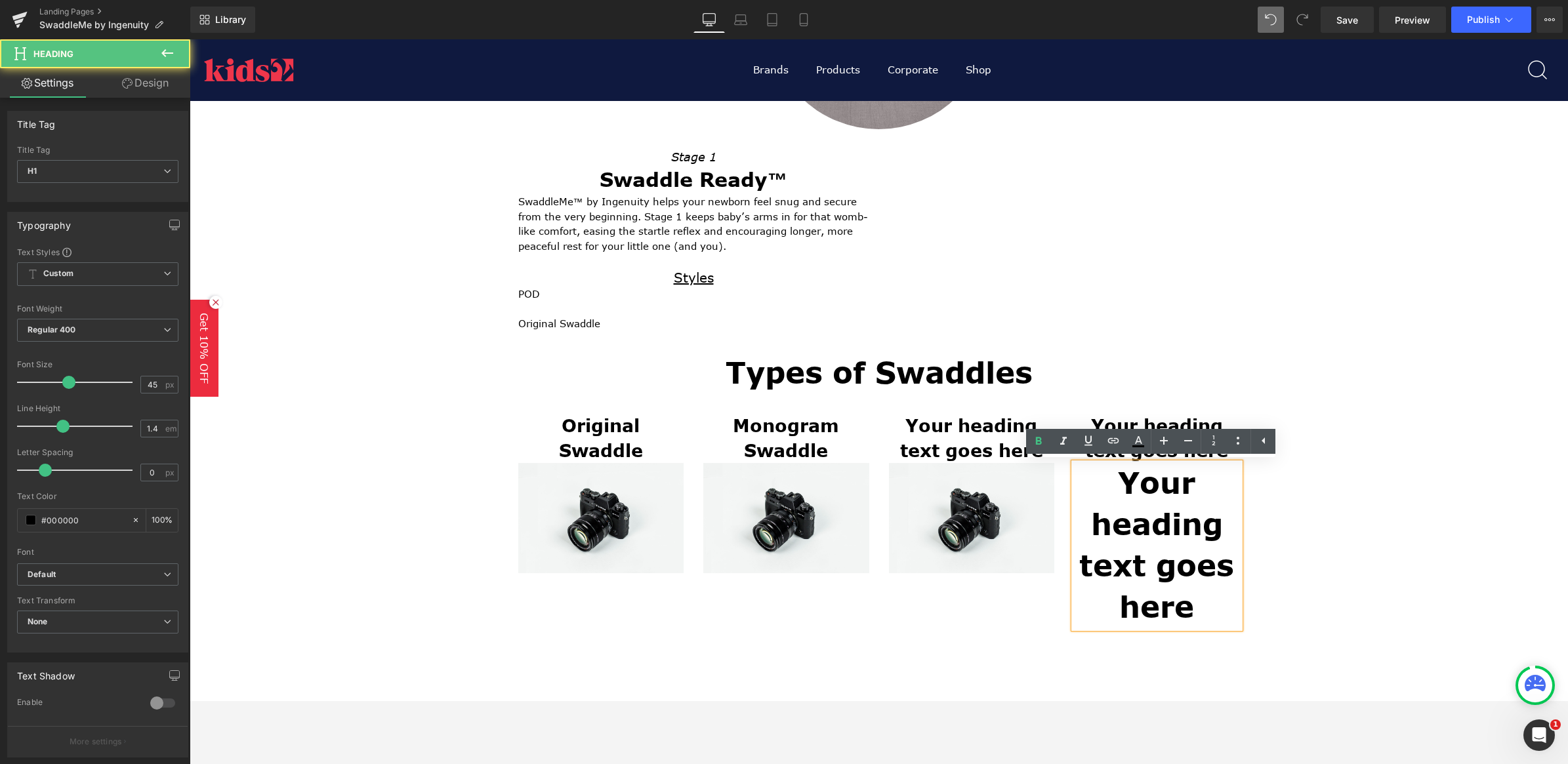
click at [1227, 520] on div "Finding the Right Swaddle for Your Baby Heading Stage-Based Design Heading Sepa…" at bounding box center [879, 188] width 1378 height 1059
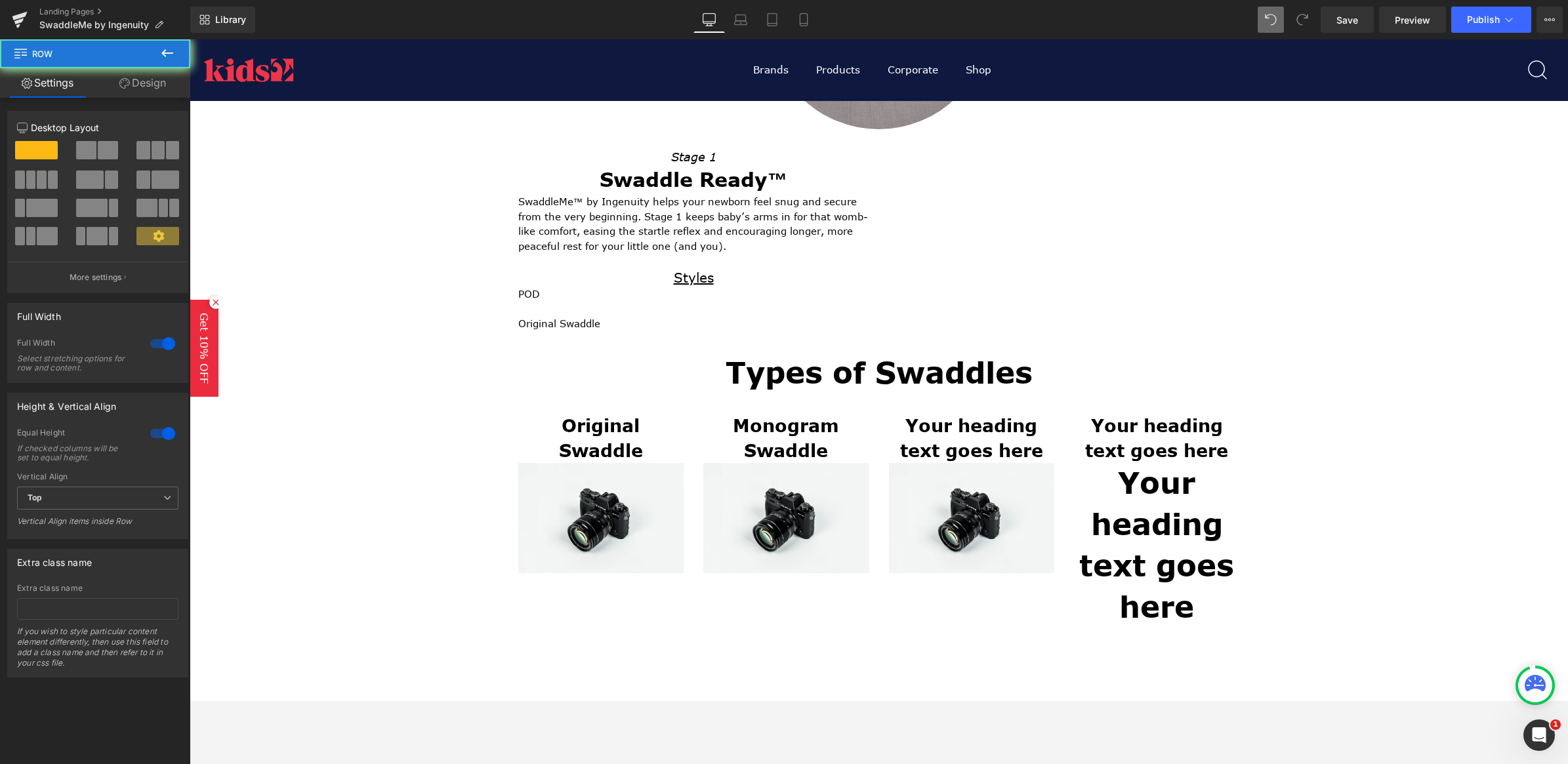
click at [1088, 475] on h1 "Your heading text goes here" at bounding box center [1157, 545] width 166 height 165
click at [1105, 483] on h1 "Your heading text goes here" at bounding box center [1157, 545] width 166 height 165
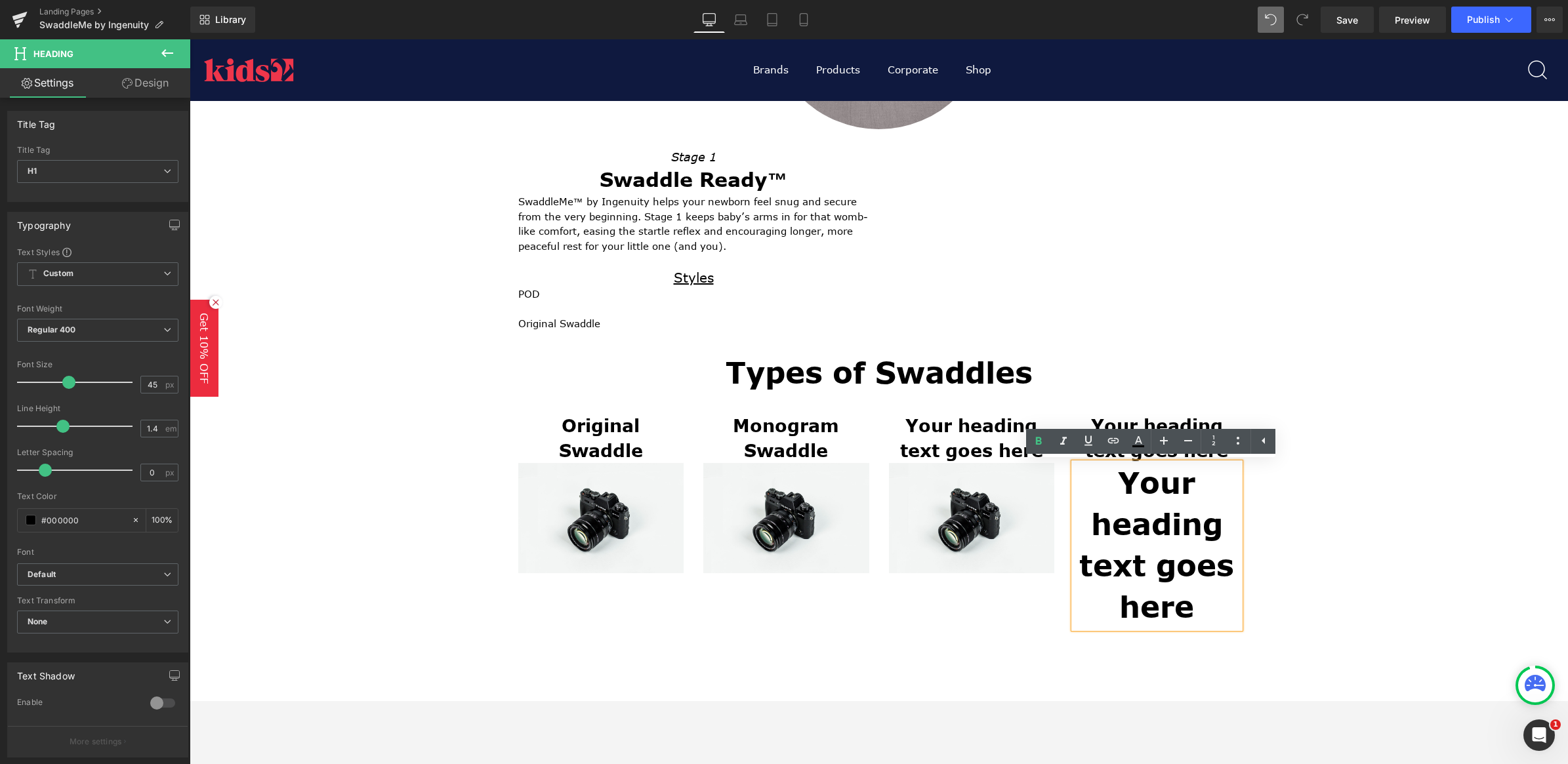
click at [1227, 541] on div "Finding the Right Swaddle for Your Baby Heading Stage-Based Design Heading Sepa…" at bounding box center [879, 188] width 1378 height 1059
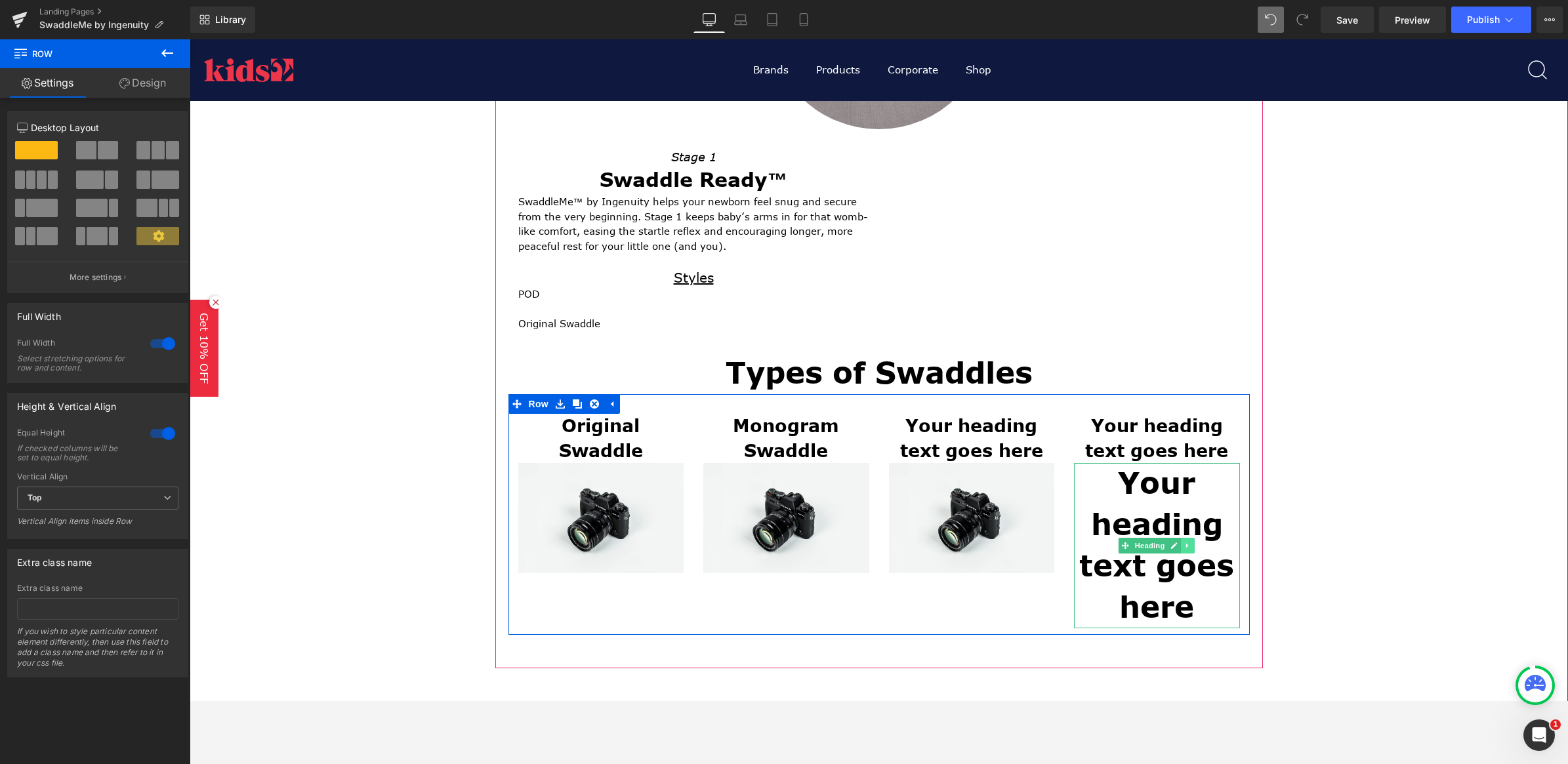
click at [1186, 544] on icon at bounding box center [1187, 545] width 2 height 4
click at [1192, 549] on icon at bounding box center [1195, 545] width 7 height 8
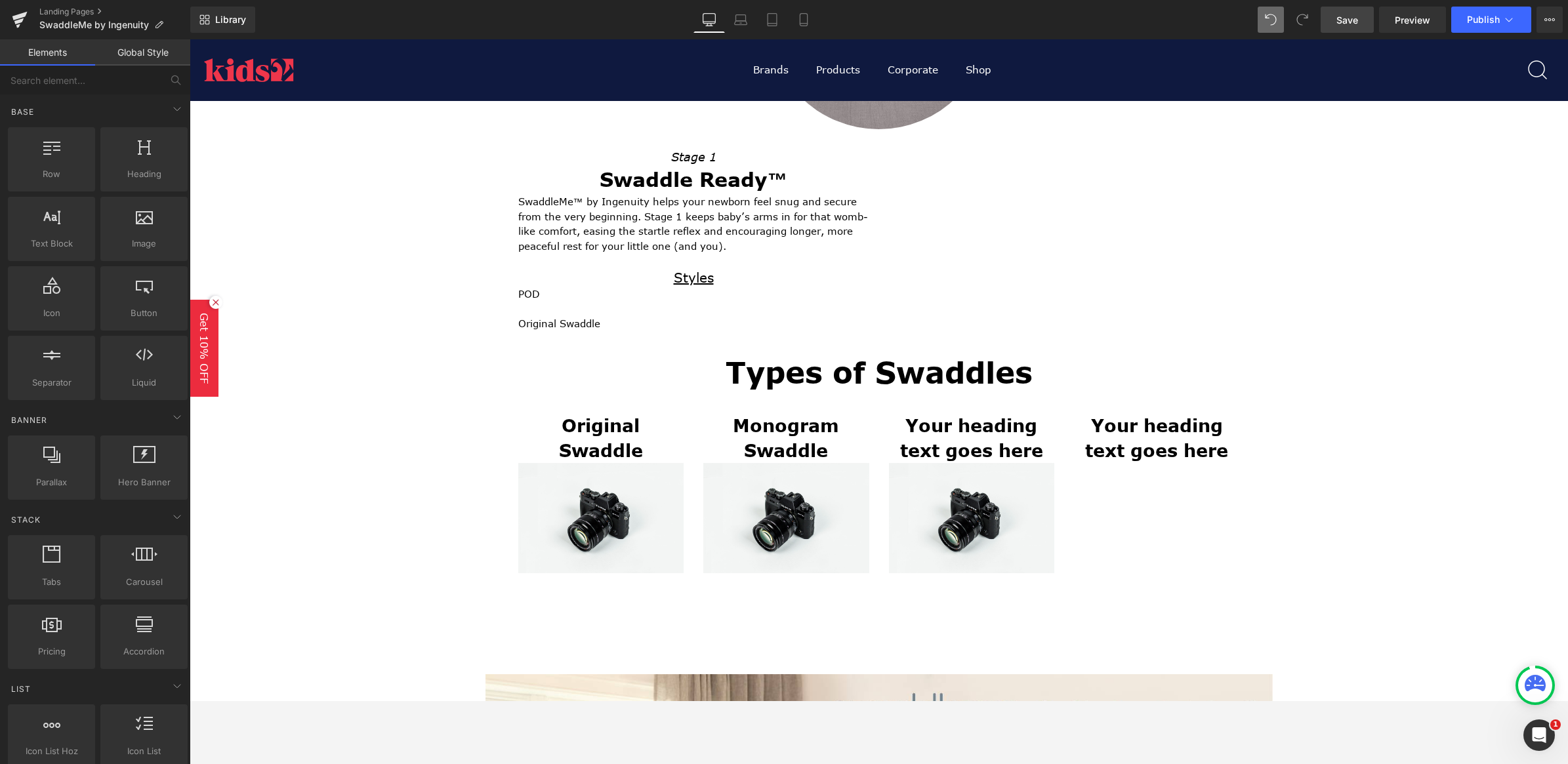
click at [1227, 24] on link "Save" at bounding box center [1347, 19] width 53 height 26
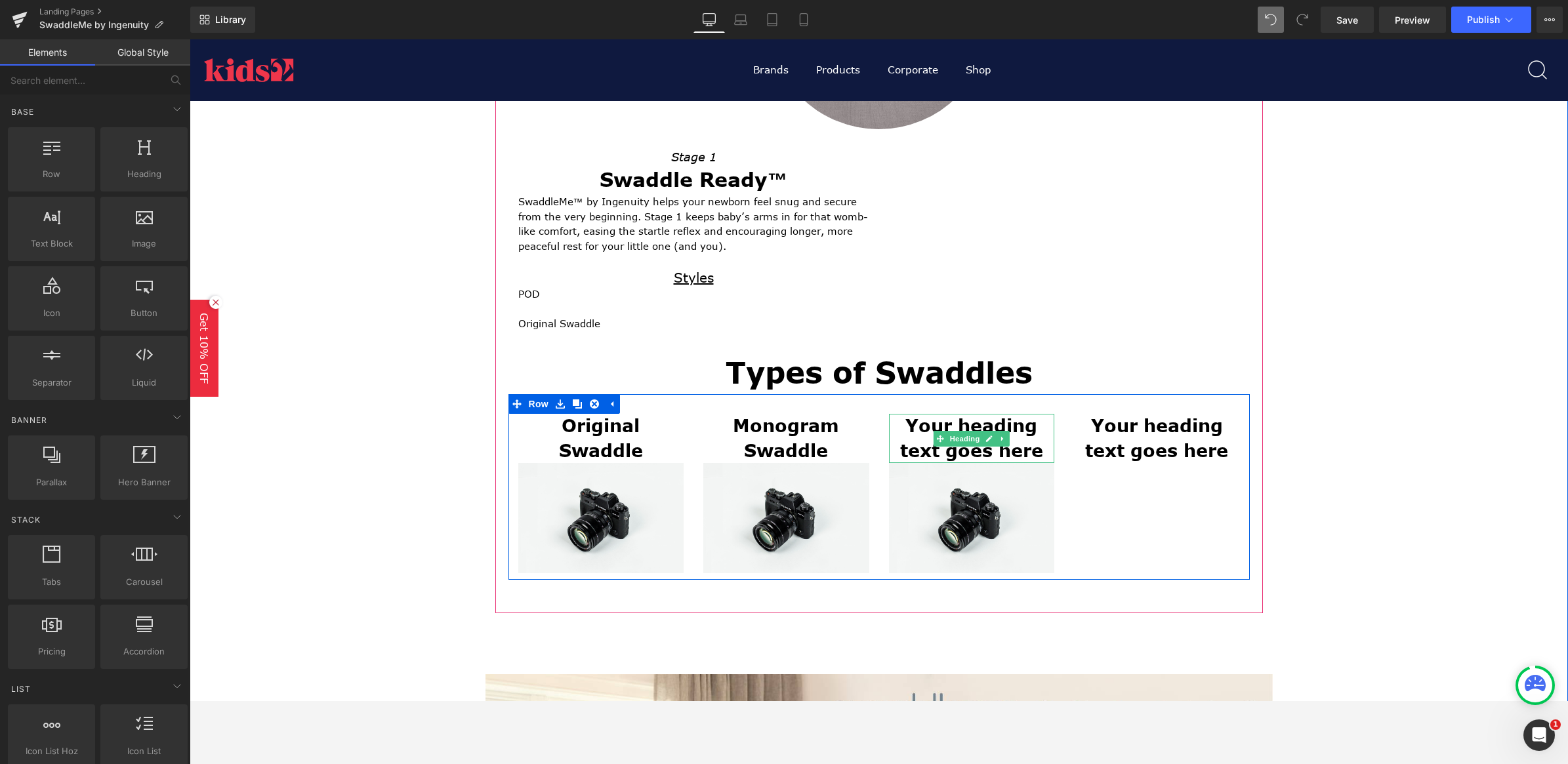
click at [992, 449] on h2 "Your heading text goes here" at bounding box center [972, 438] width 166 height 50
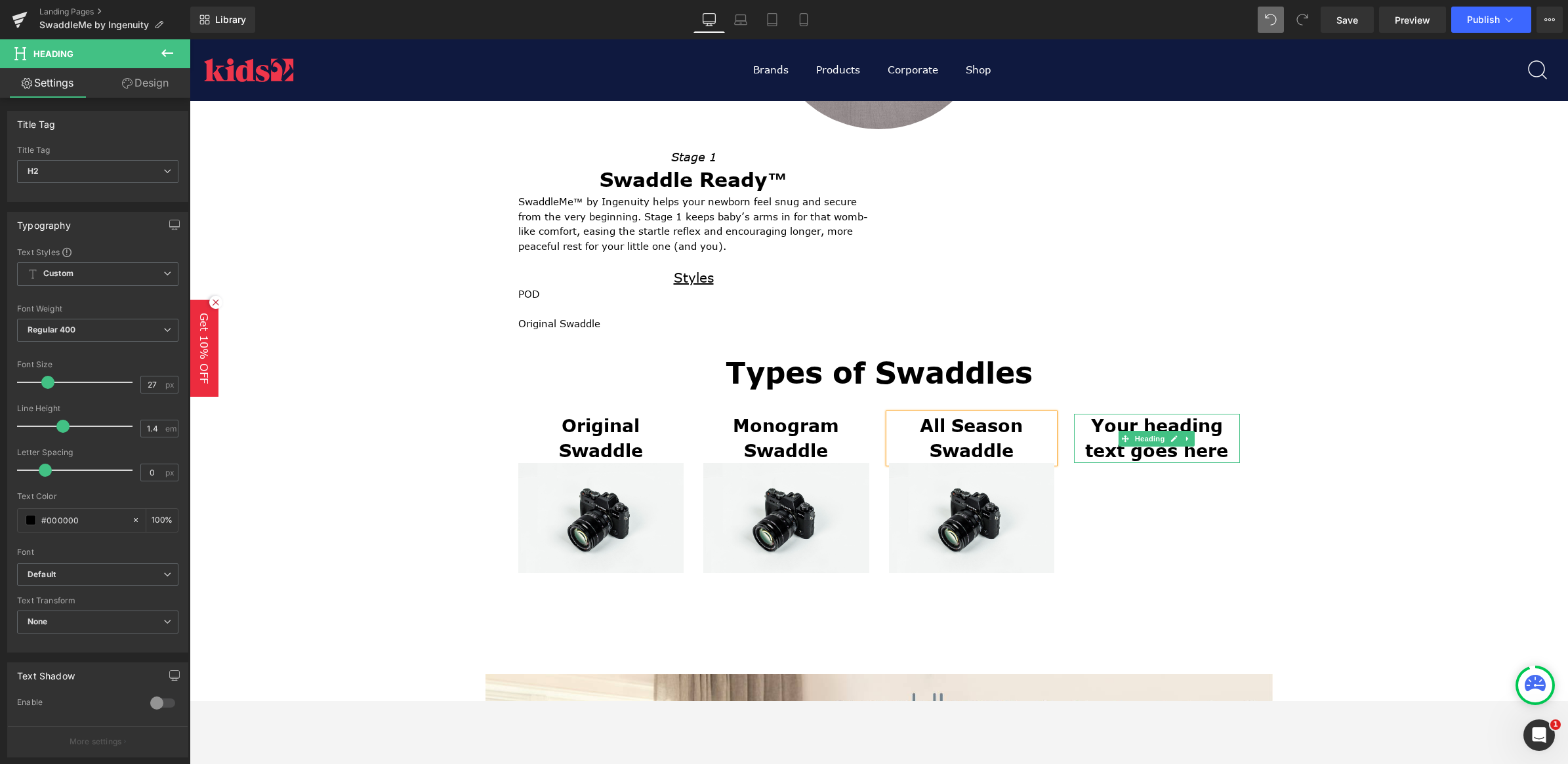
click at [1105, 438] on h2 "Your heading text goes here" at bounding box center [1157, 438] width 166 height 50
click at [1099, 436] on h2 "Your heading text goes here" at bounding box center [1157, 438] width 166 height 50
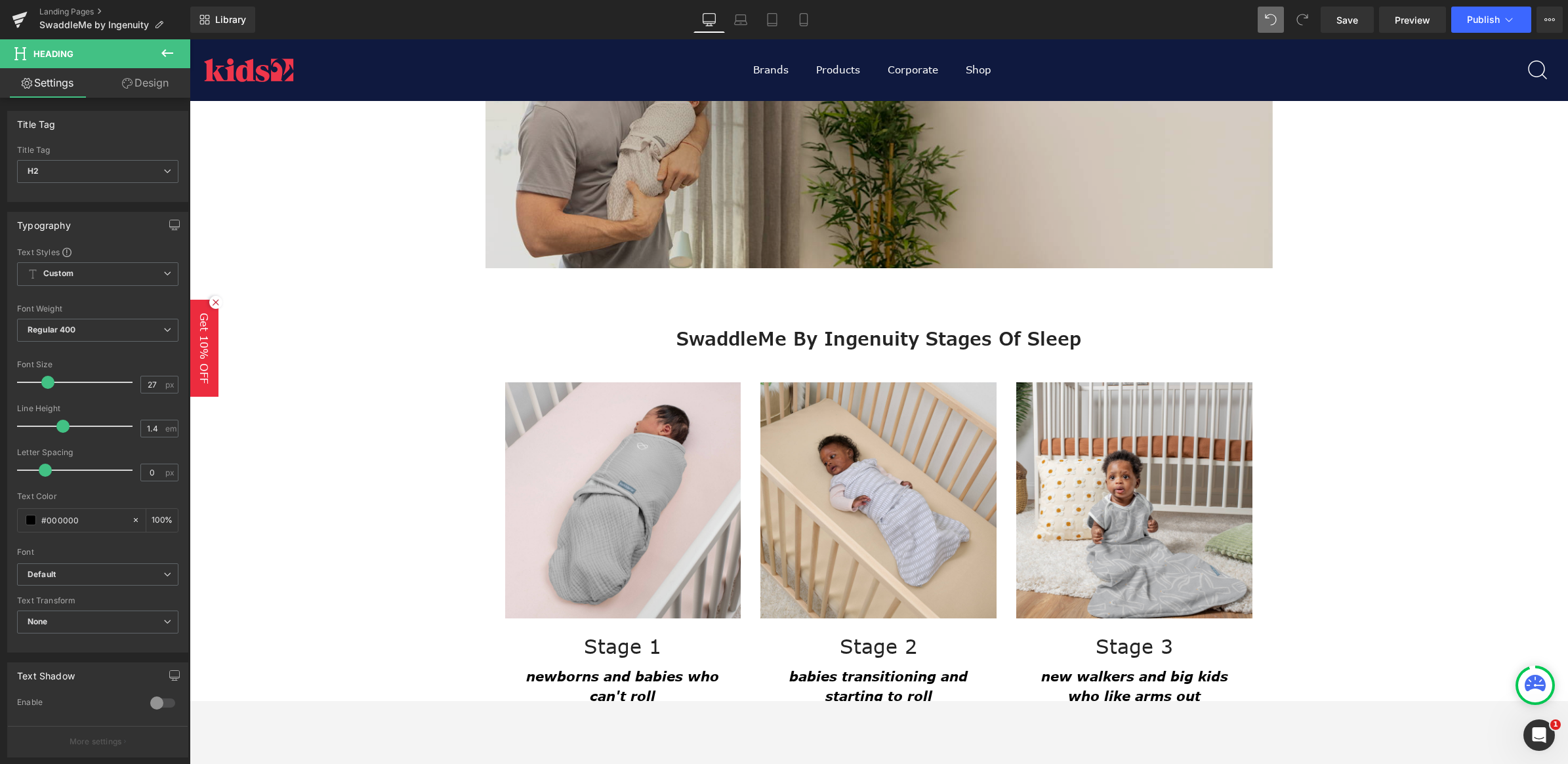
scroll to position [1071, 0]
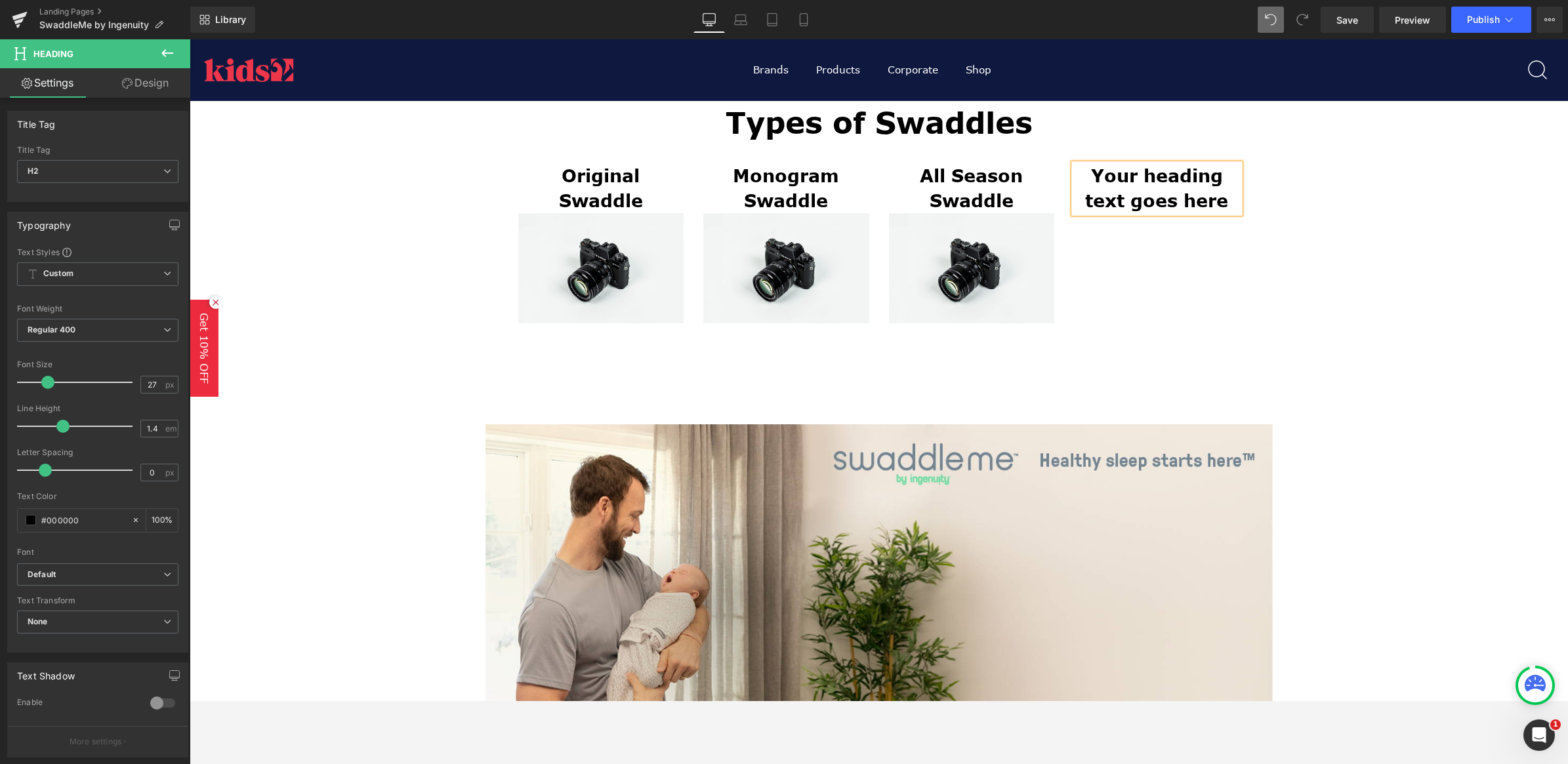
click at [1166, 164] on h2 "Your heading text goes here" at bounding box center [1157, 189] width 166 height 50
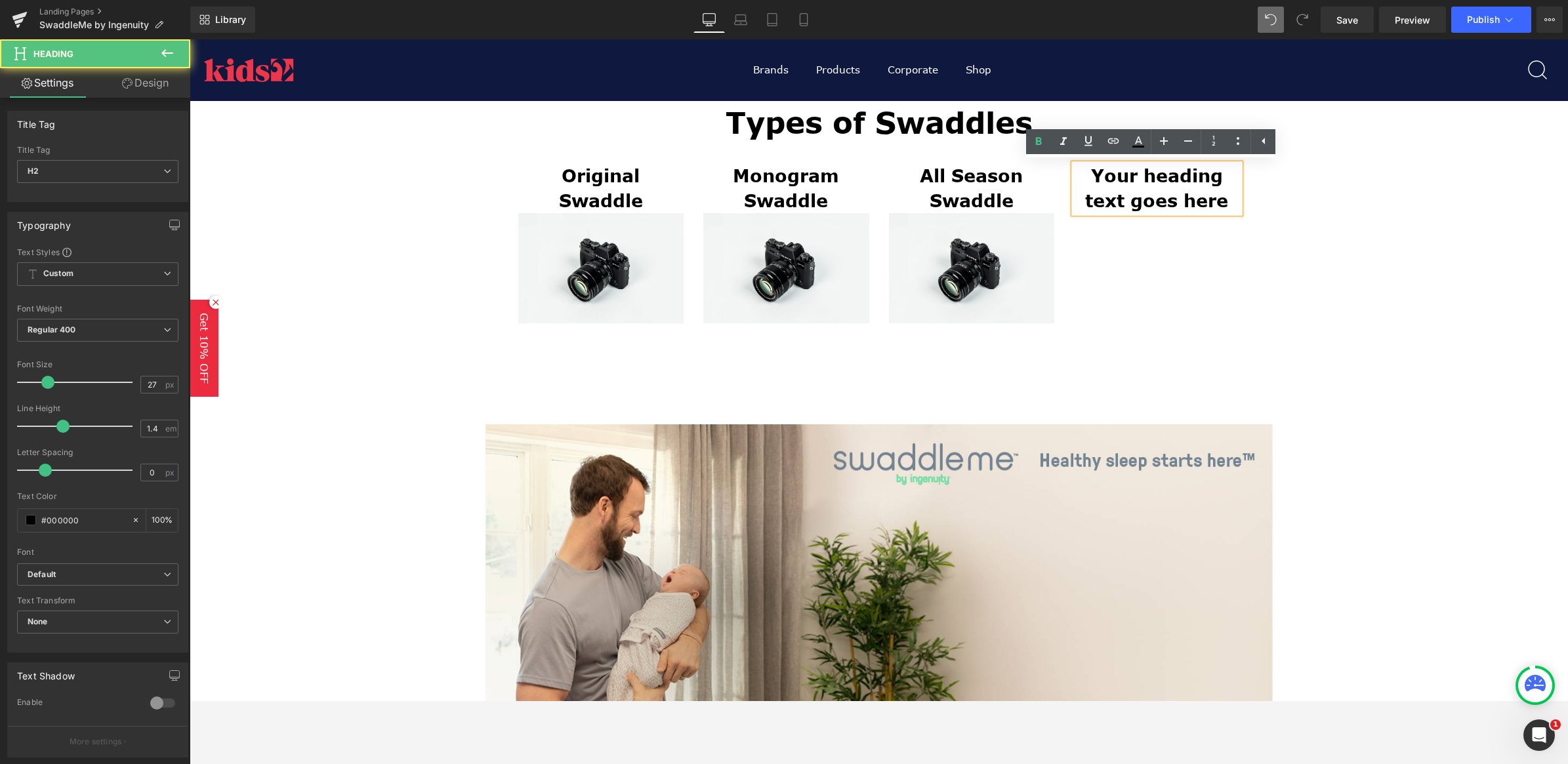
drag, startPoint x: 1157, startPoint y: 184, endPoint x: 1076, endPoint y: 161, distance: 84.2
click at [1076, 164] on div "Your heading text goes here" at bounding box center [1157, 189] width 166 height 50
